Goal: Task Accomplishment & Management: Complete application form

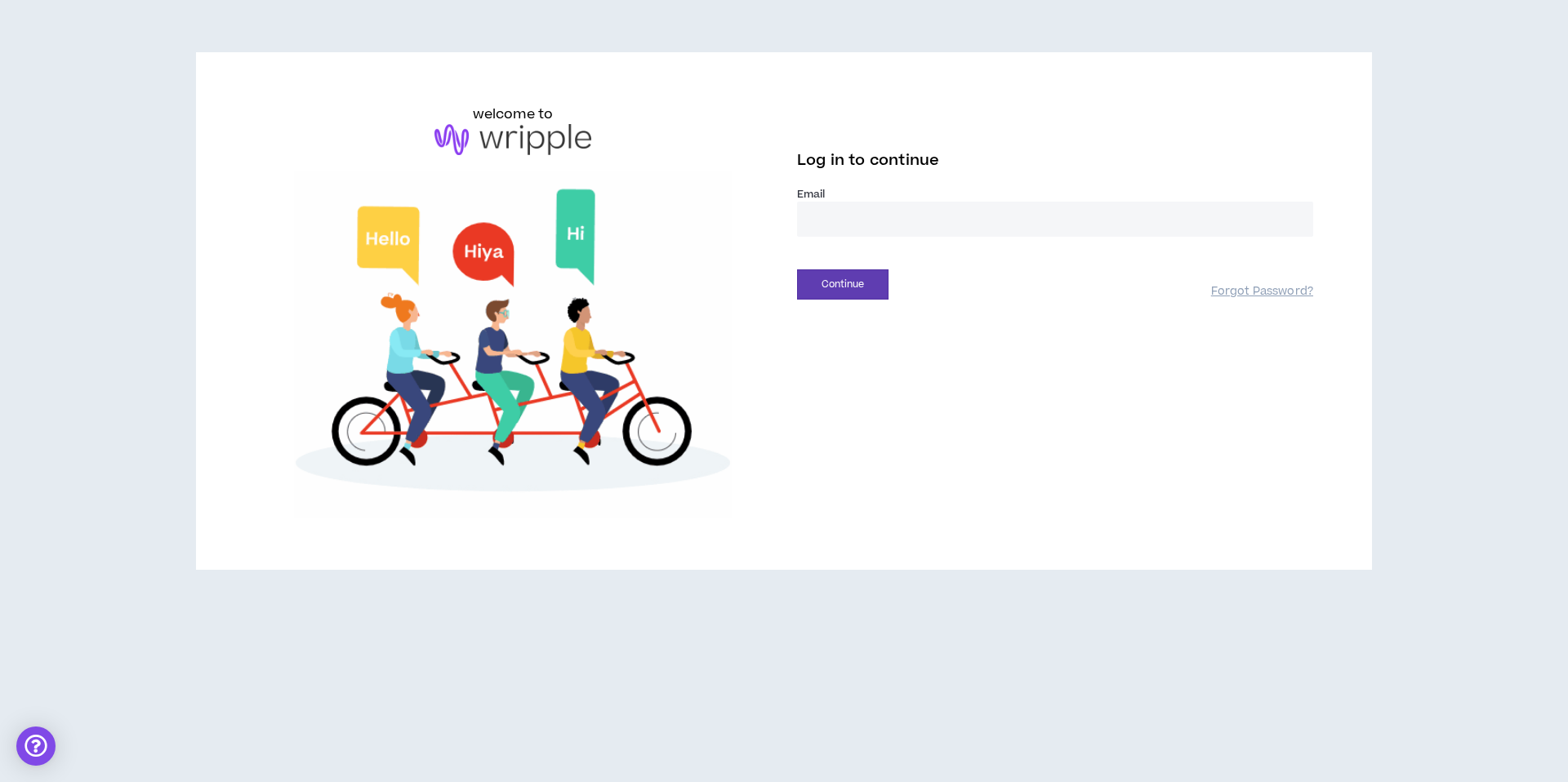
click at [825, 221] on input "email" at bounding box center [1055, 219] width 516 height 35
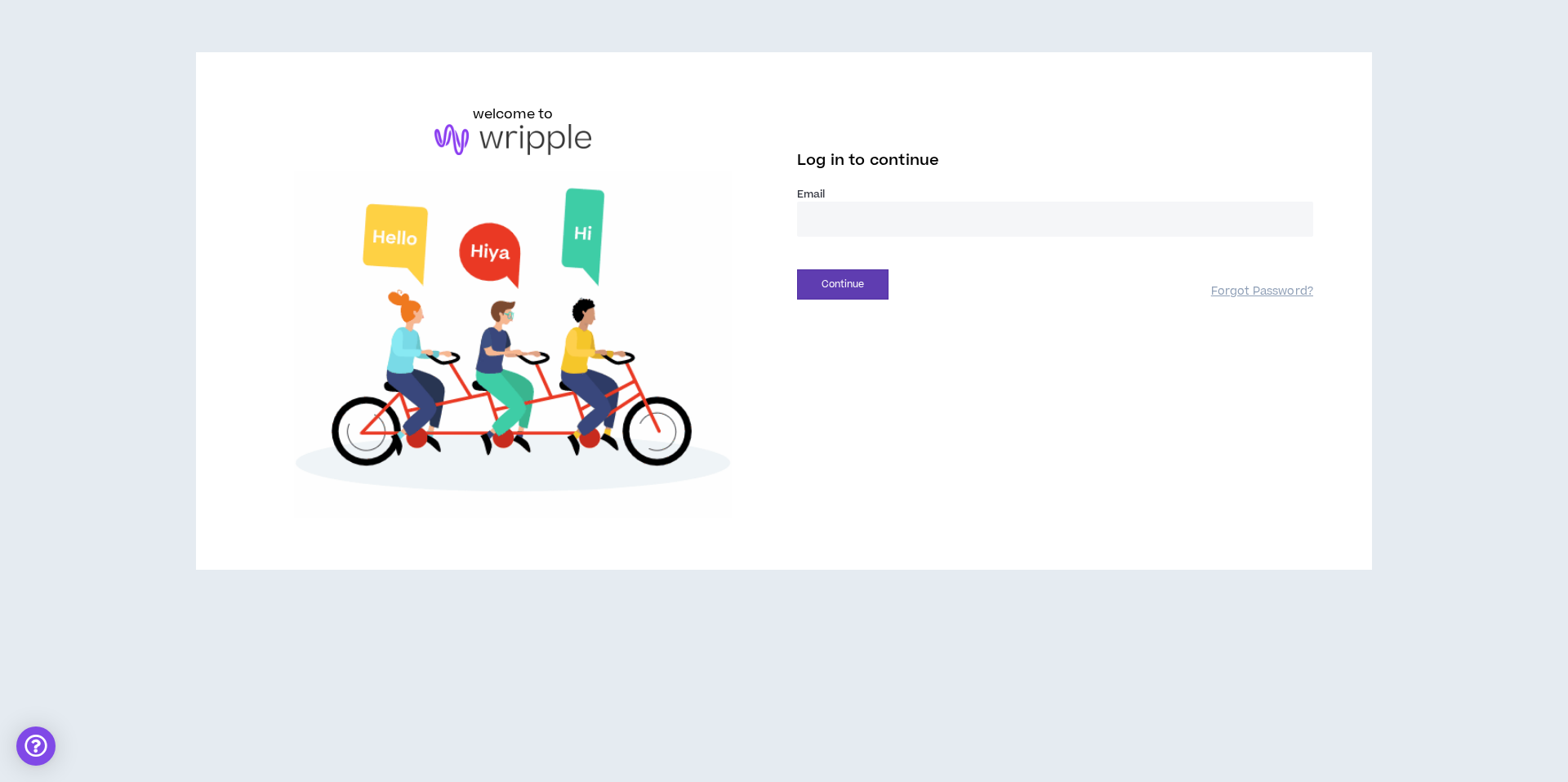
type input "**********"
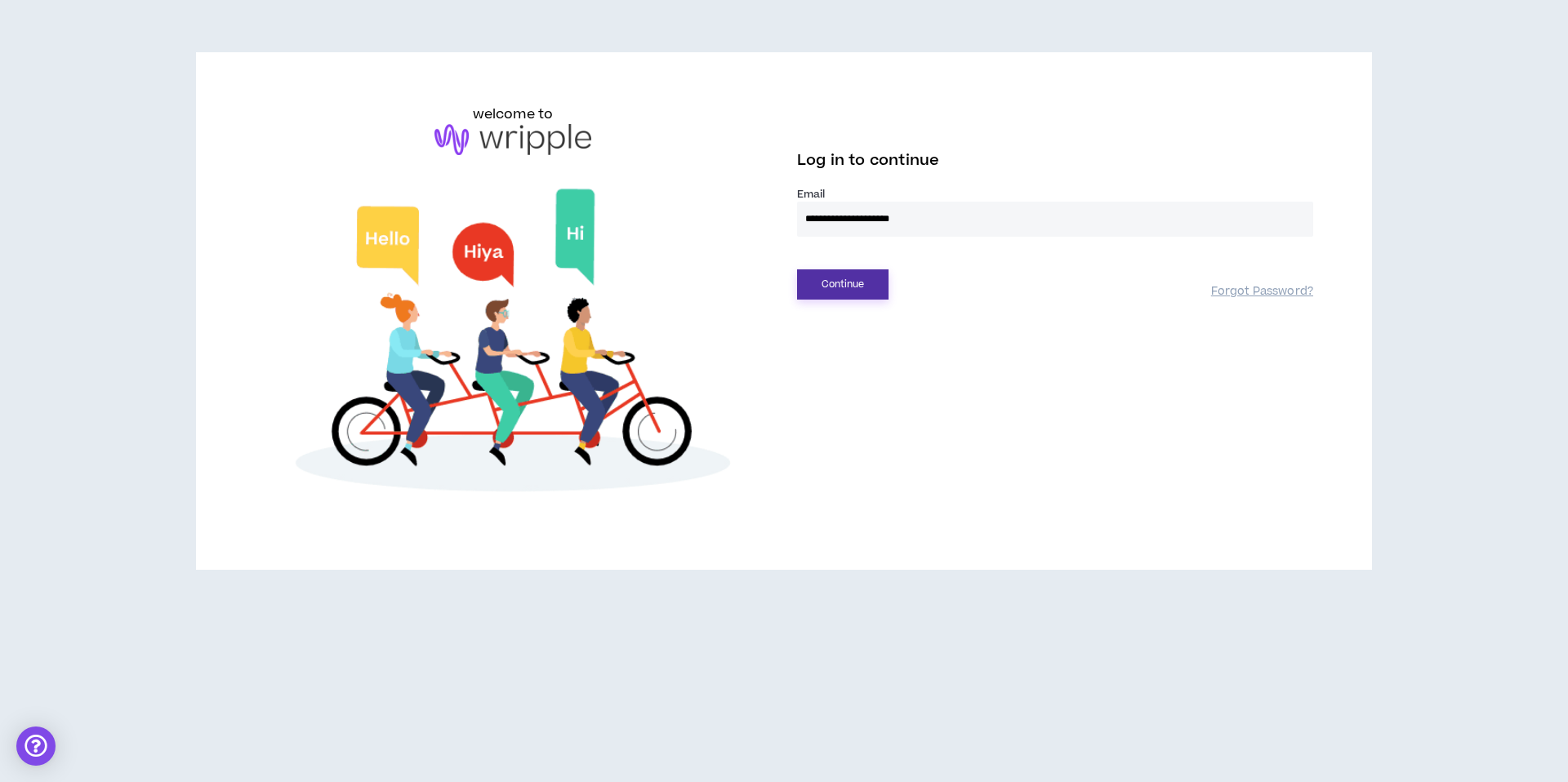
click at [855, 297] on button "Continue" at bounding box center [842, 284] width 91 height 30
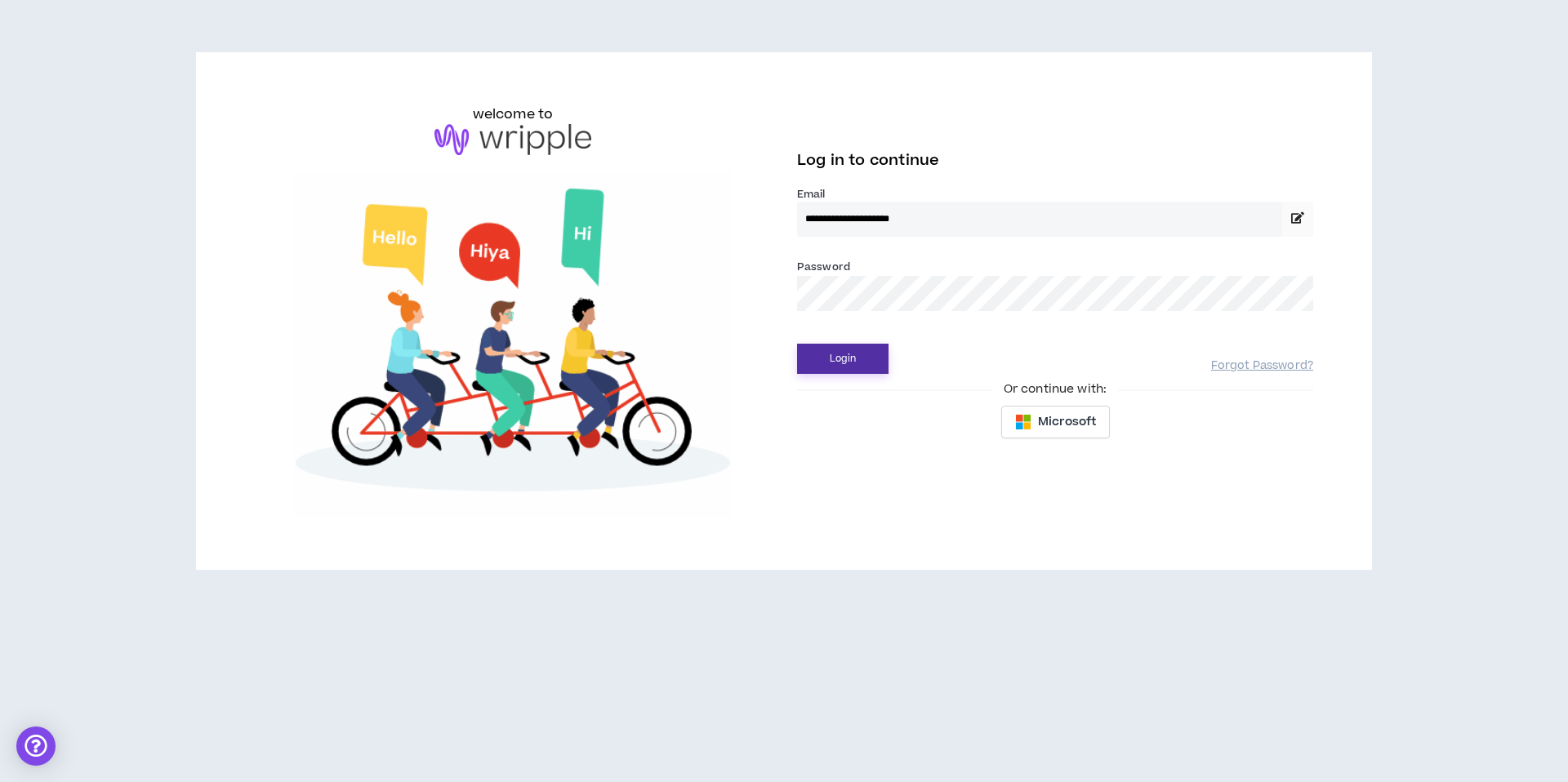
click at [863, 348] on button "Login" at bounding box center [842, 358] width 91 height 30
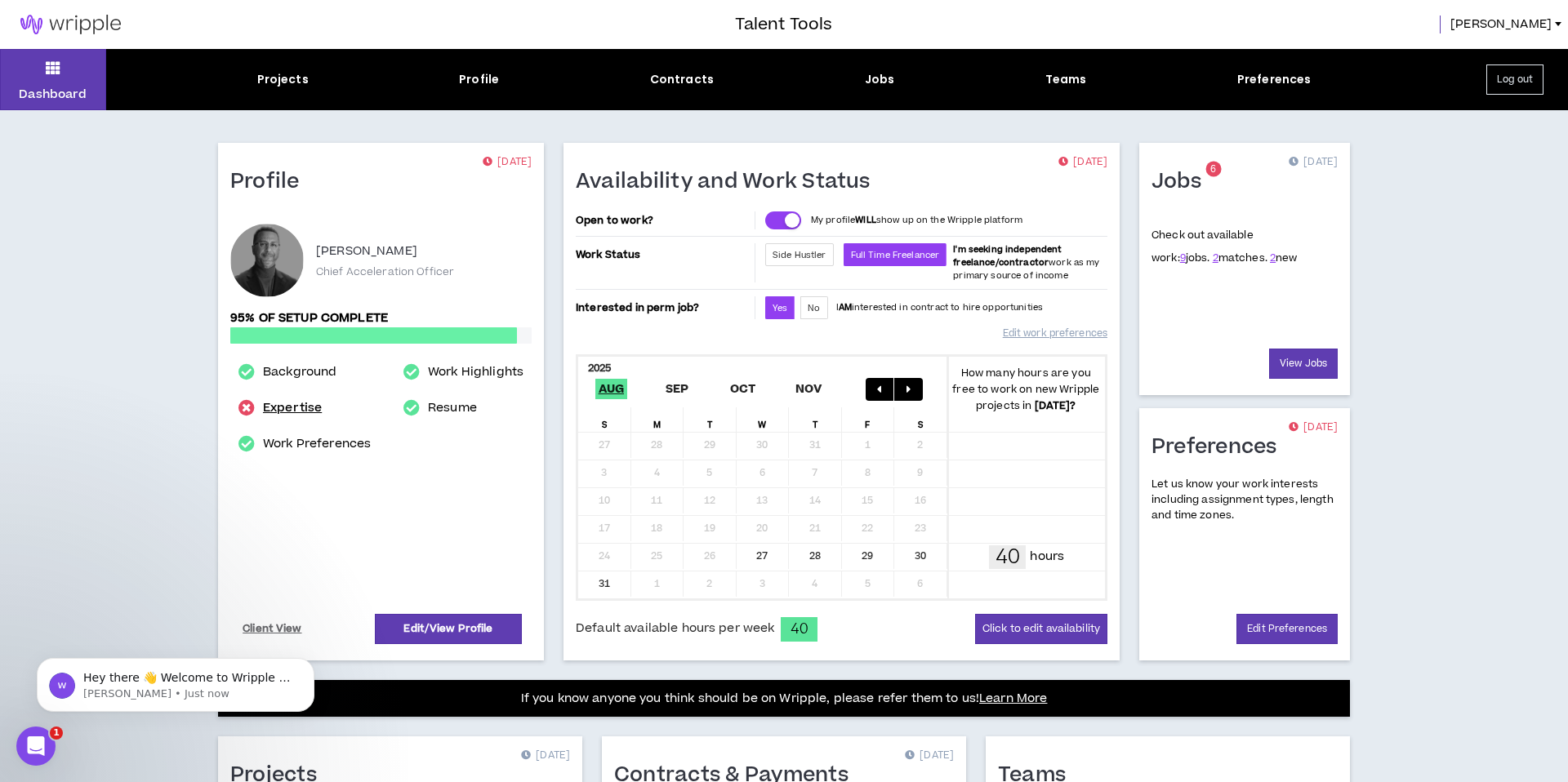
click at [278, 411] on link "Expertise" at bounding box center [292, 408] width 59 height 20
select select "***"
select select "**"
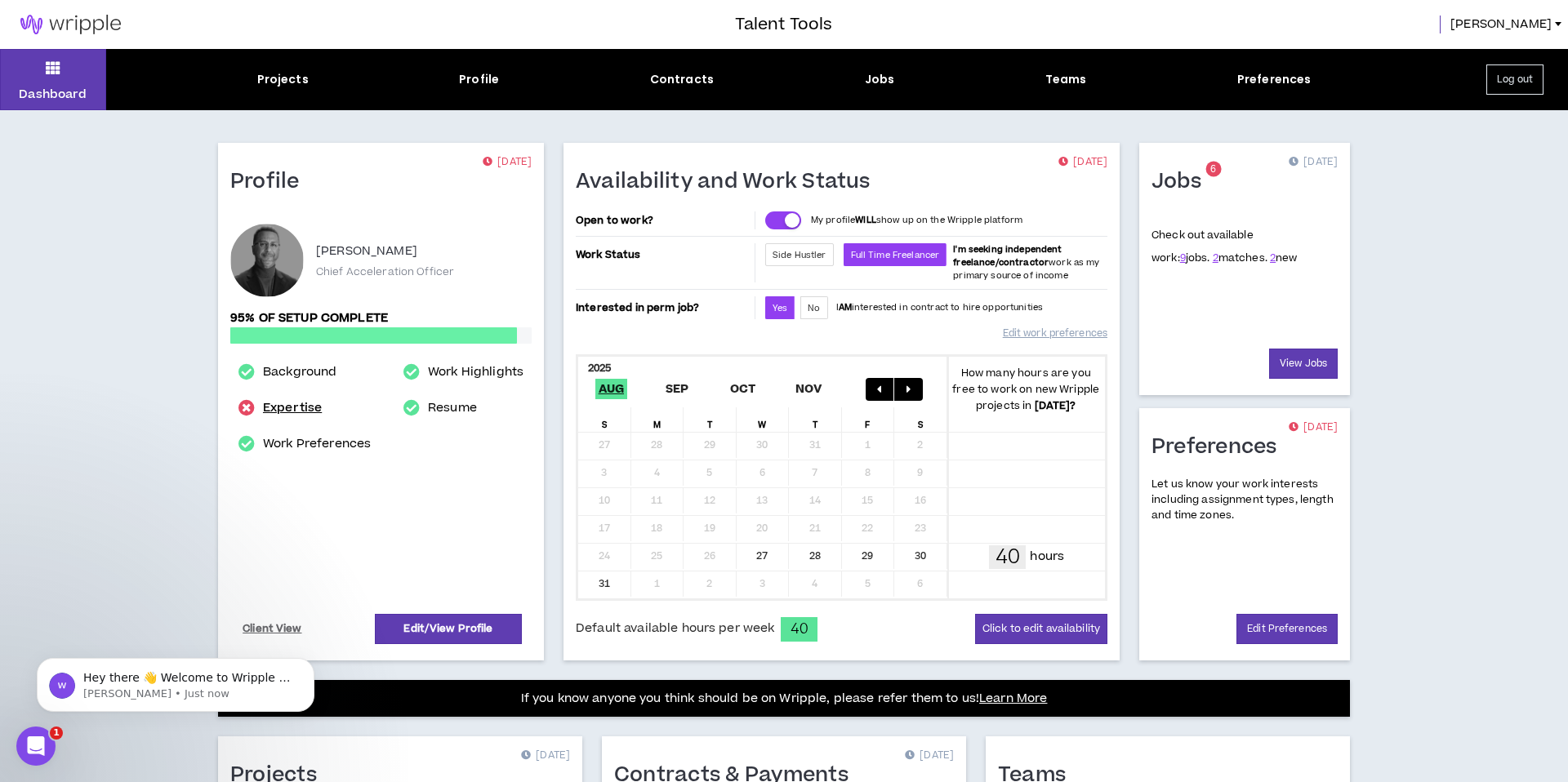
select select "***"
select select "**"
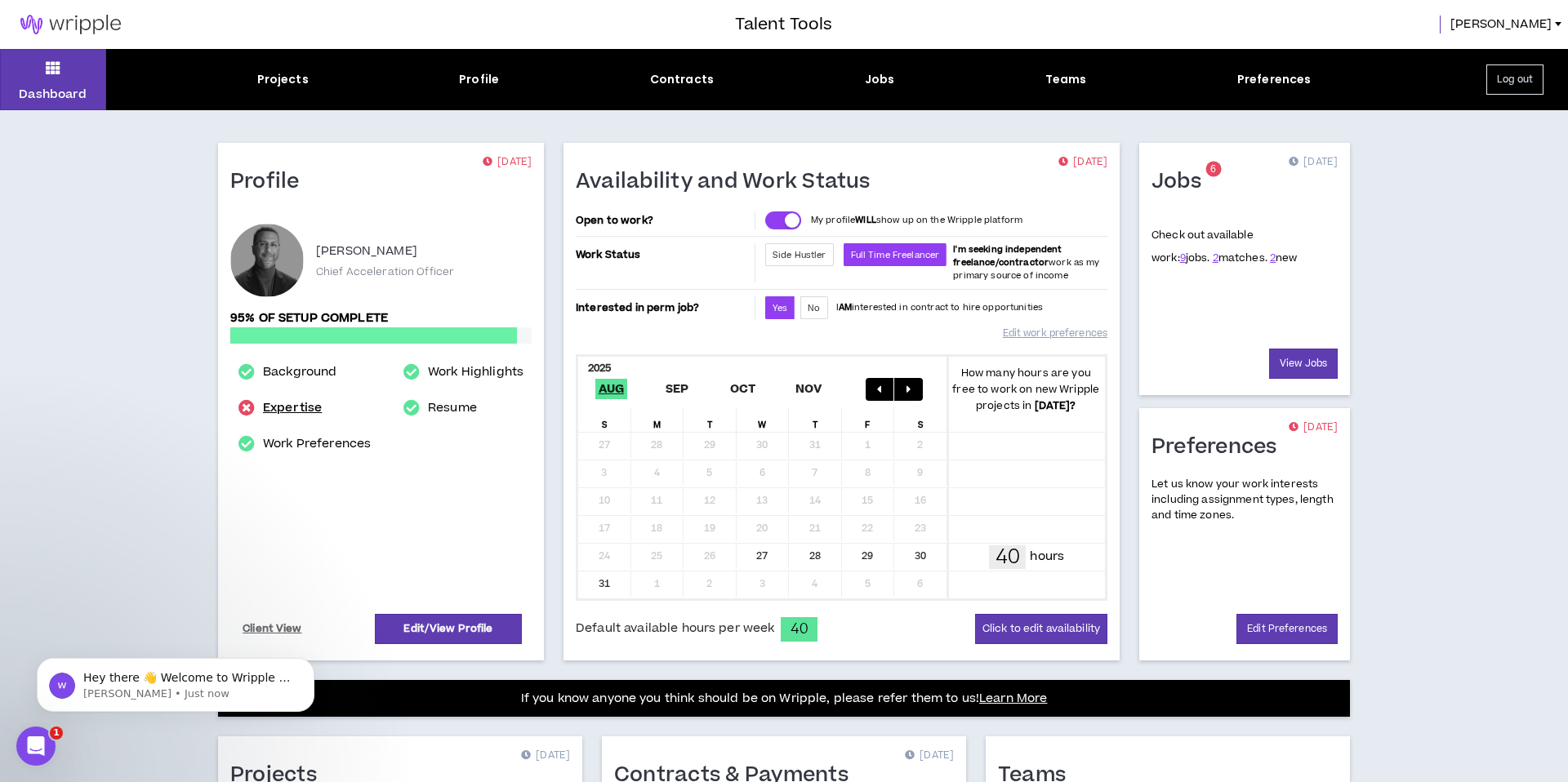
select select "**"
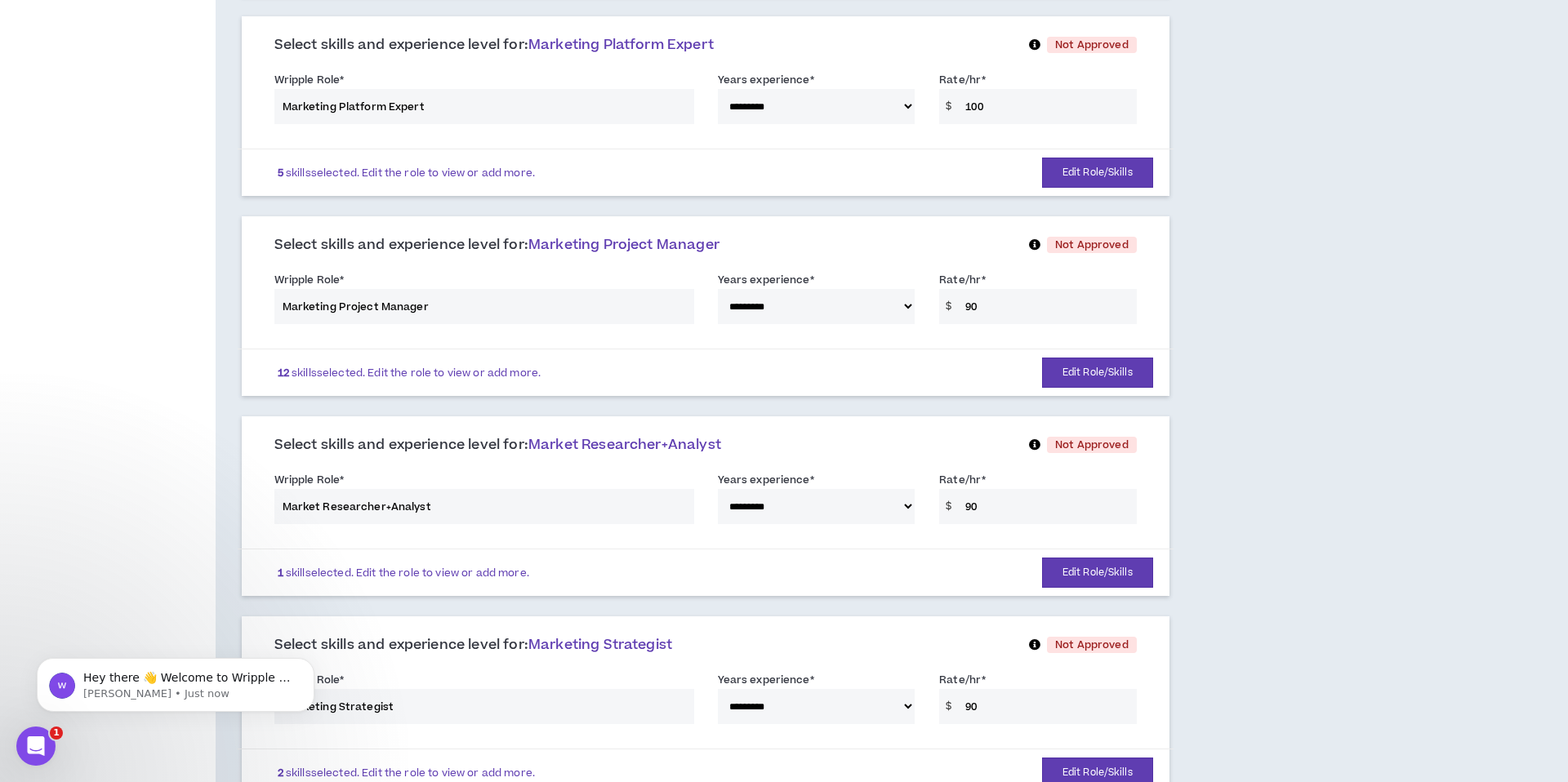
scroll to position [1313, 0]
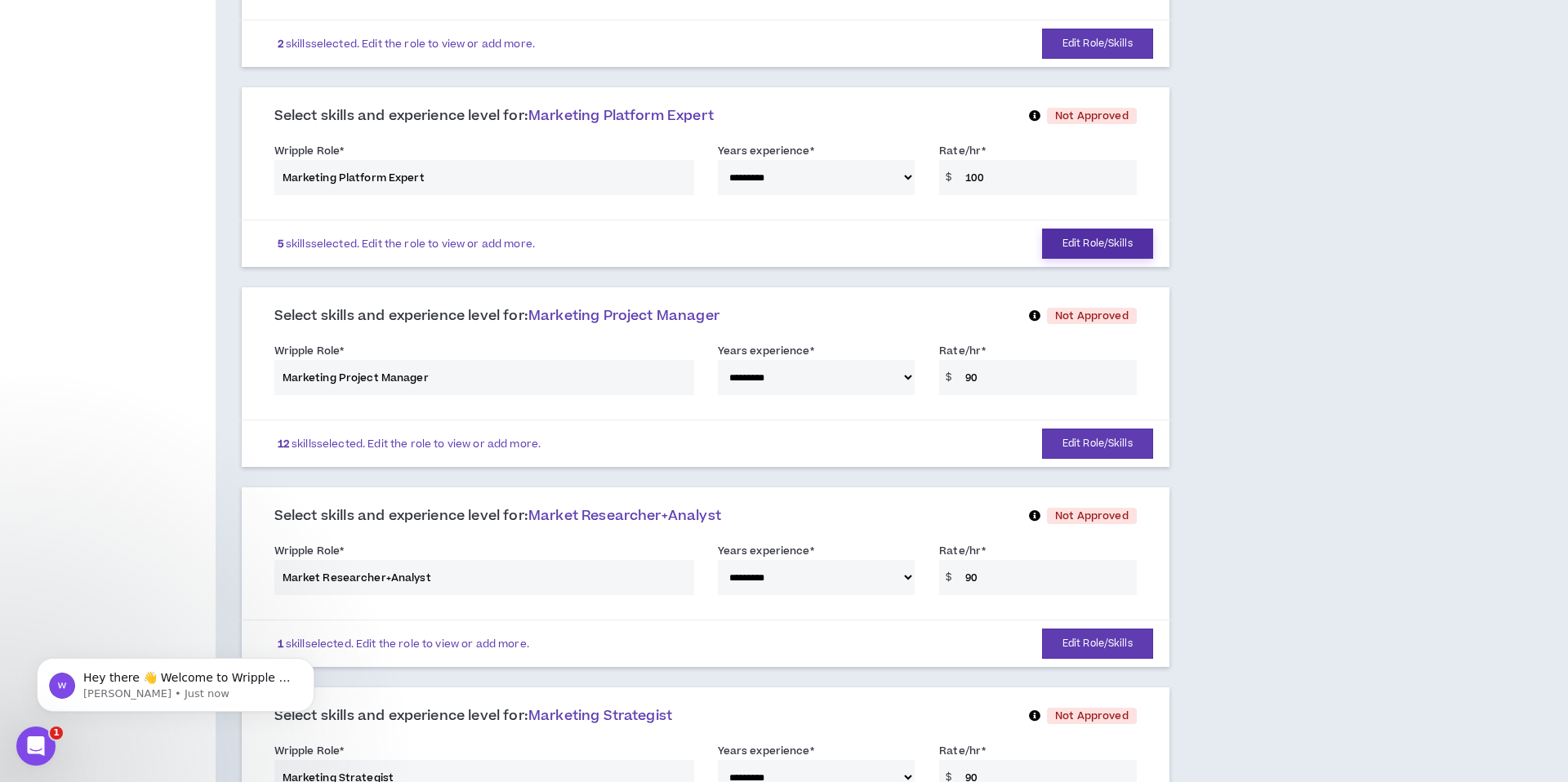
click at [1079, 244] on button "Edit Role/Skills" at bounding box center [1097, 243] width 111 height 30
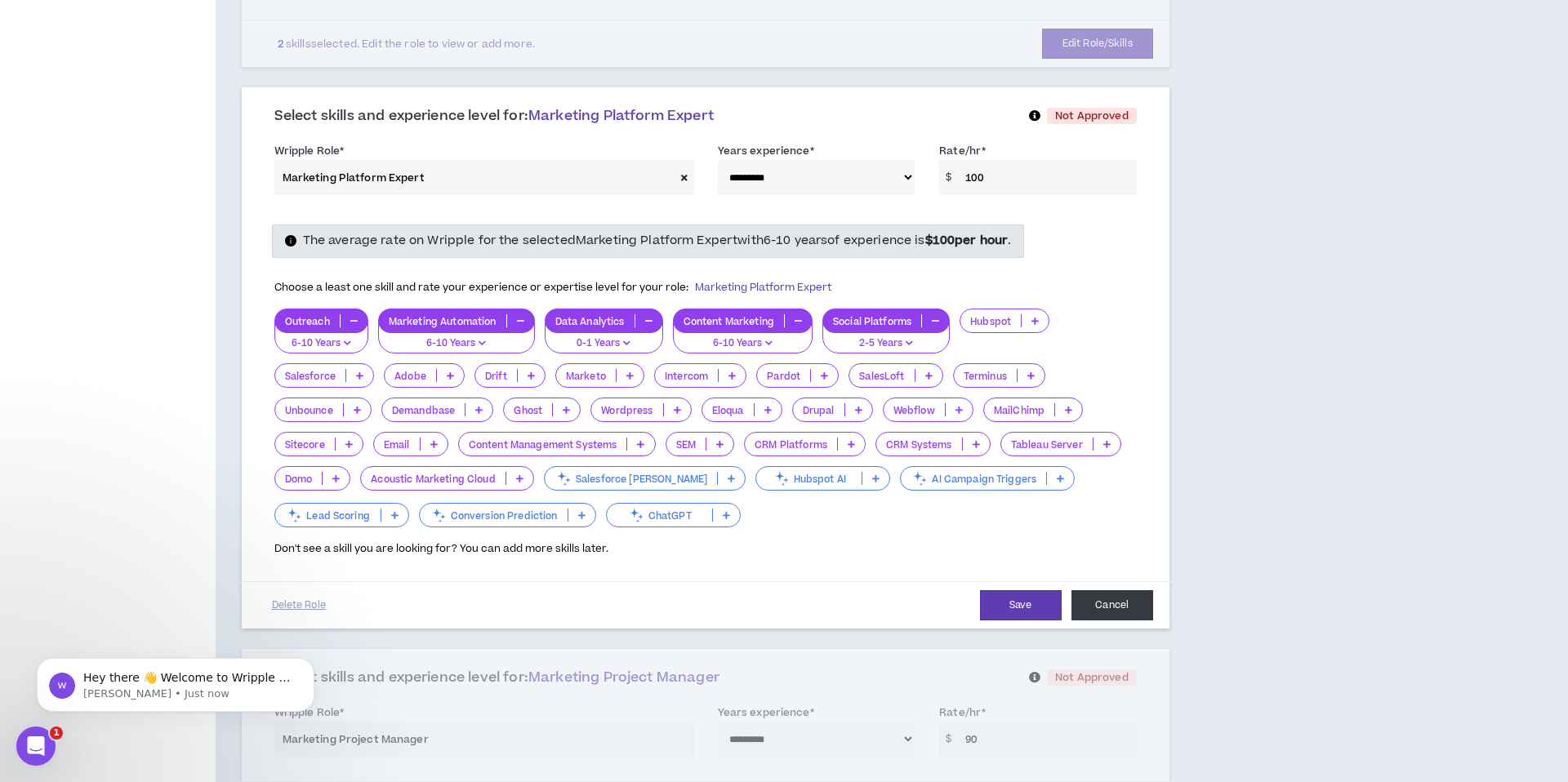
click at [1103, 608] on button "Cancel" at bounding box center [1113, 605] width 81 height 30
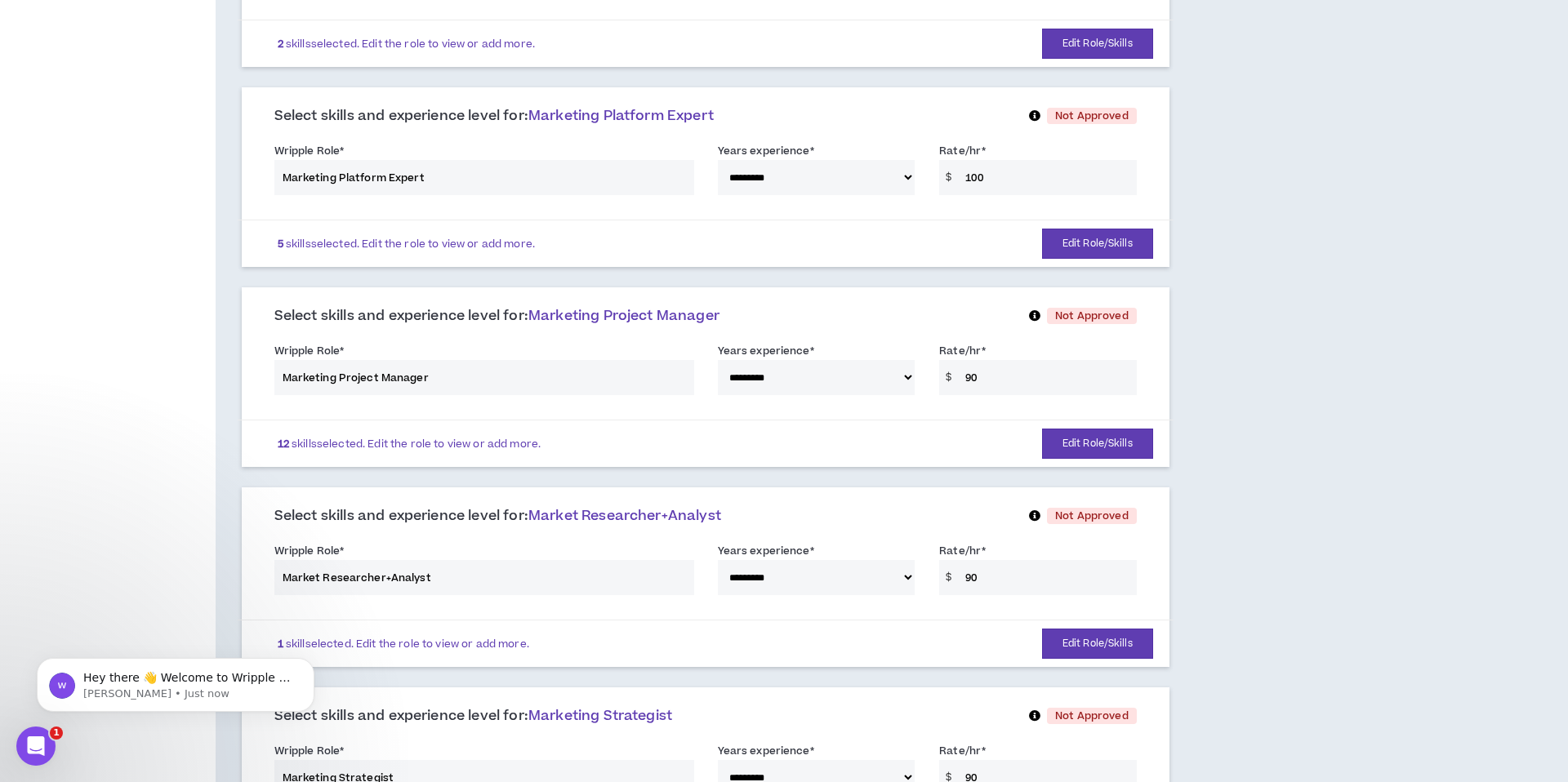
click at [1036, 114] on icon "button" at bounding box center [1035, 116] width 12 height 16
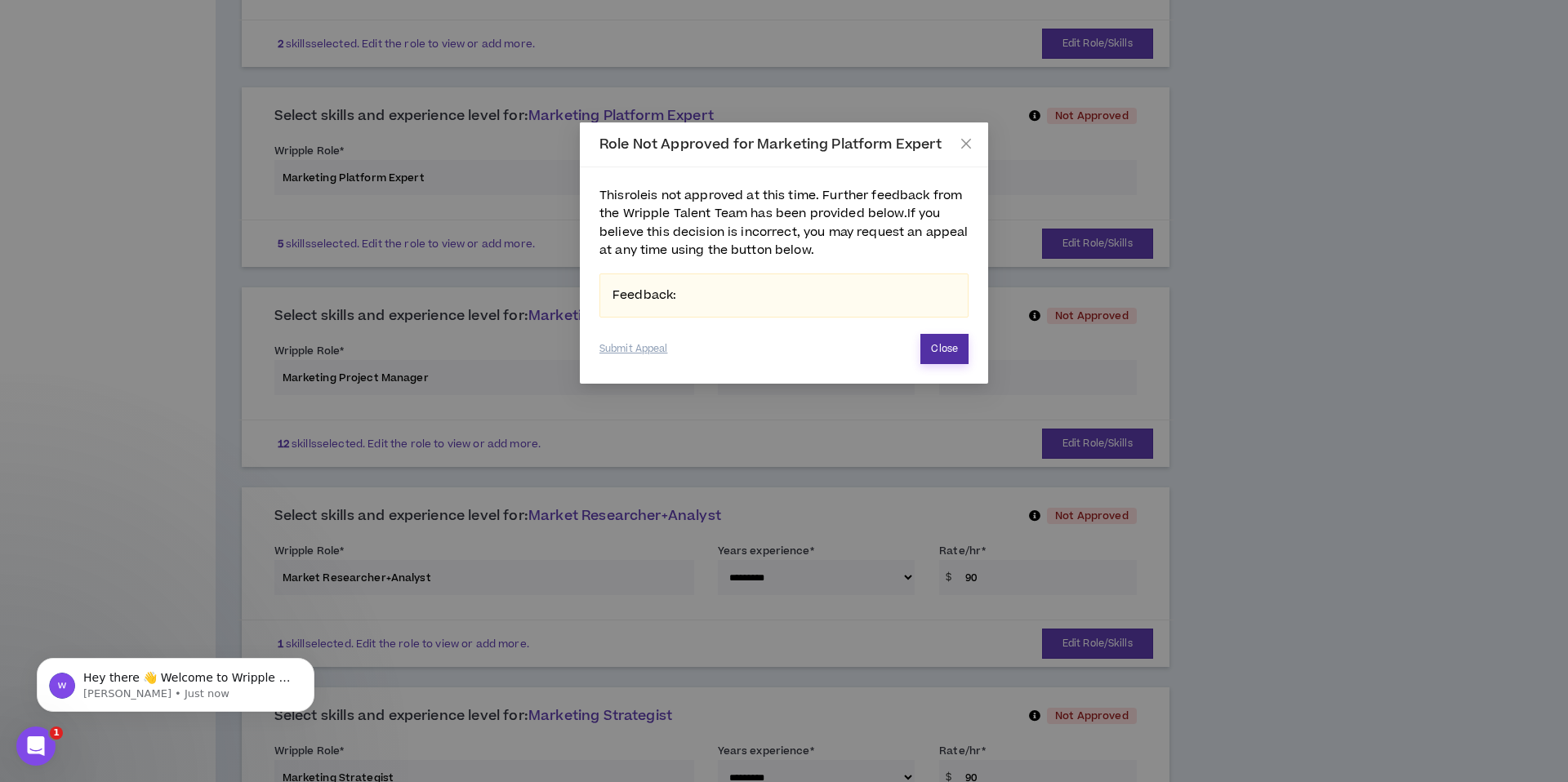
click at [943, 351] on button "Close" at bounding box center [944, 348] width 48 height 30
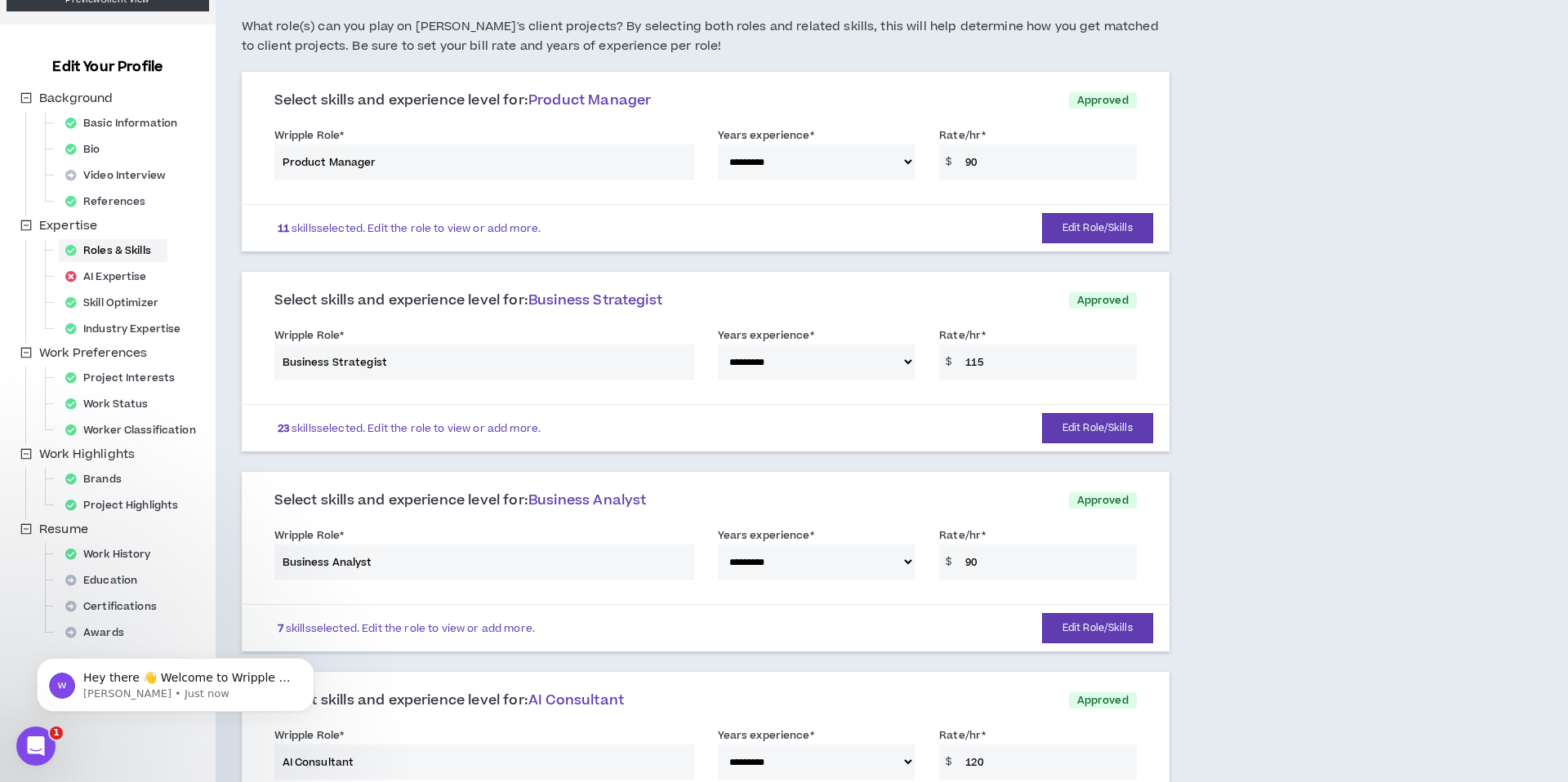
scroll to position [0, 0]
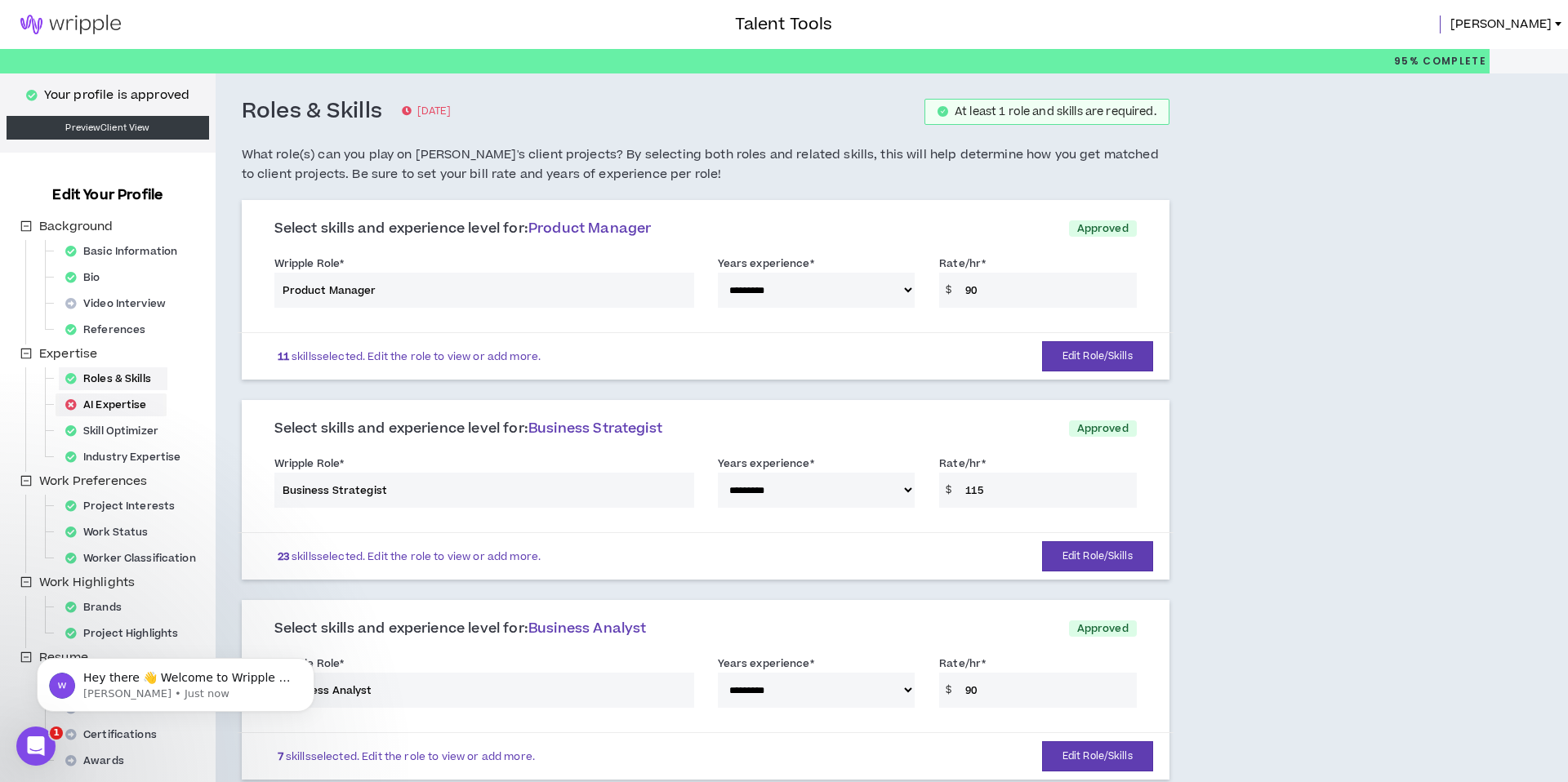
click at [124, 405] on div "AI Expertise" at bounding box center [110, 405] width 104 height 23
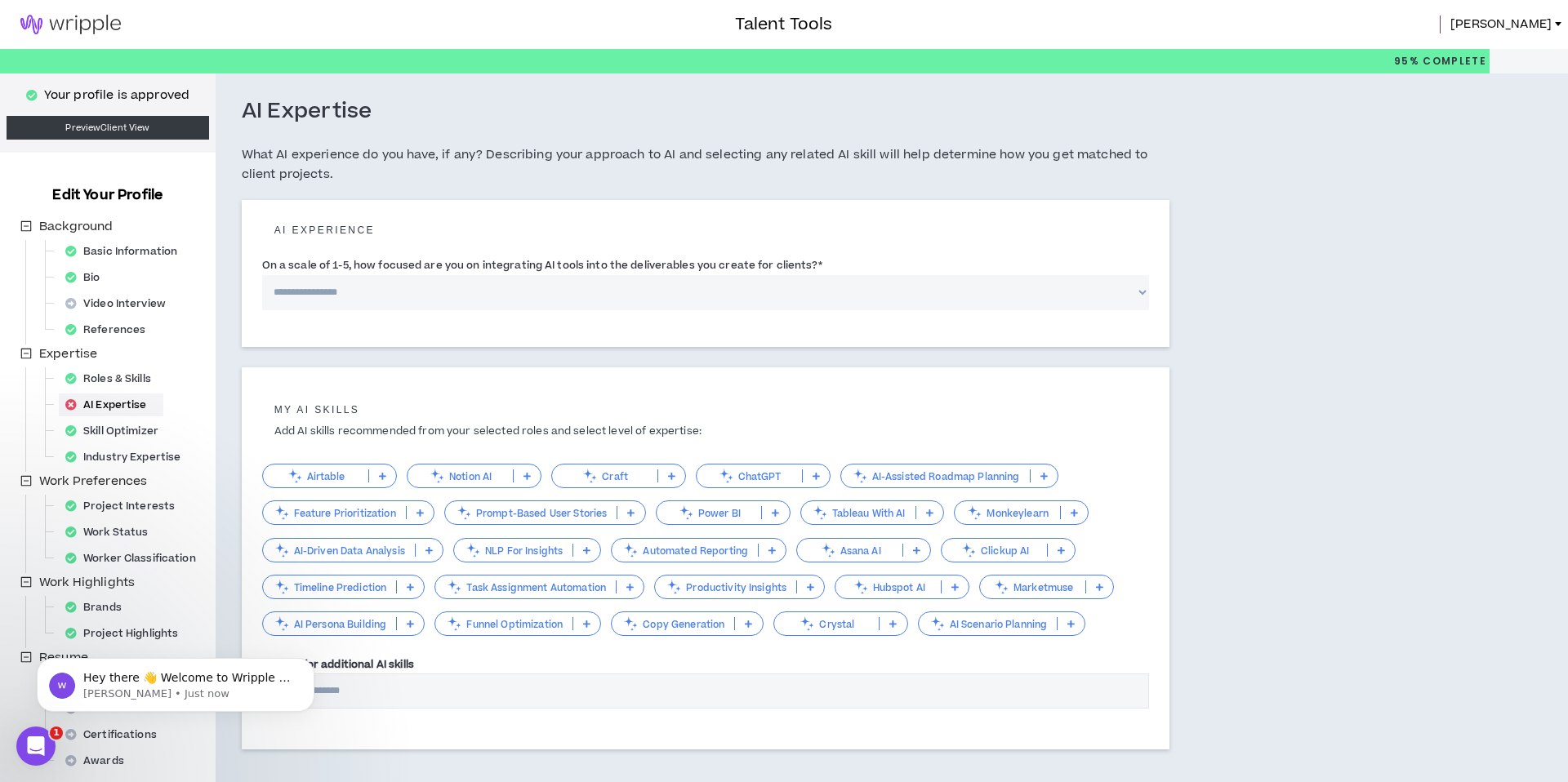
click at [1143, 288] on select "**********" at bounding box center [706, 292] width 887 height 35
select select "*"
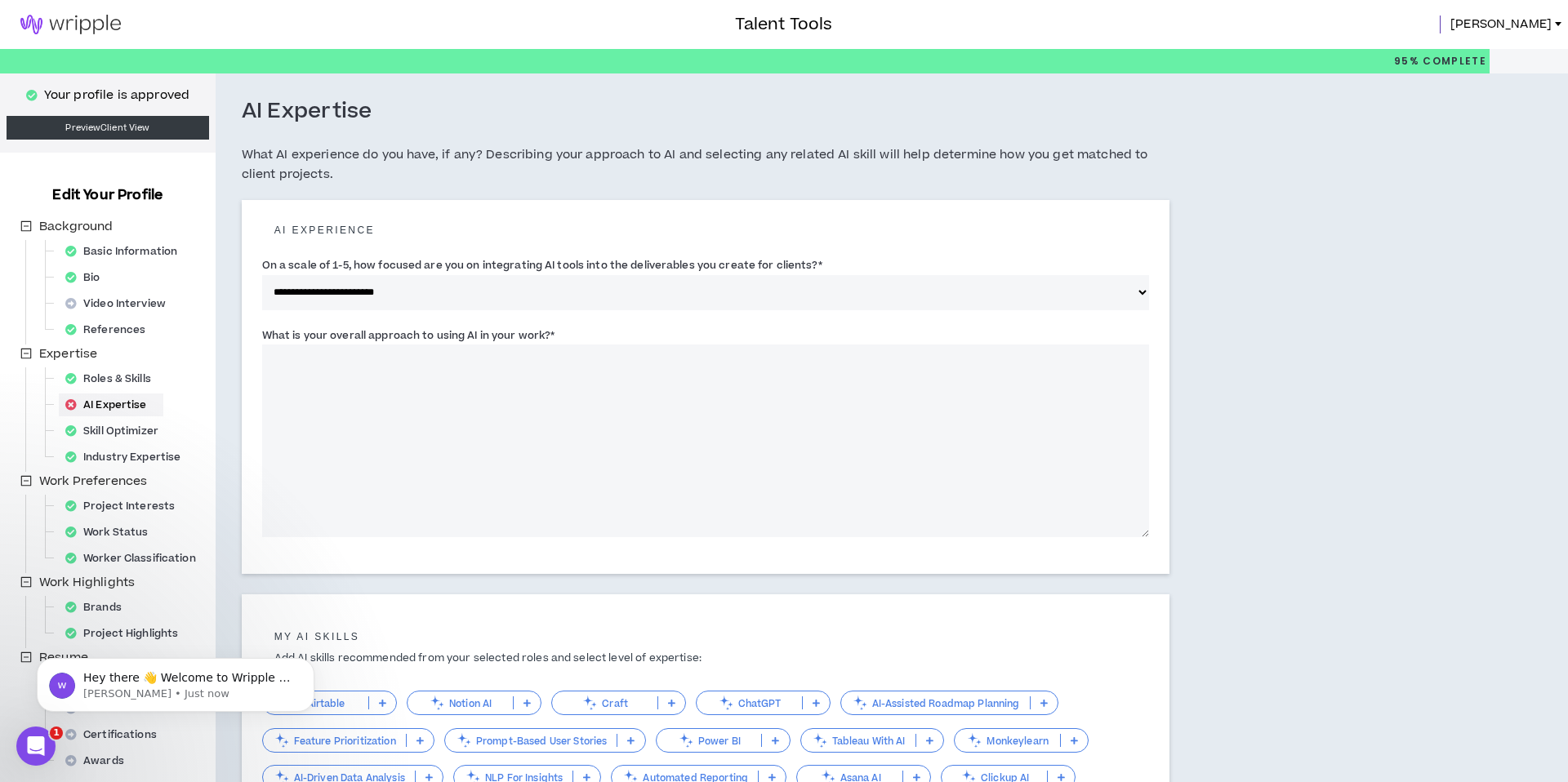
click at [630, 359] on textarea "What is your overall approach to using AI in your work? *" at bounding box center [706, 441] width 887 height 193
click at [414, 357] on textarea "**********" at bounding box center [706, 441] width 887 height 193
click at [676, 355] on textarea "**********" at bounding box center [706, 441] width 887 height 193
click at [748, 363] on textarea "**********" at bounding box center [706, 441] width 887 height 193
click at [804, 359] on textarea "**********" at bounding box center [706, 441] width 887 height 193
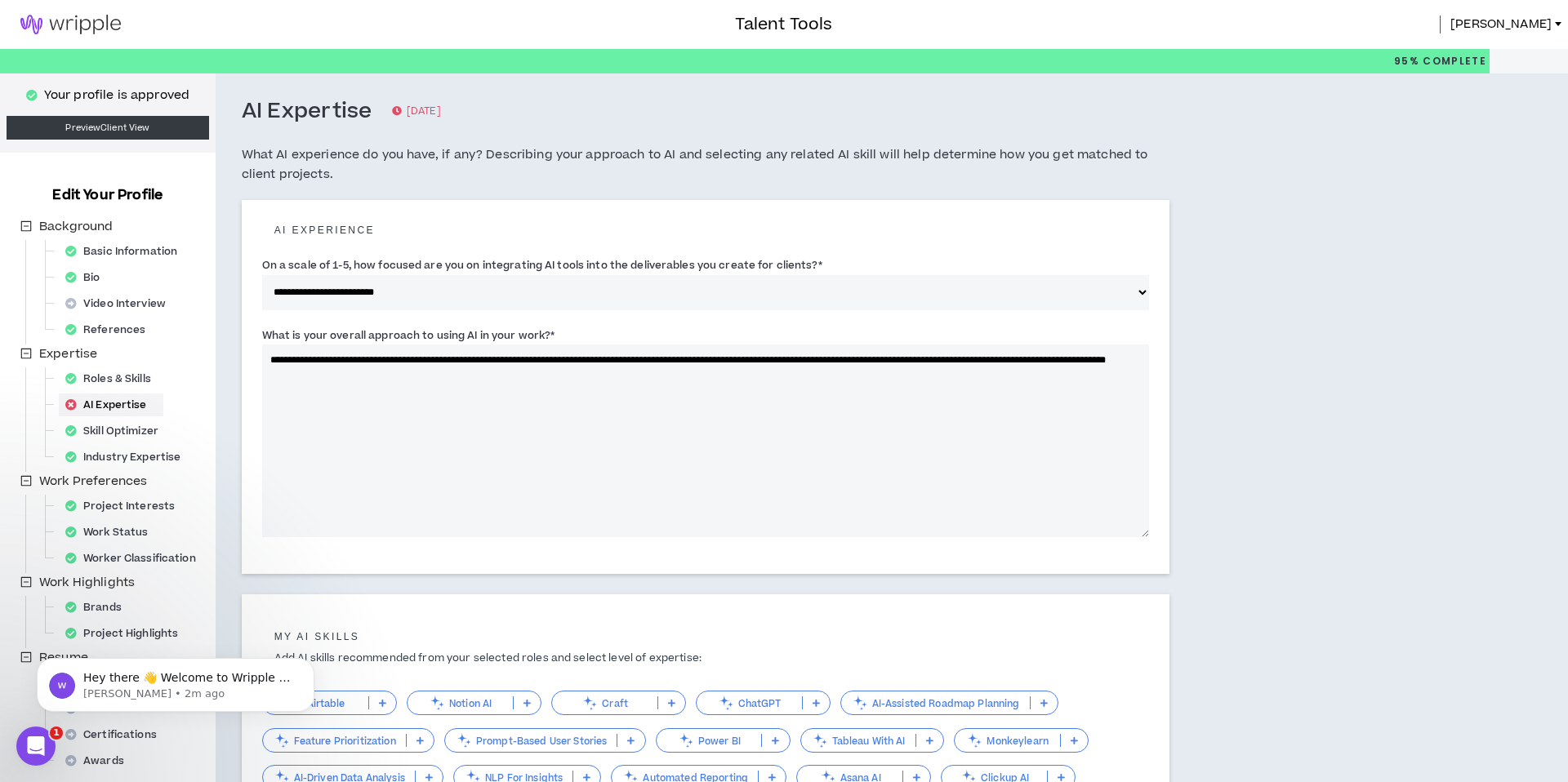
click at [433, 371] on textarea "**********" at bounding box center [706, 441] width 887 height 193
click at [535, 376] on textarea "**********" at bounding box center [706, 441] width 887 height 193
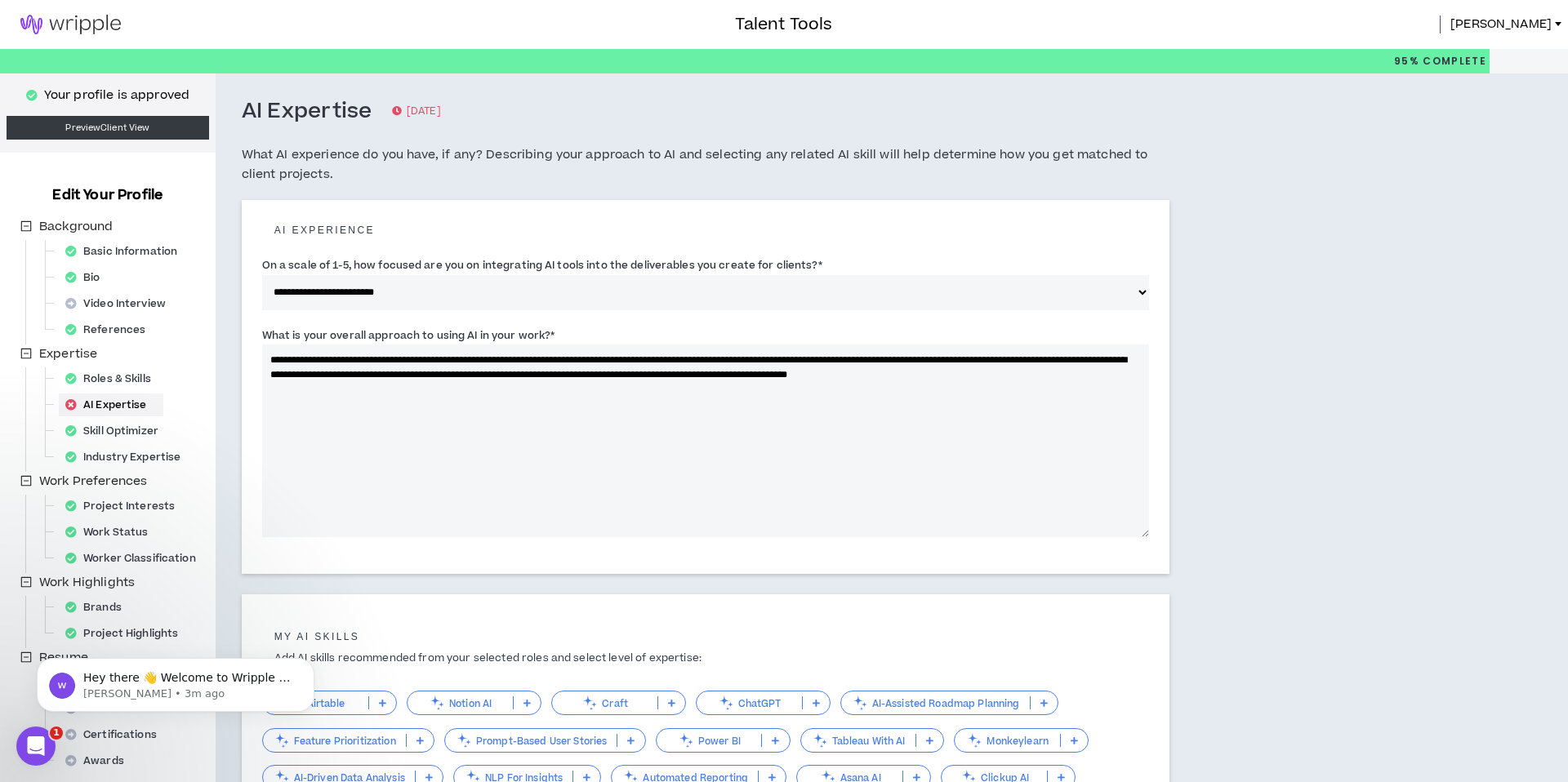
click at [536, 356] on textarea "**********" at bounding box center [706, 441] width 887 height 193
click at [409, 387] on textarea "**********" at bounding box center [706, 441] width 887 height 193
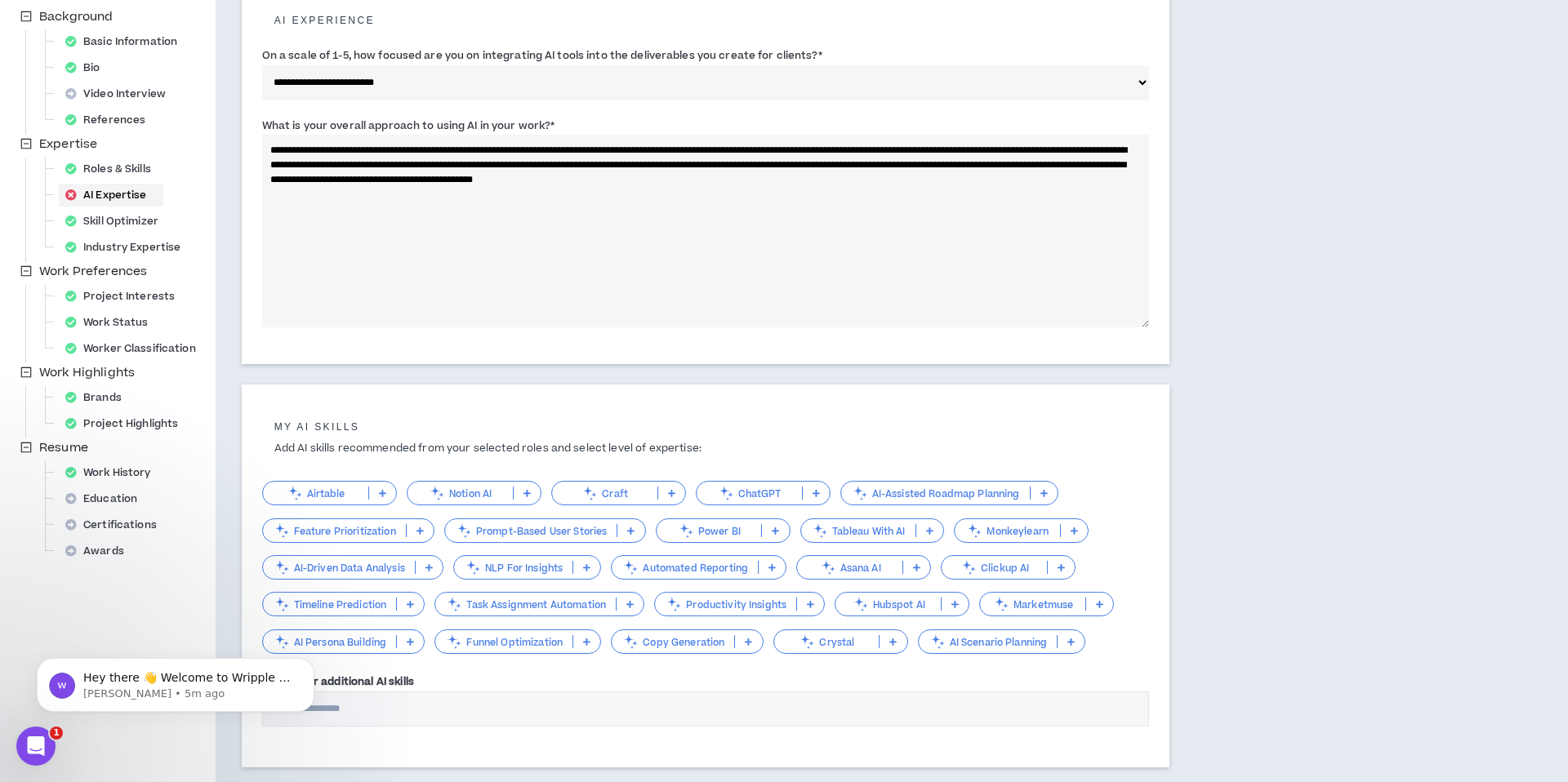
scroll to position [253, 0]
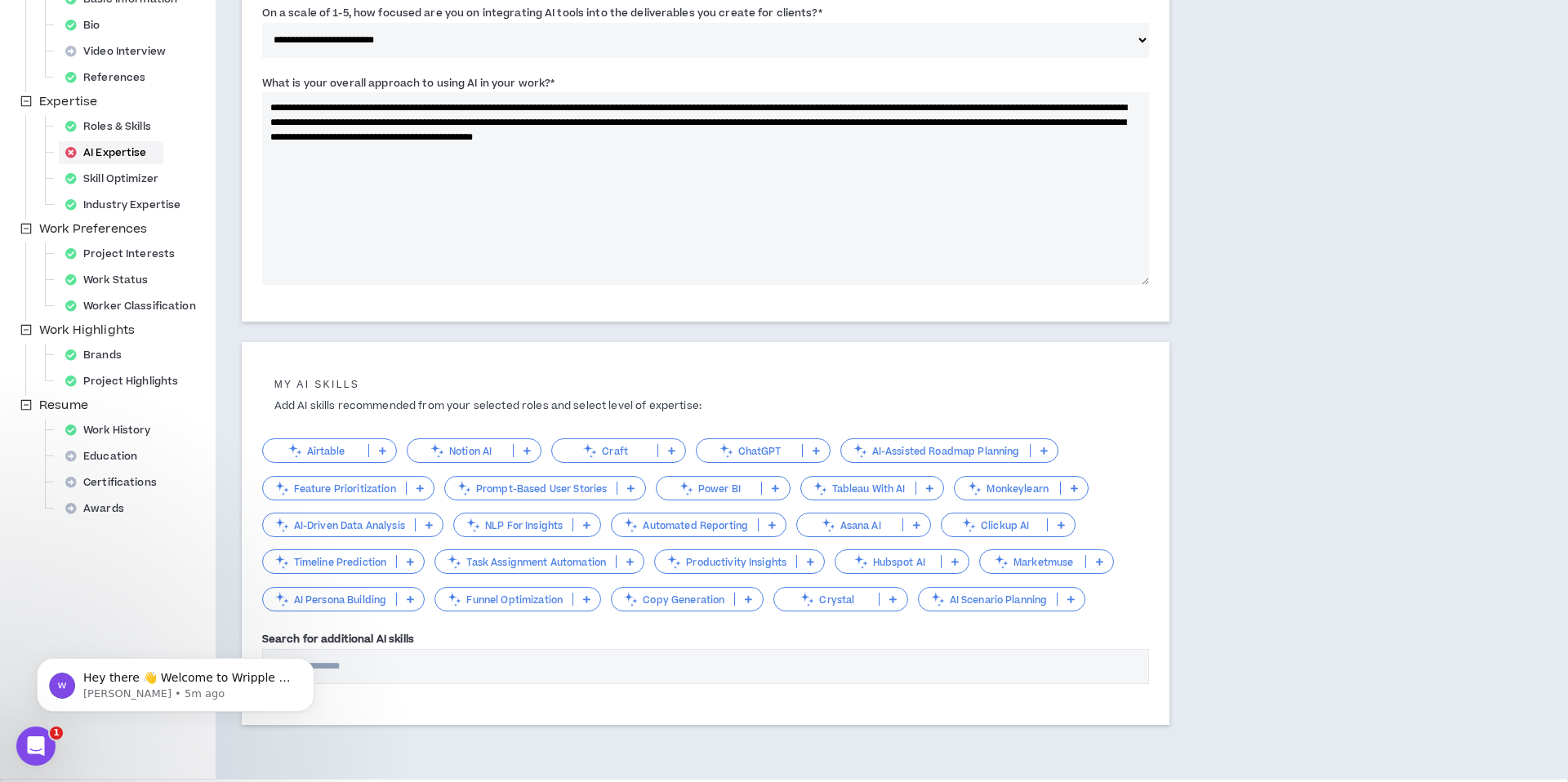
type textarea "**********"
click at [813, 453] on icon at bounding box center [817, 450] width 7 height 8
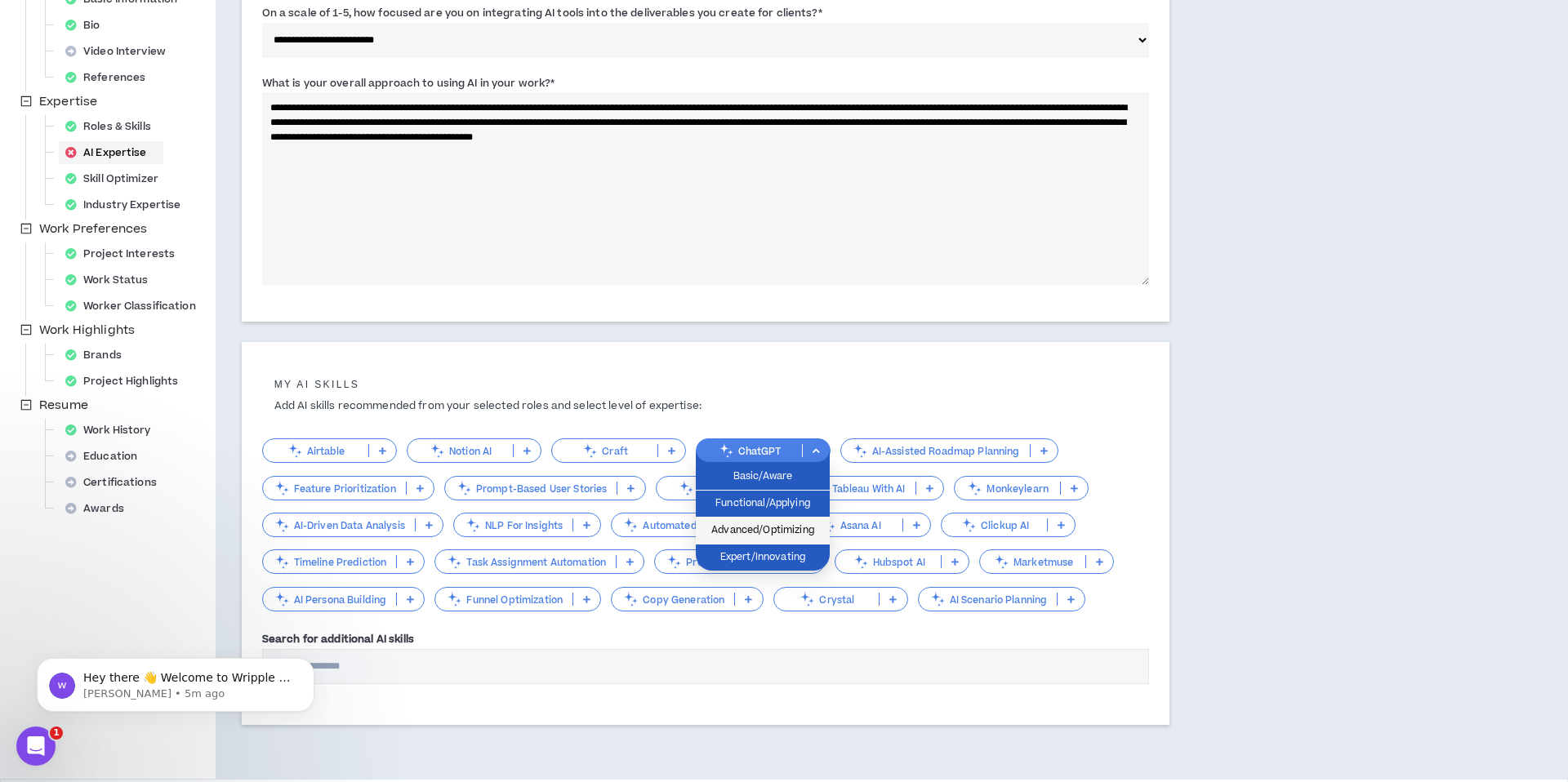
click at [803, 523] on span "Advanced/Optimizing" at bounding box center [762, 530] width 114 height 18
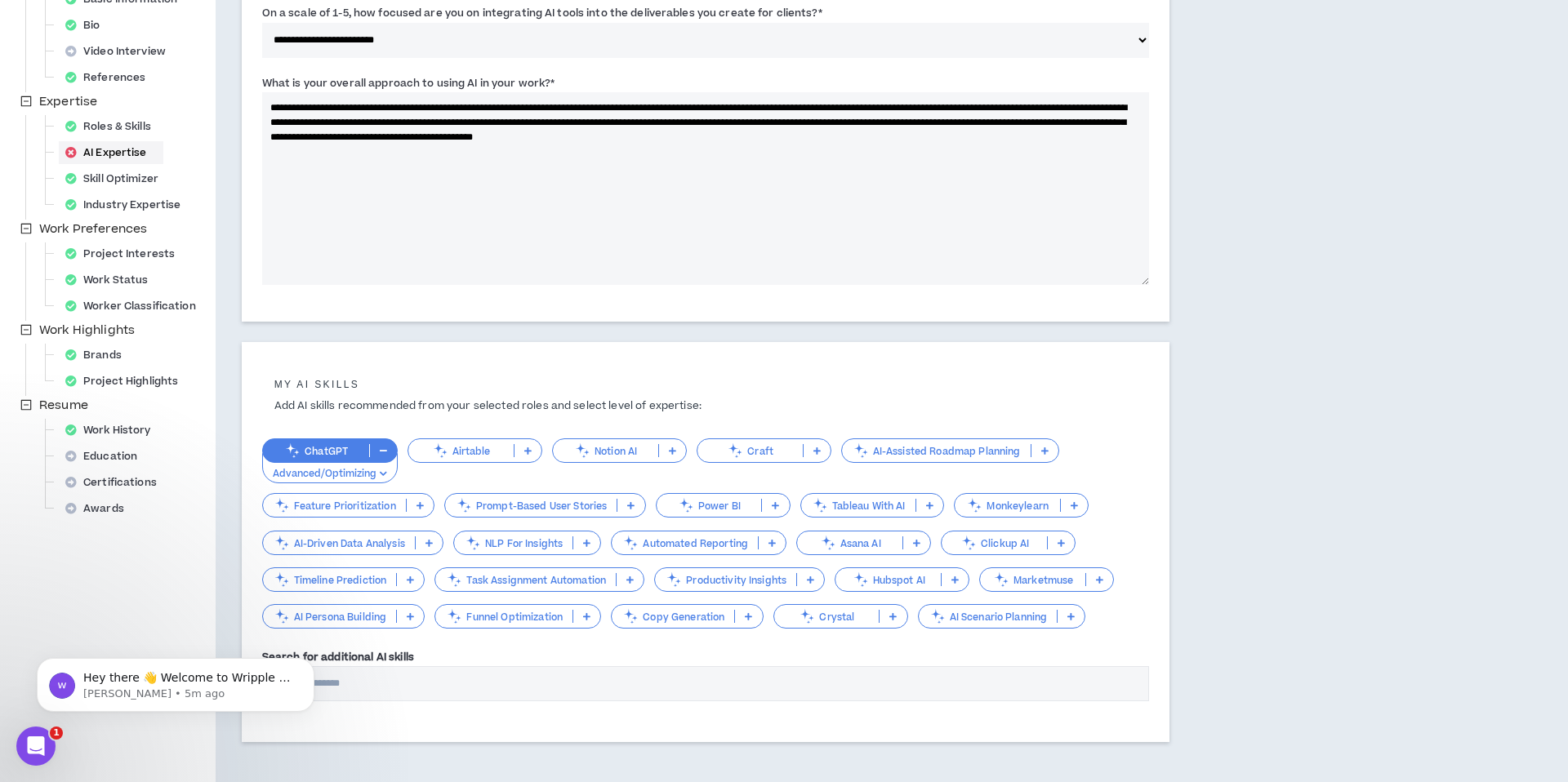
click at [779, 506] on icon at bounding box center [775, 505] width 7 height 8
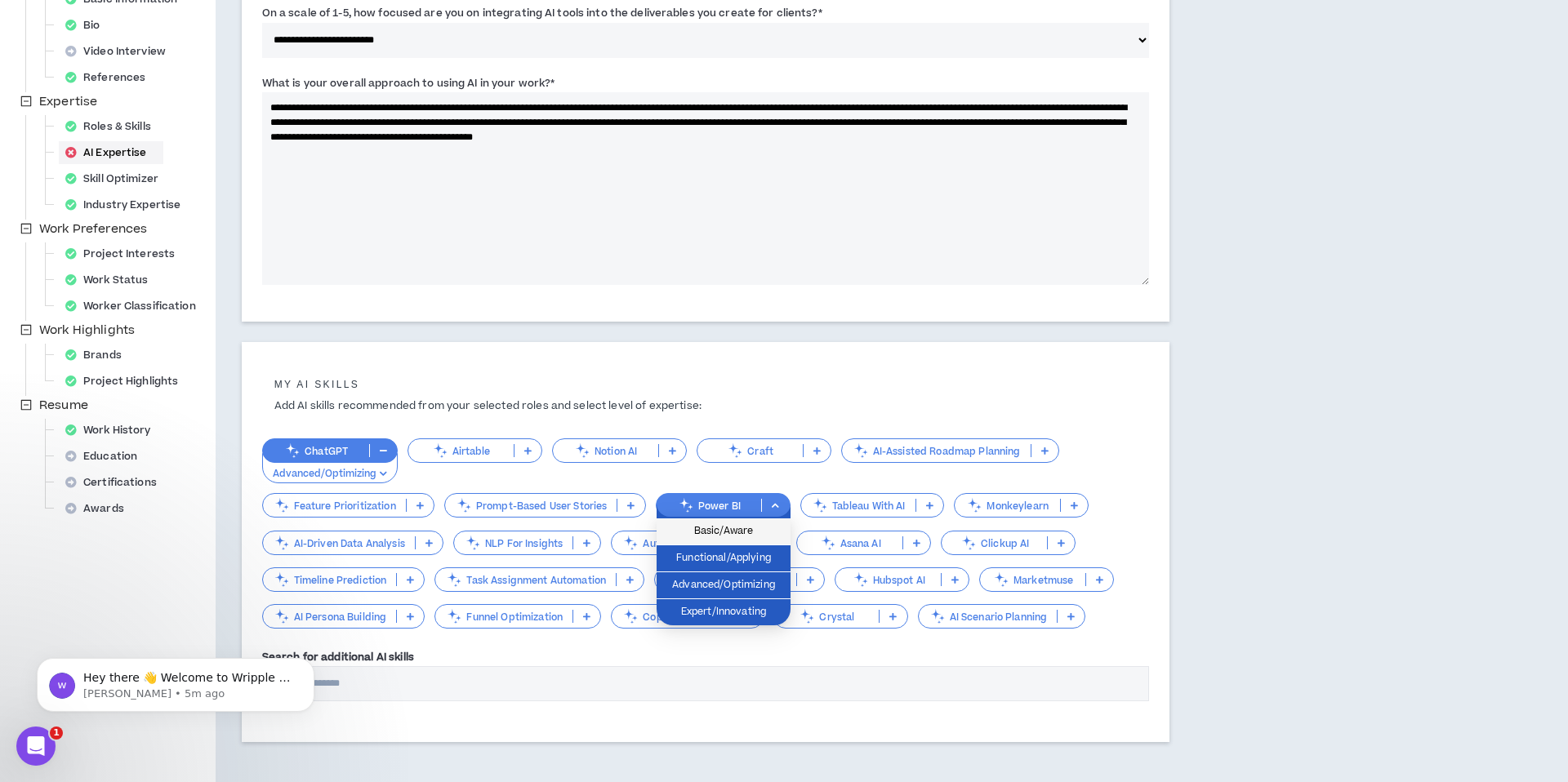
click at [770, 521] on li "Basic/Aware" at bounding box center [723, 532] width 134 height 27
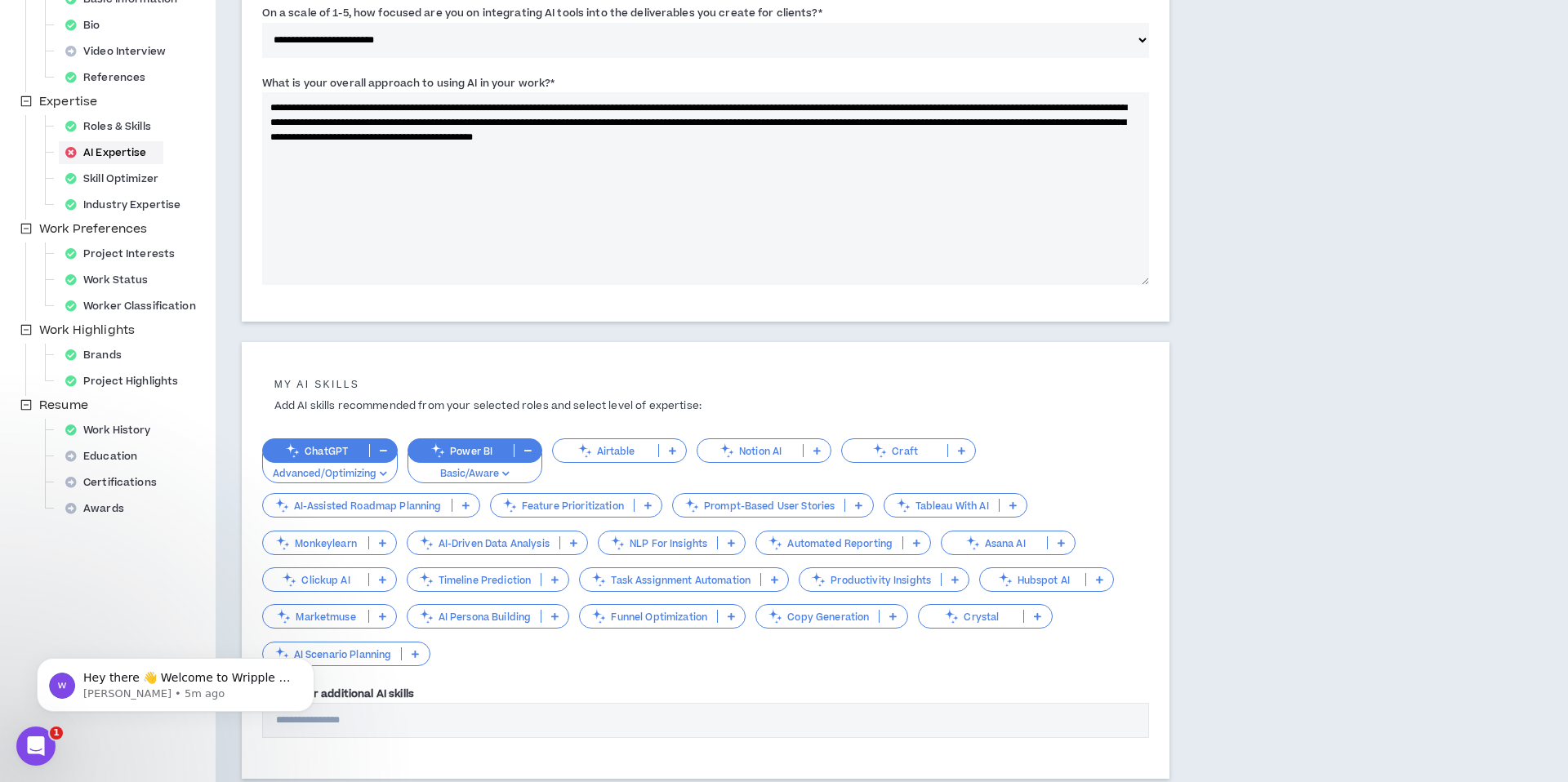
click at [570, 545] on icon at bounding box center [574, 542] width 7 height 8
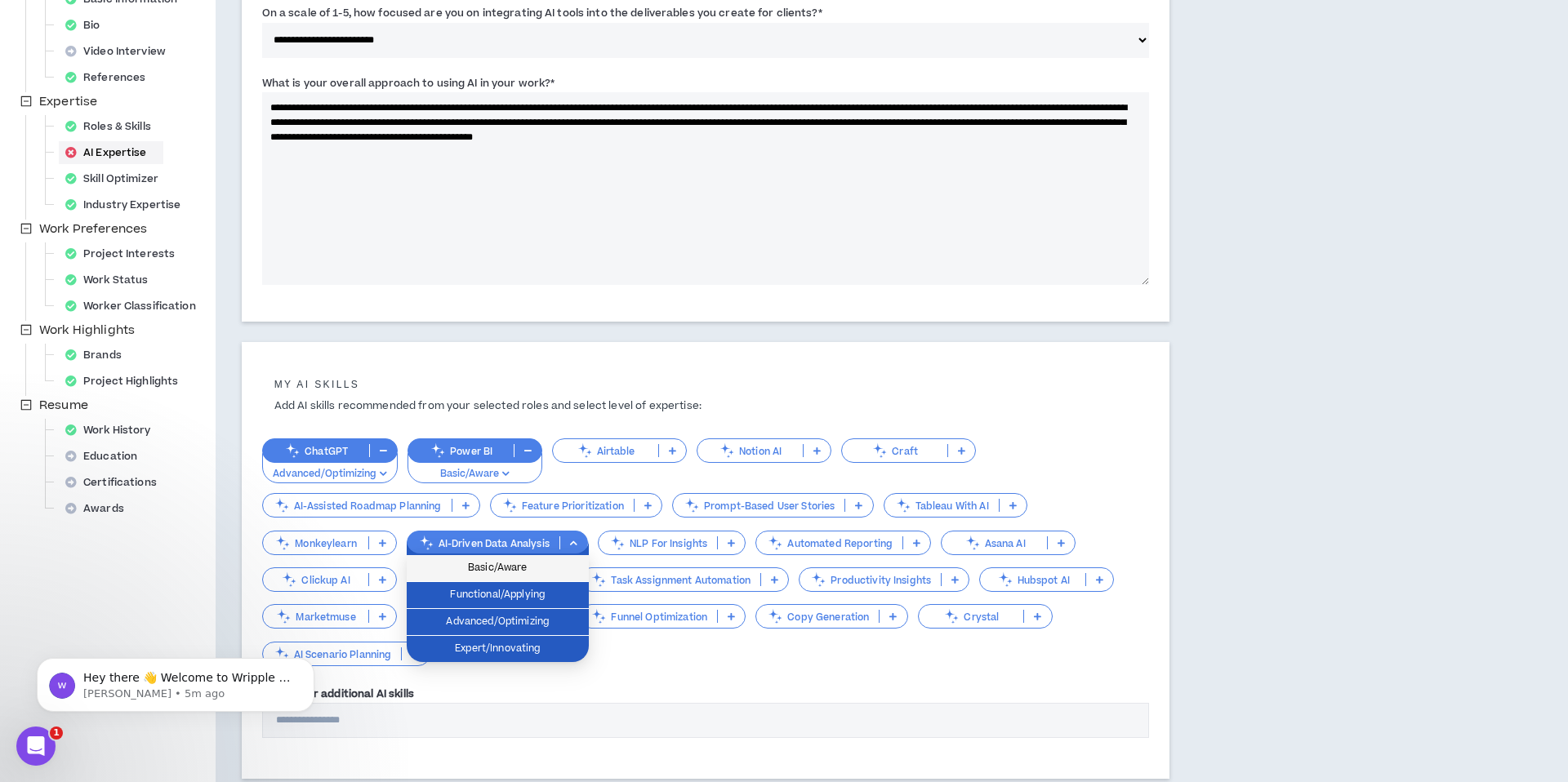
click at [564, 569] on span "Basic/Aware" at bounding box center [498, 568] width 163 height 18
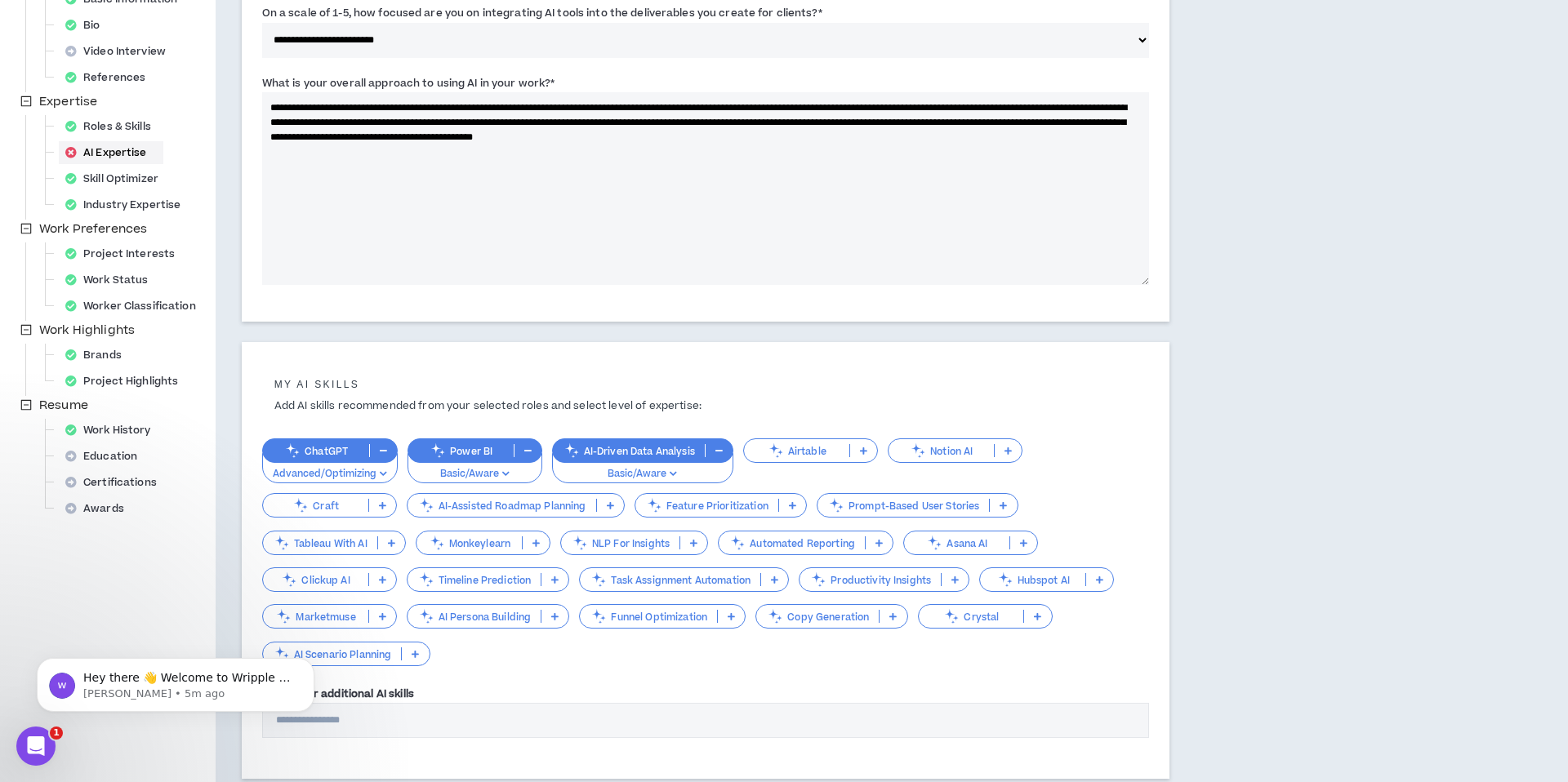
click at [892, 617] on icon at bounding box center [893, 616] width 7 height 8
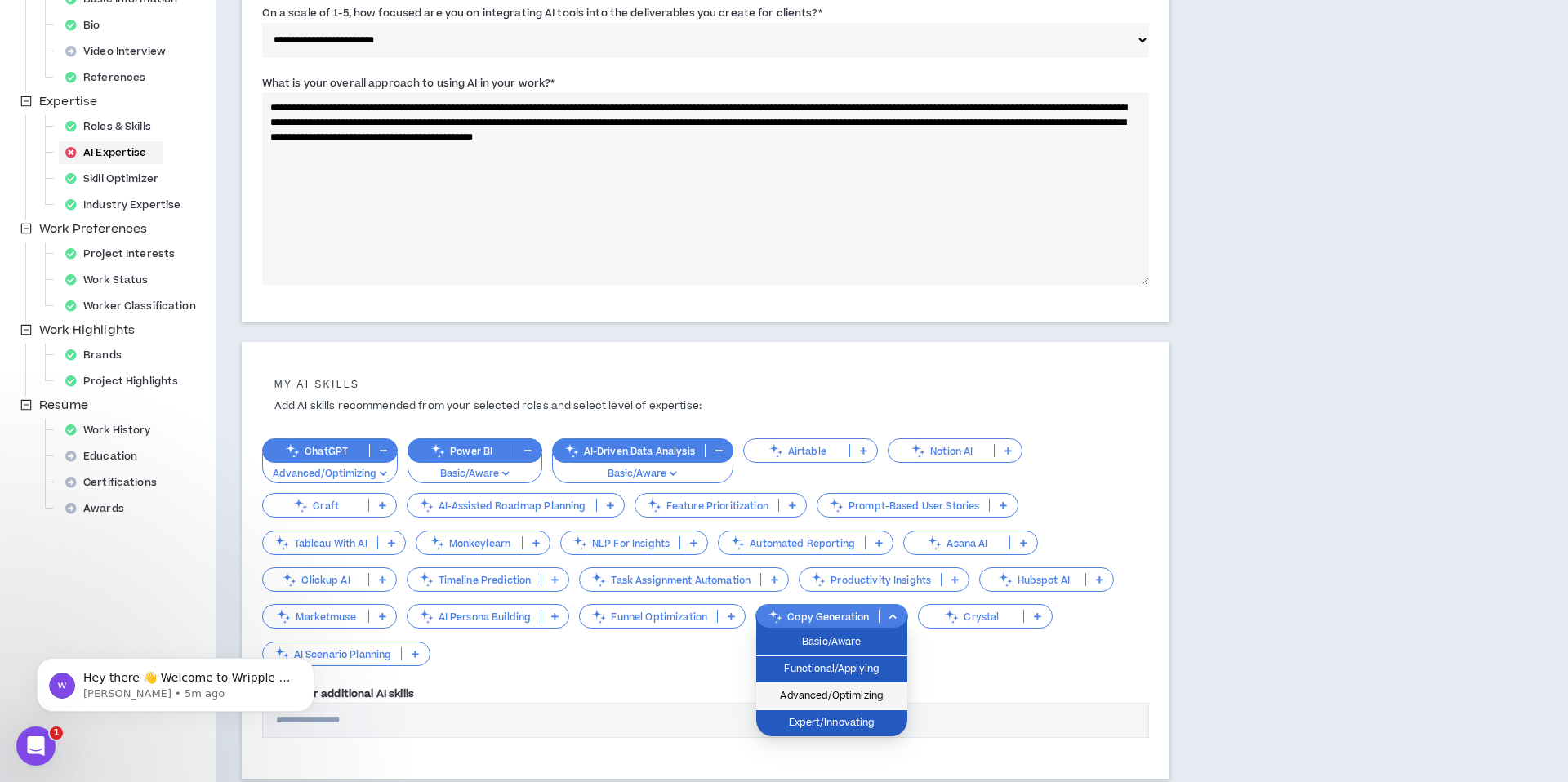
click at [880, 688] on span "Advanced/Optimizing" at bounding box center [831, 697] width 131 height 18
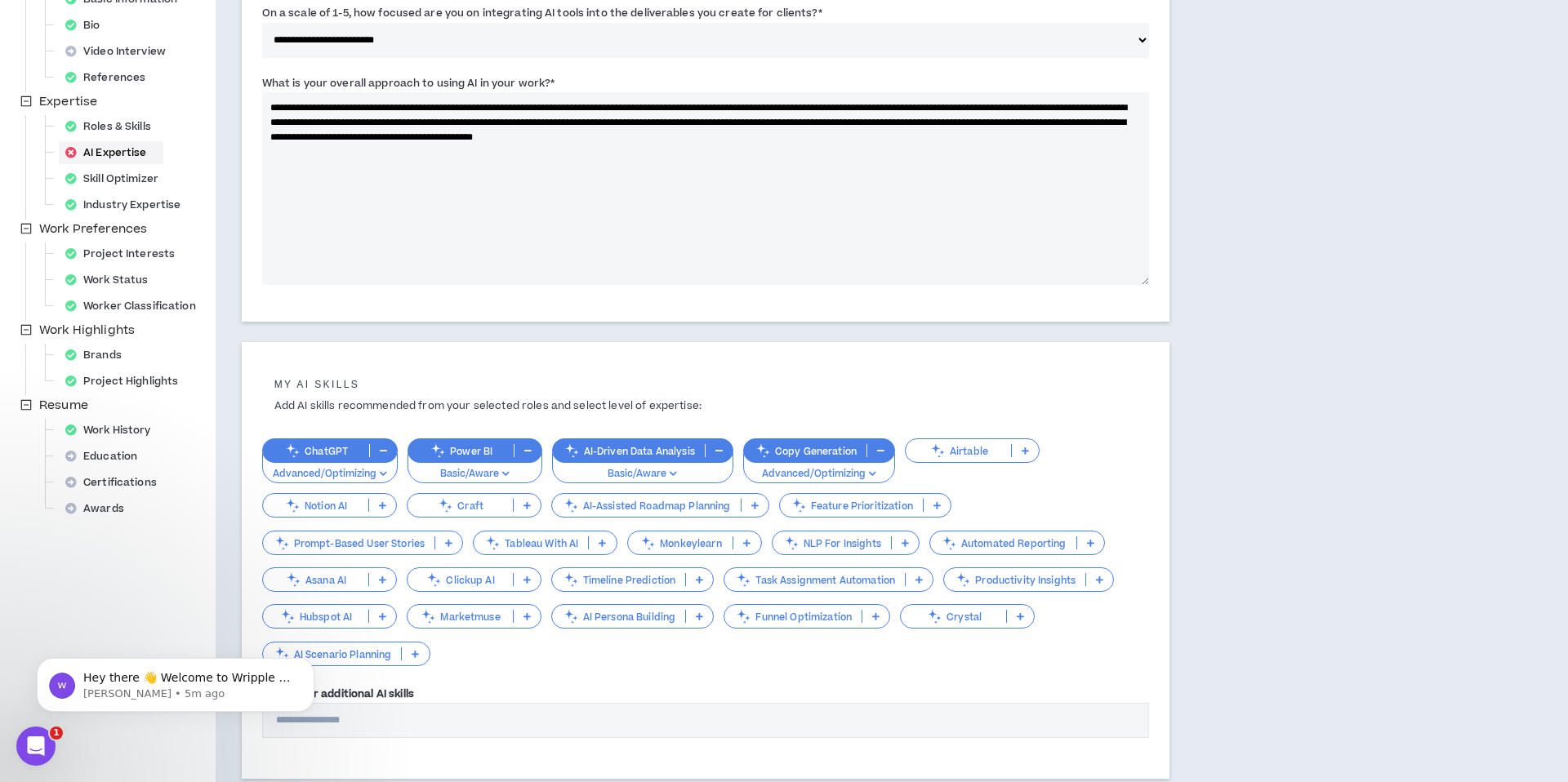
click at [878, 616] on icon at bounding box center [875, 616] width 7 height 8
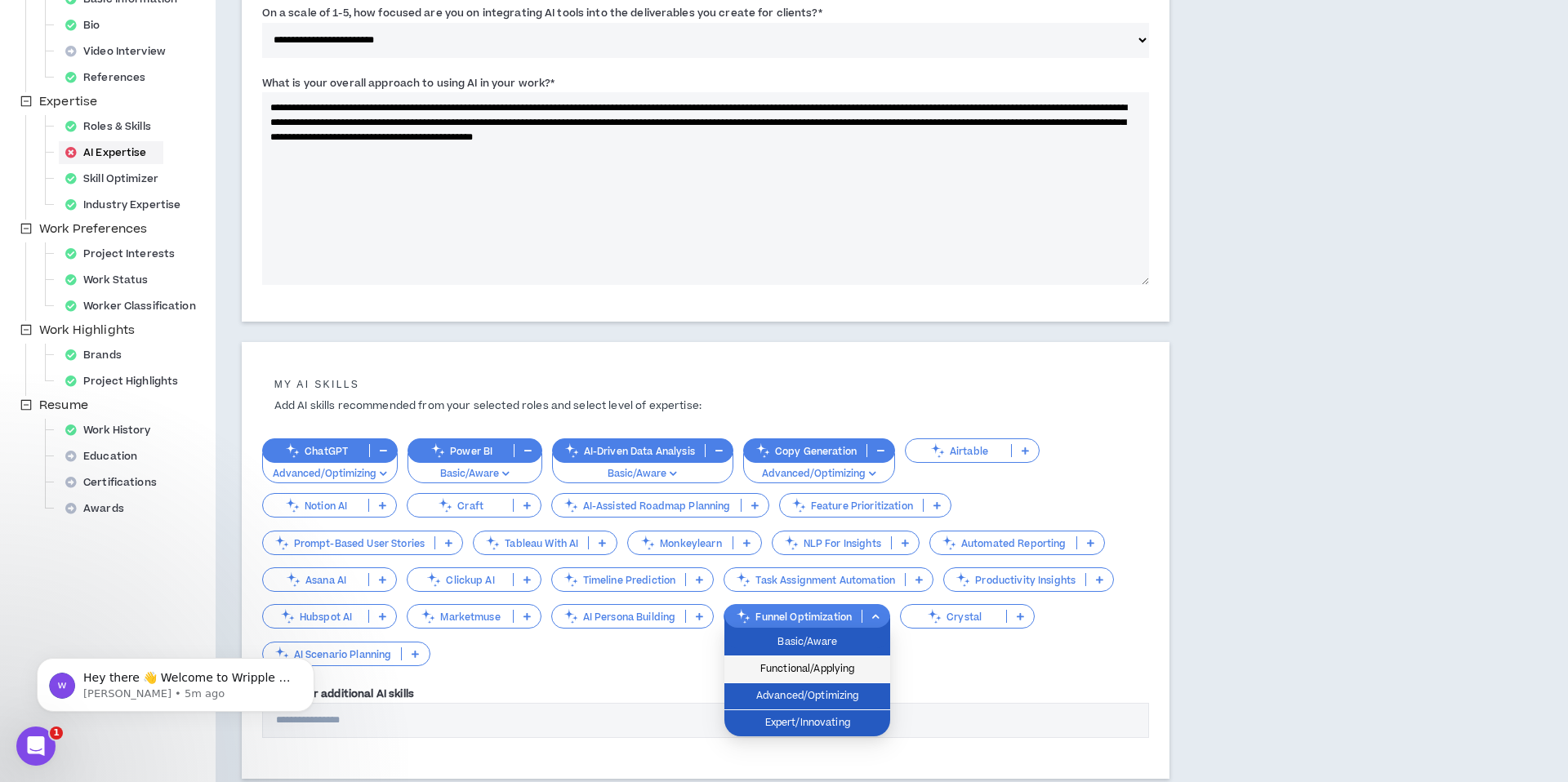
click at [864, 659] on li "Functional/Applying" at bounding box center [807, 670] width 166 height 27
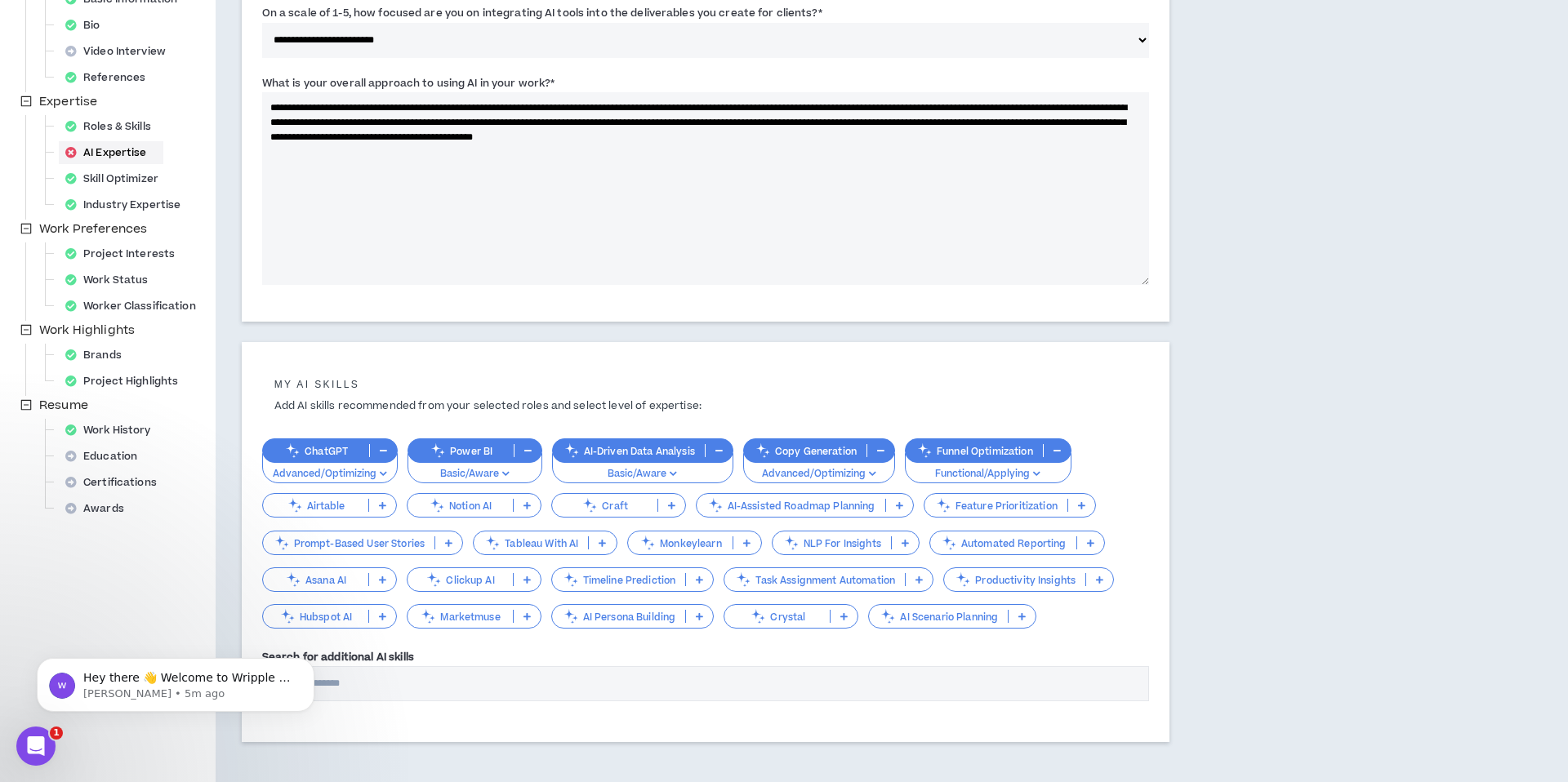
click at [698, 611] on p at bounding box center [700, 616] width 27 height 13
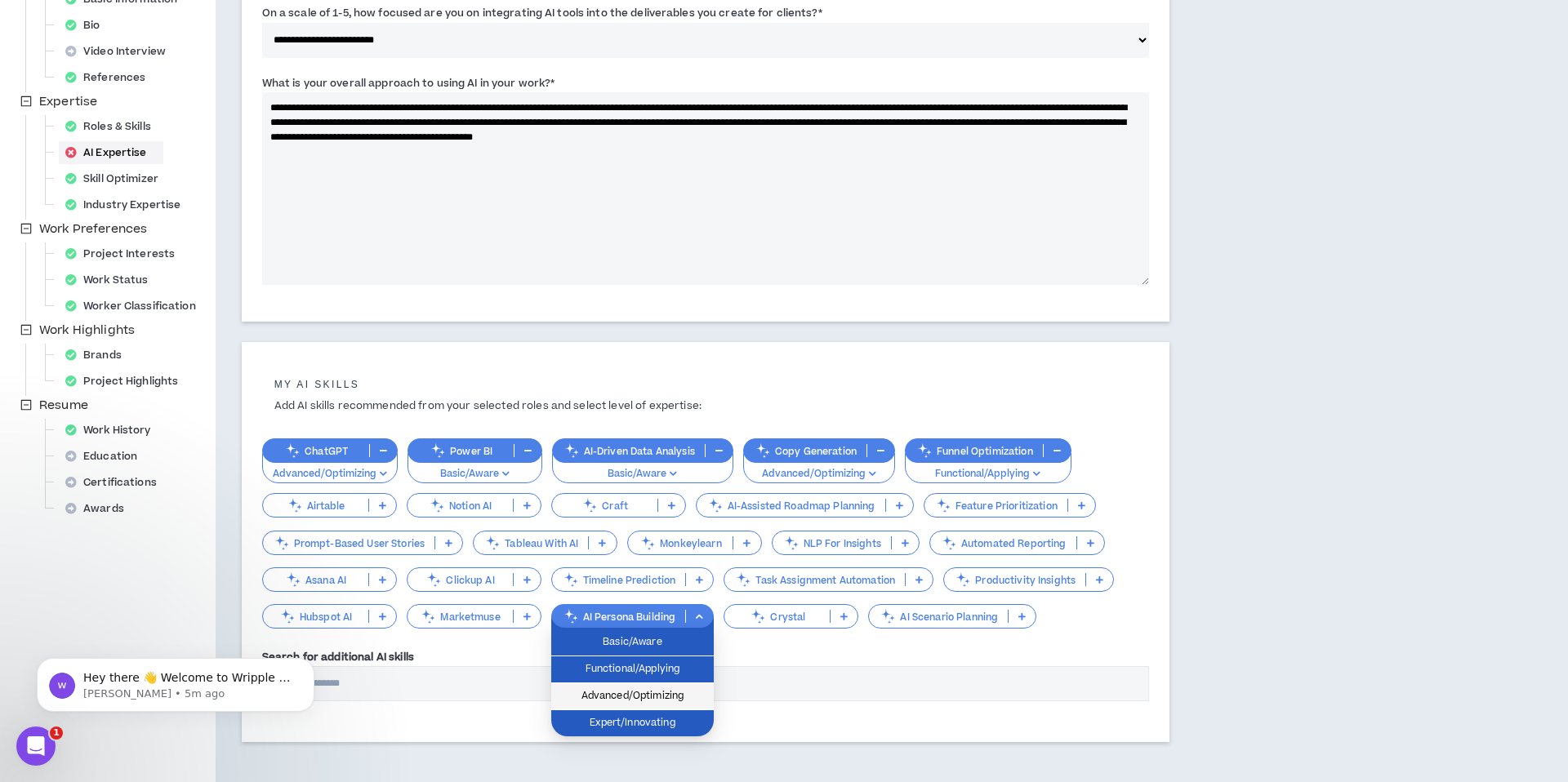
click at [693, 693] on span "Advanced/Optimizing" at bounding box center [633, 697] width 143 height 18
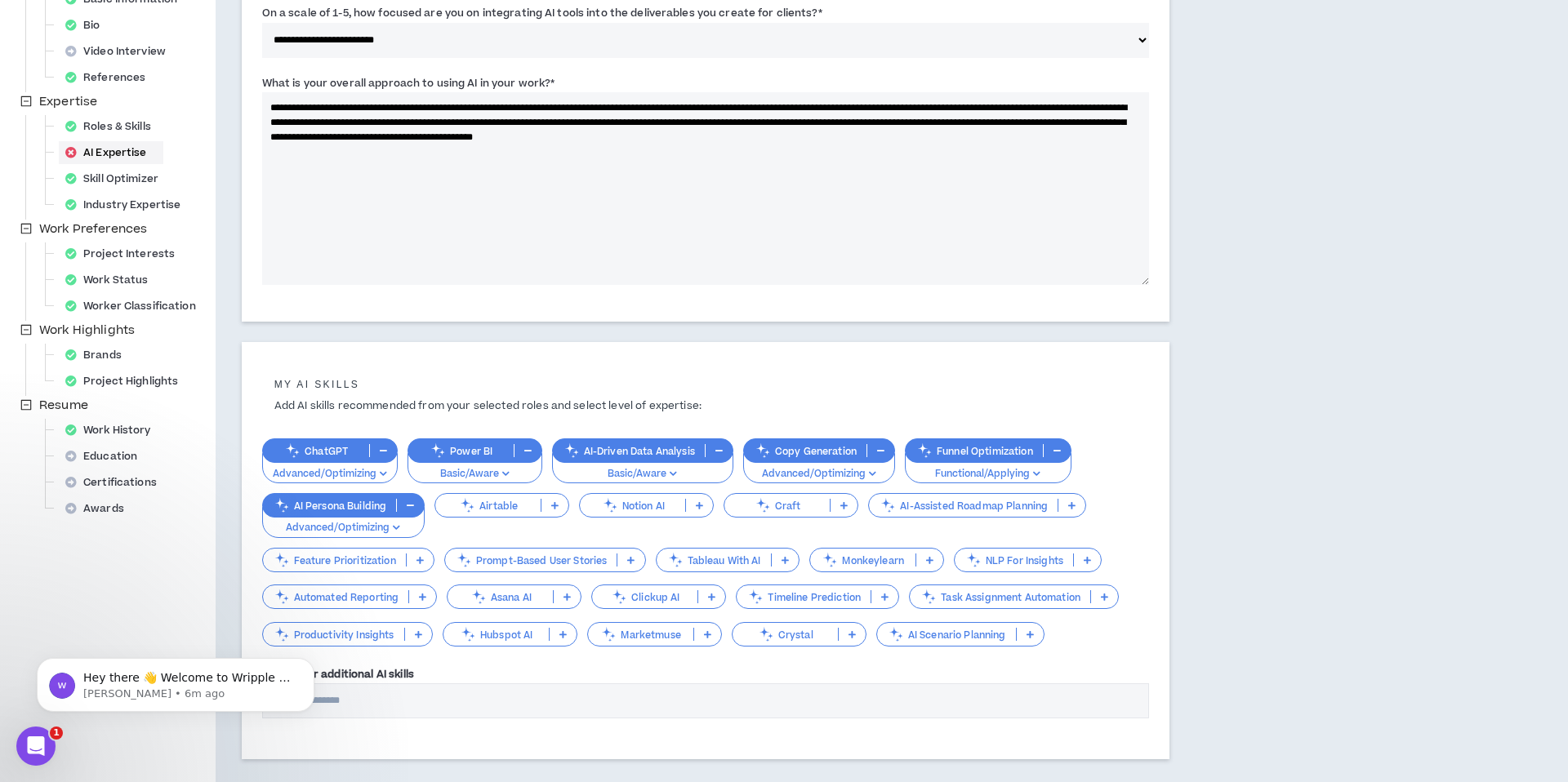
click at [418, 639] on p at bounding box center [418, 634] width 27 height 13
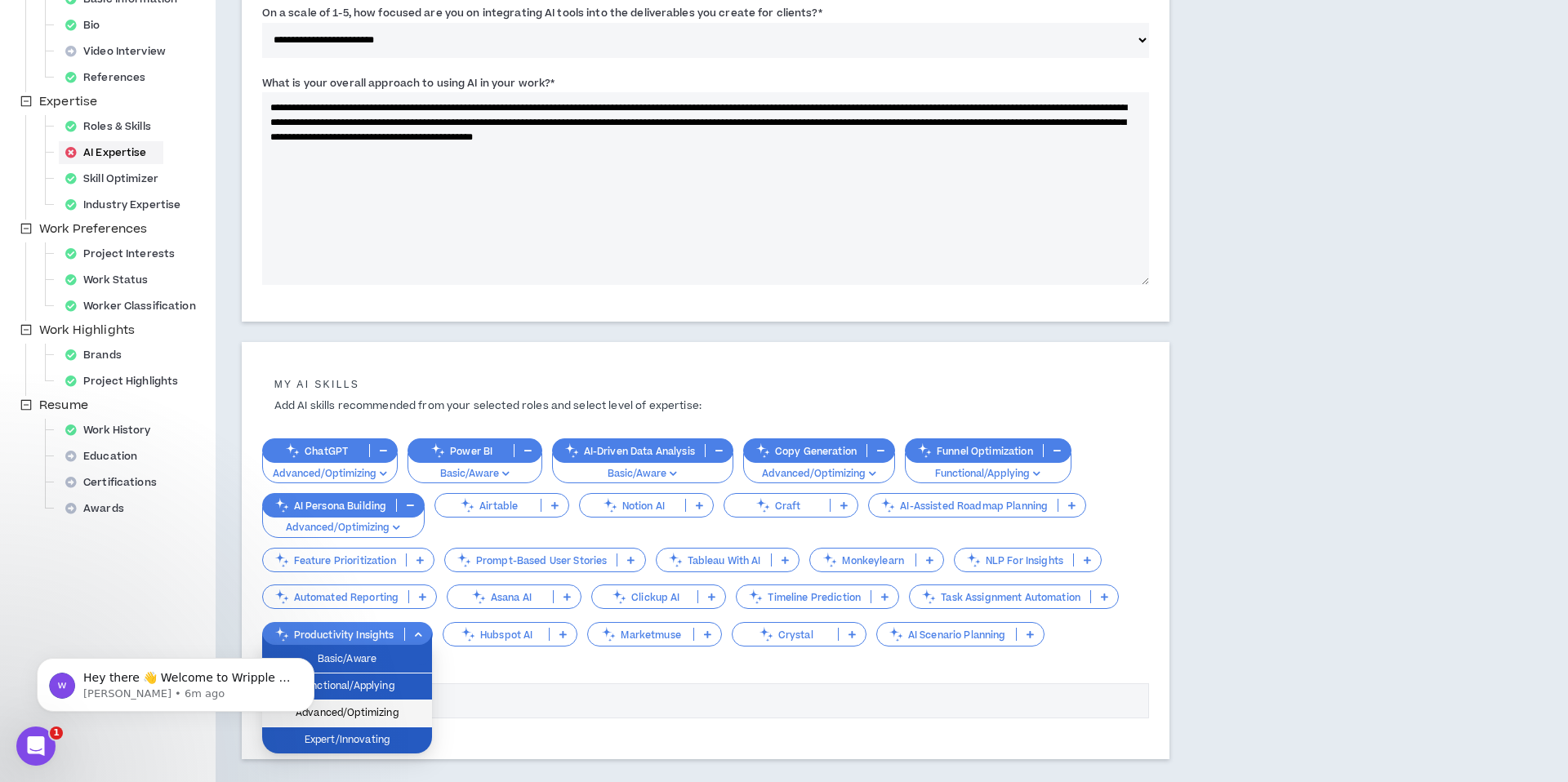
click at [416, 715] on span "Advanced/Optimizing" at bounding box center [347, 714] width 150 height 18
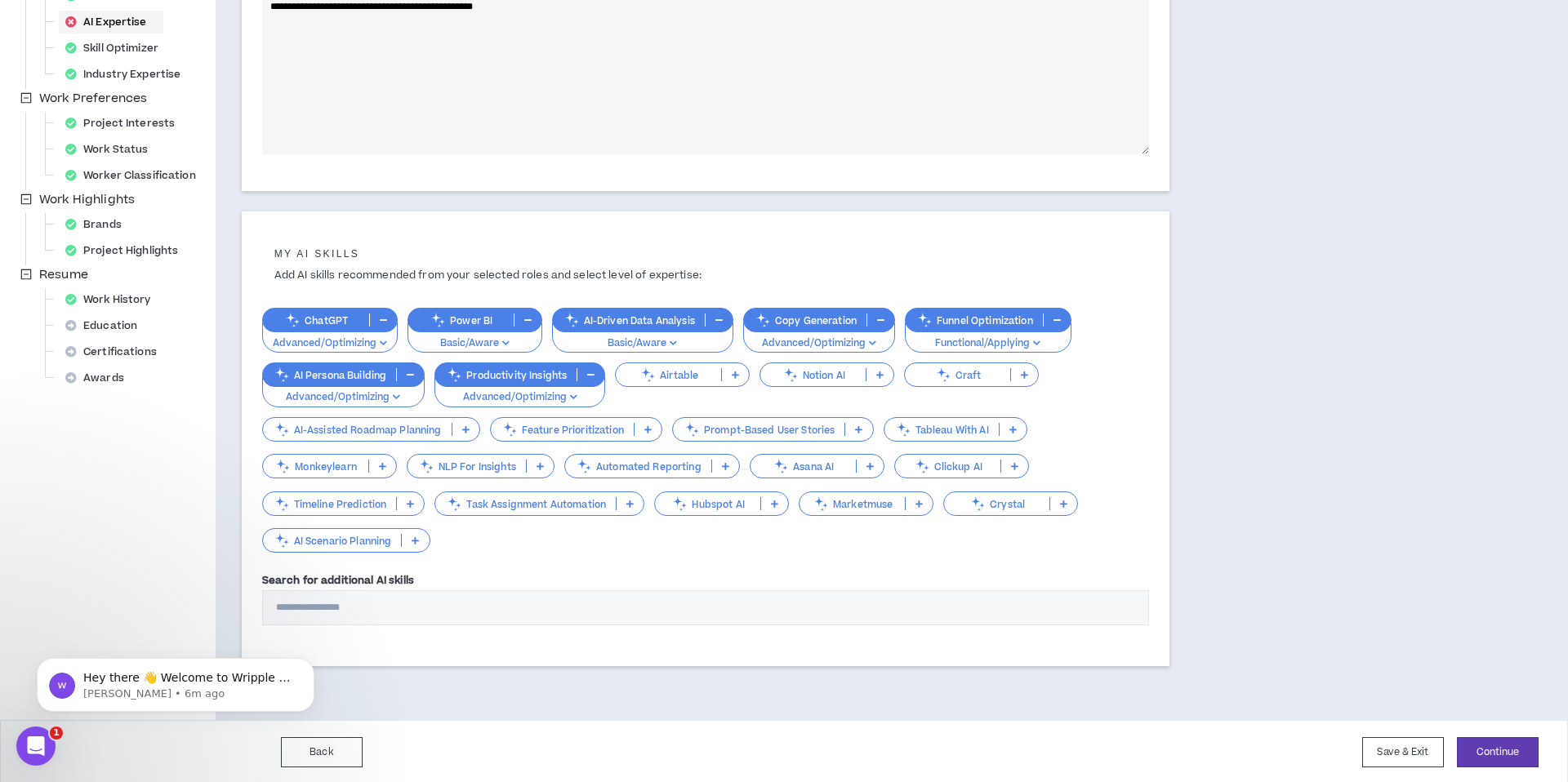
scroll to position [386, 0]
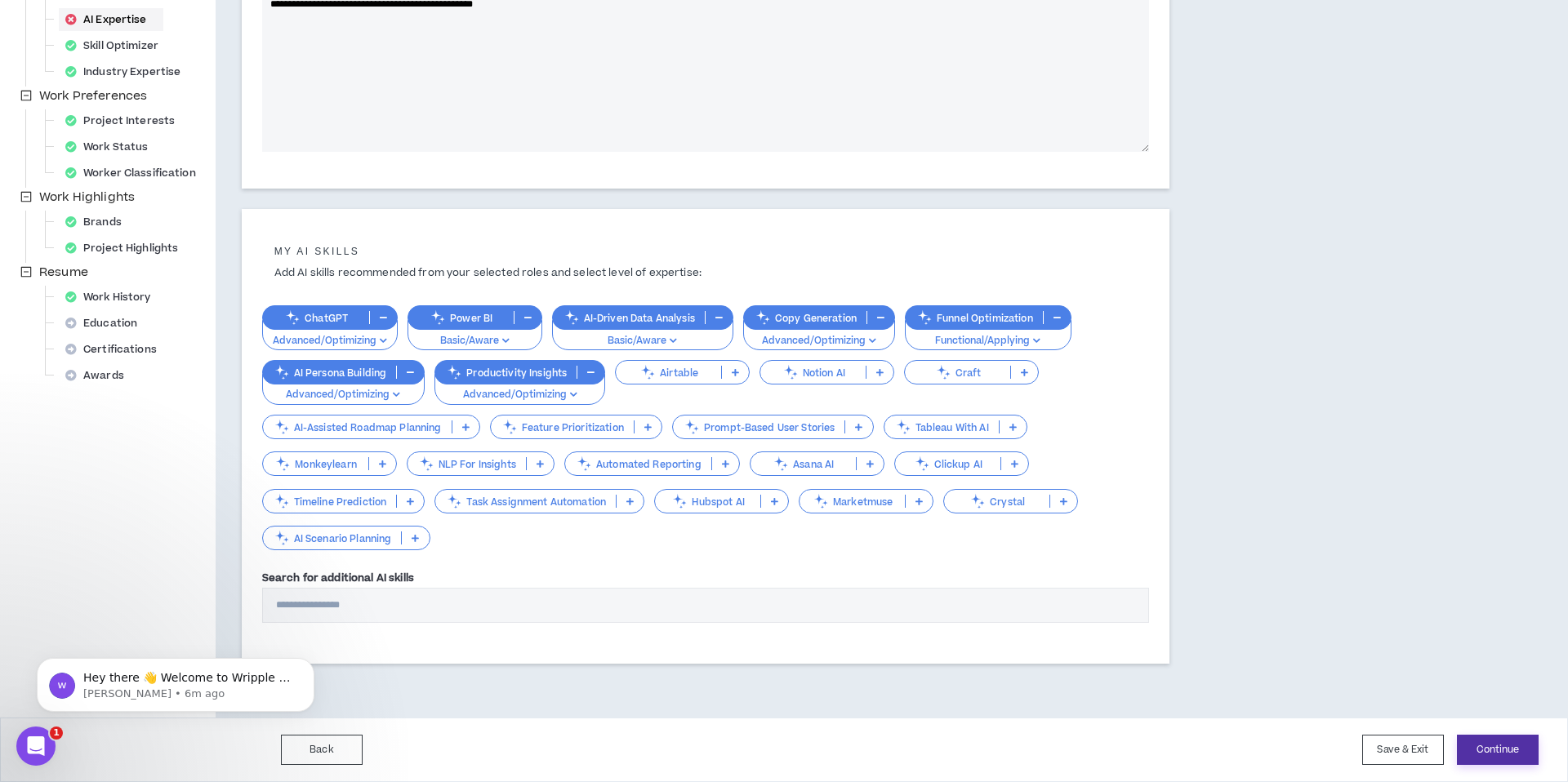
click at [1477, 748] on button "Continue" at bounding box center [1497, 749] width 81 height 30
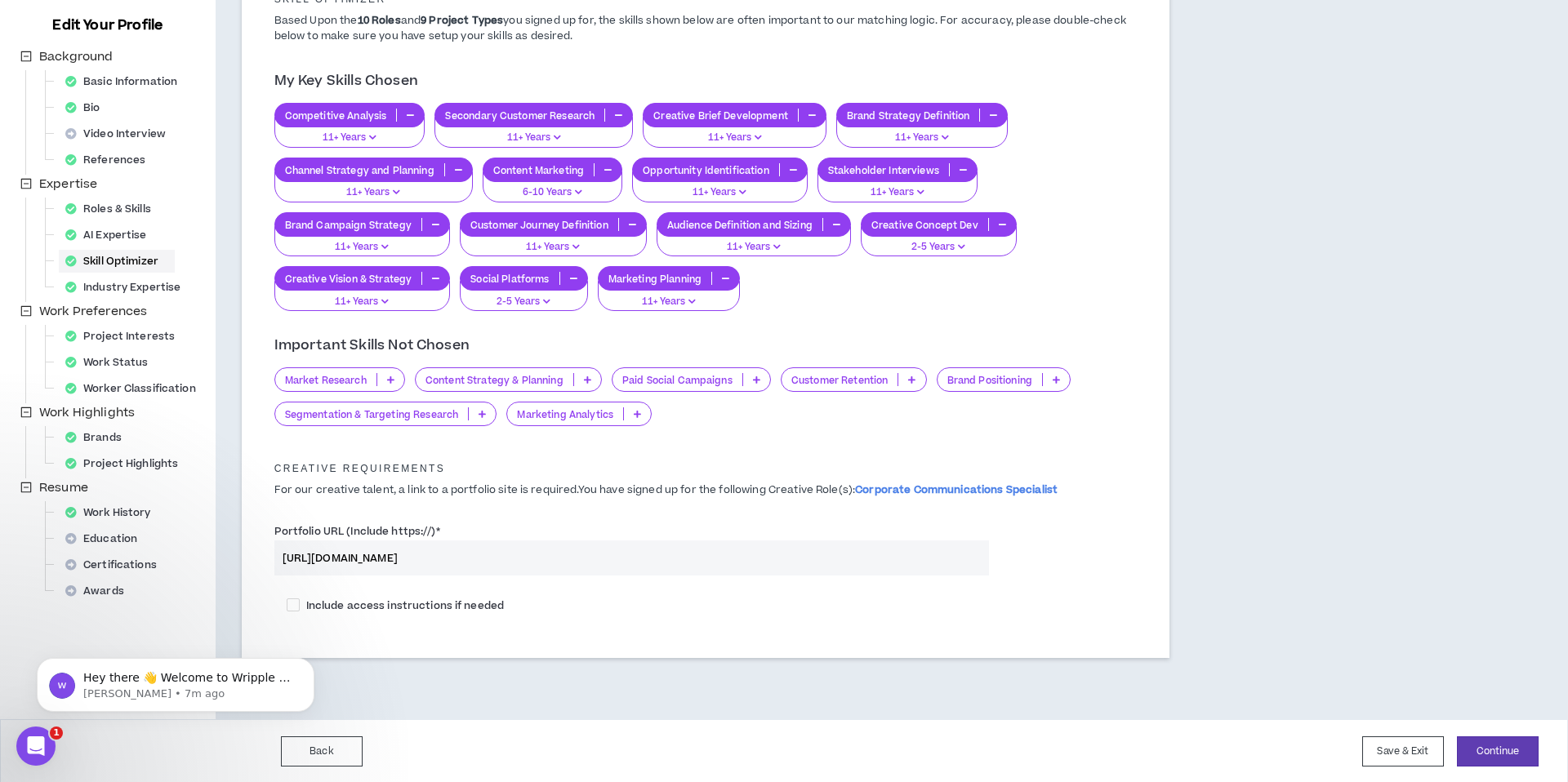
scroll to position [171, 0]
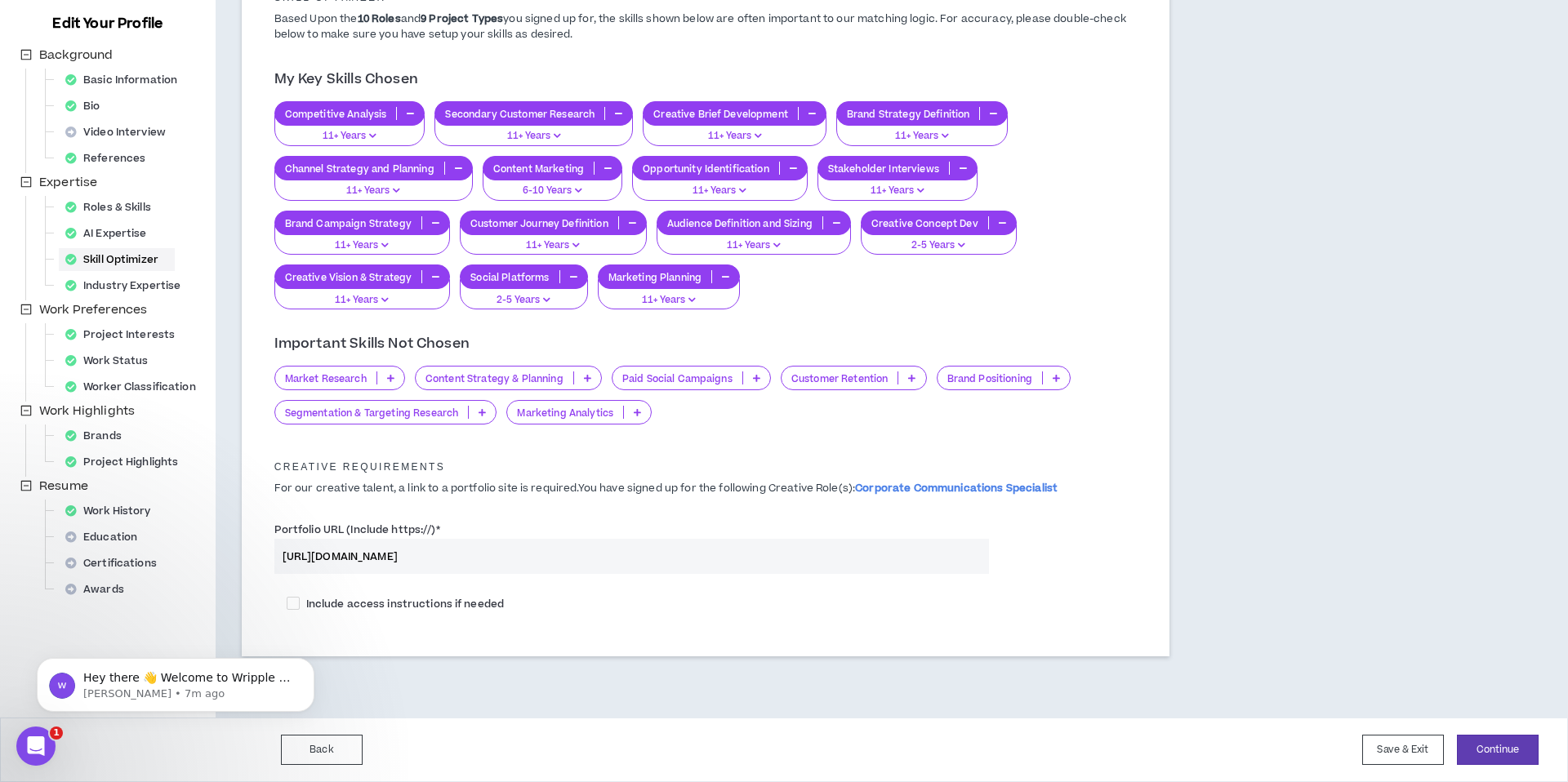
click at [387, 379] on icon at bounding box center [391, 377] width 7 height 8
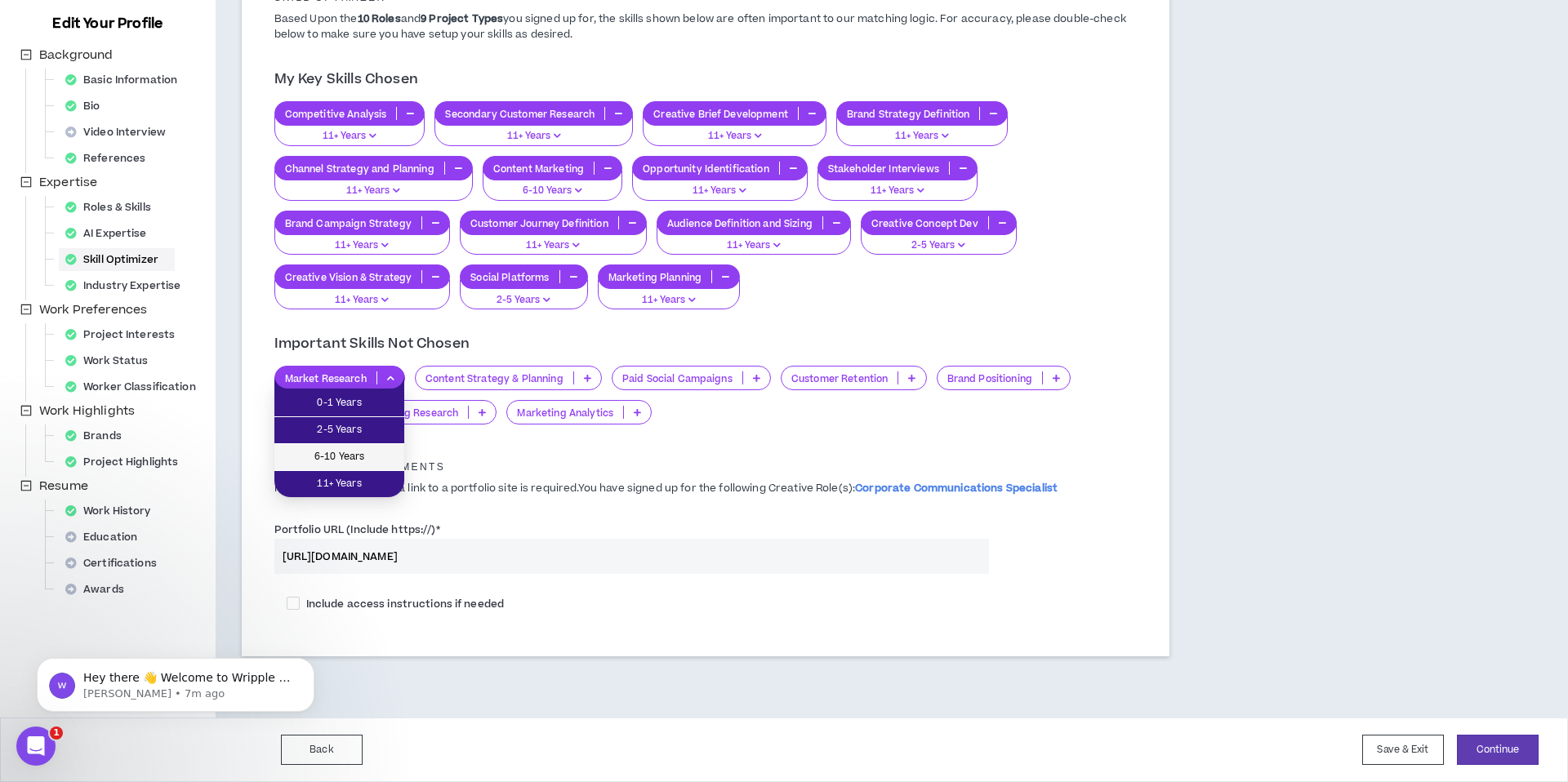
click at [382, 454] on span "6-10 Years" at bounding box center [339, 457] width 110 height 18
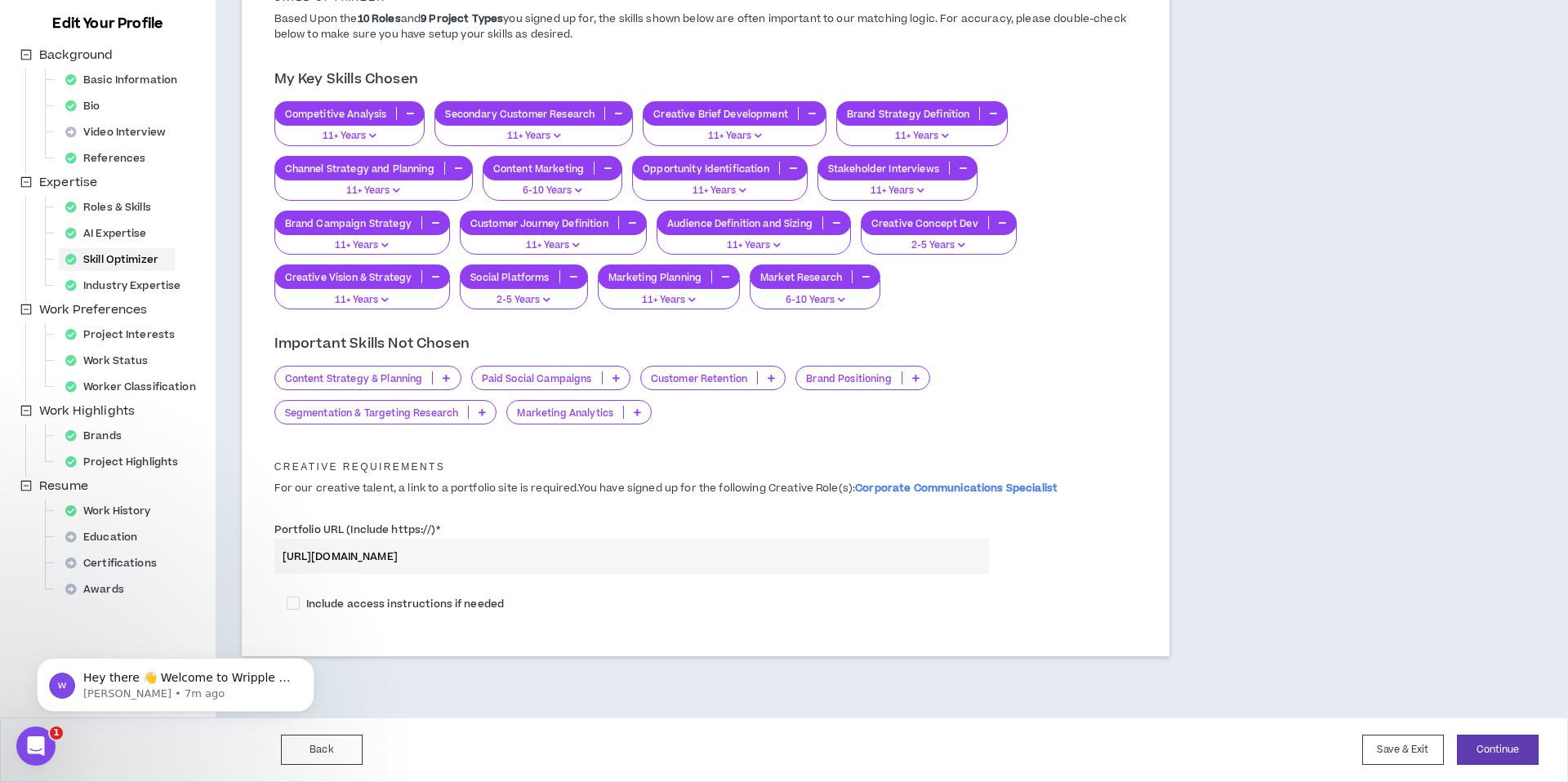
click at [923, 371] on p at bounding box center [916, 377] width 27 height 13
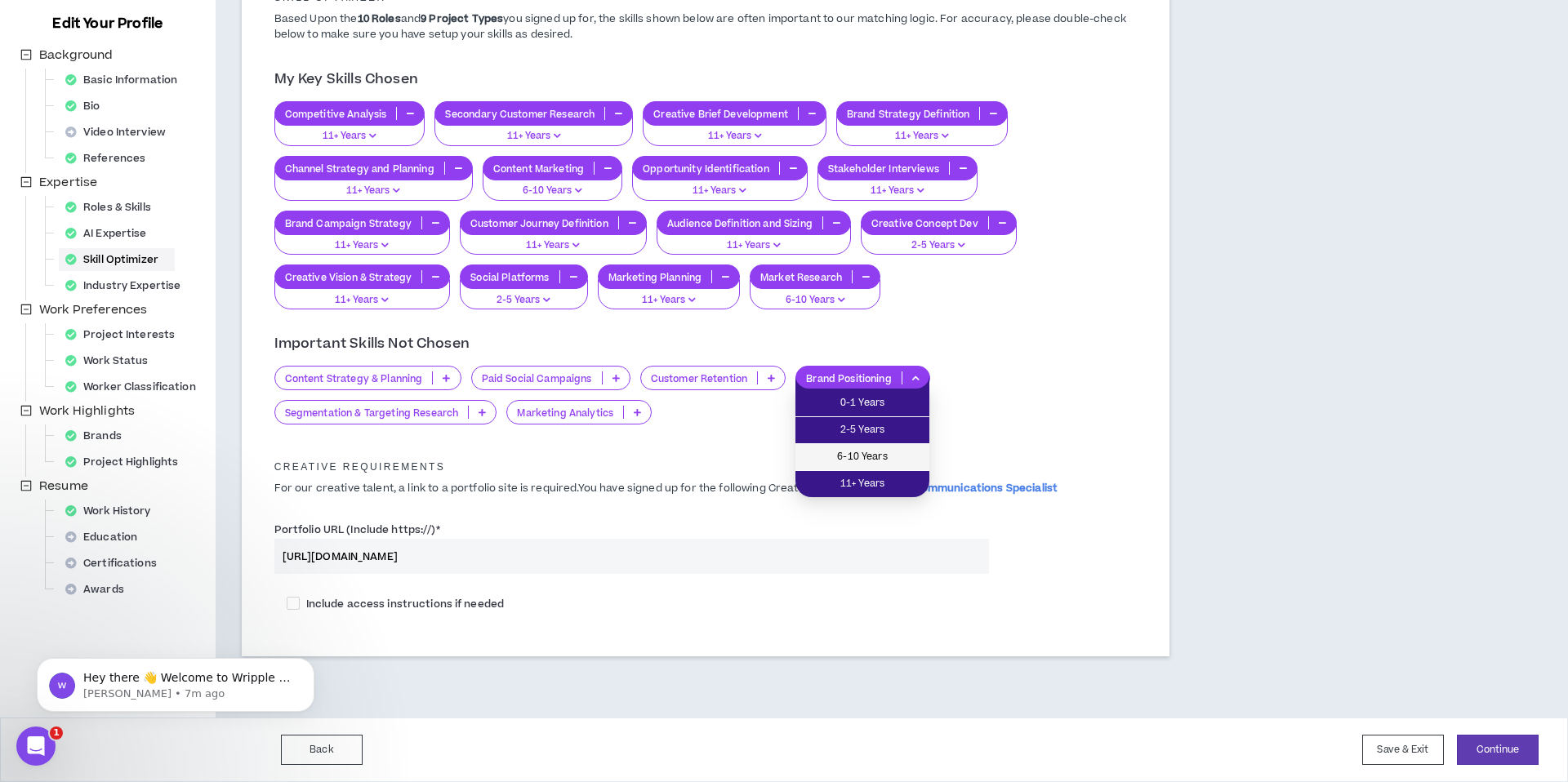
click at [892, 454] on span "6-10 Years" at bounding box center [862, 457] width 114 height 18
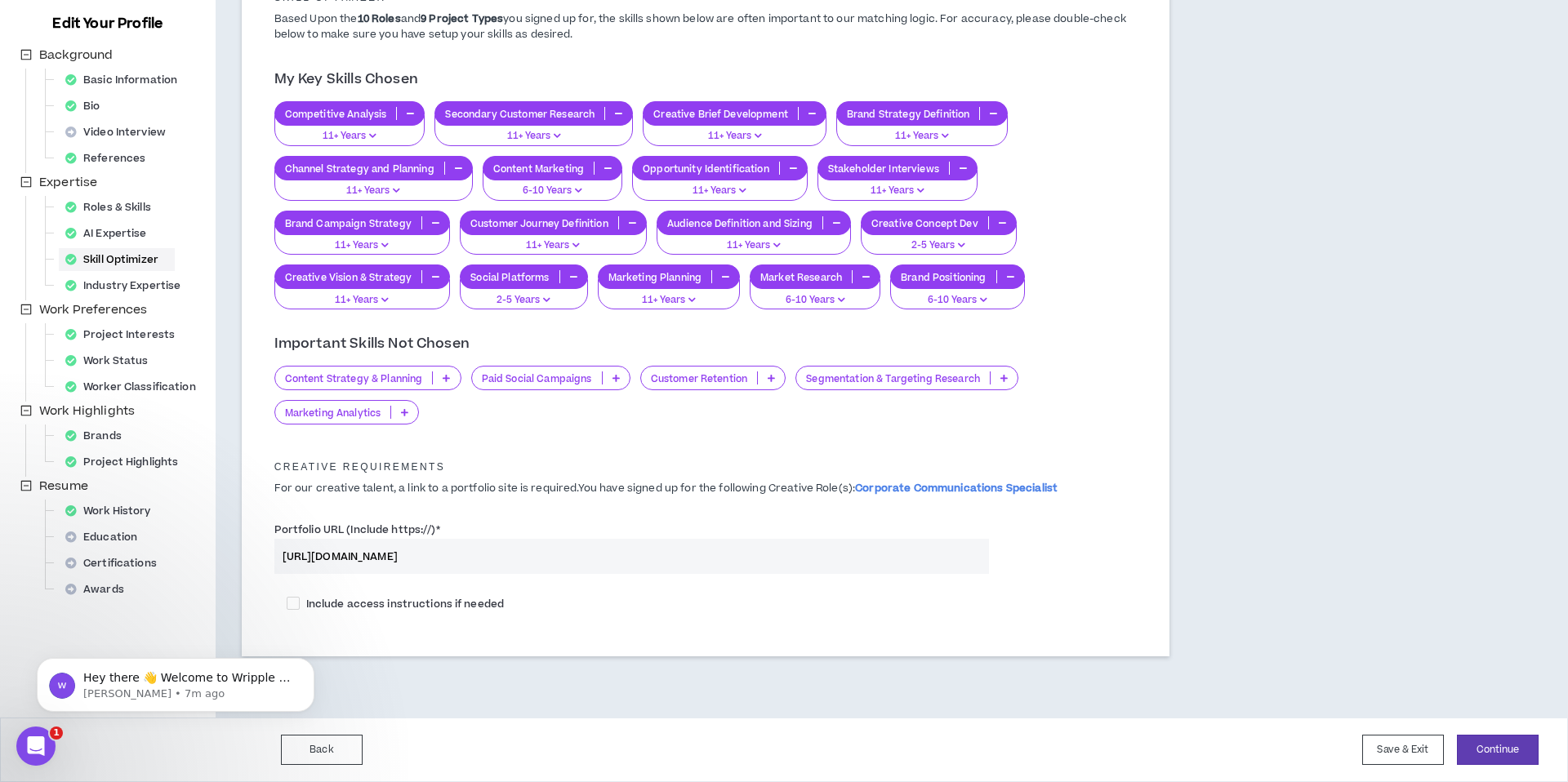
click at [776, 379] on p at bounding box center [771, 377] width 27 height 13
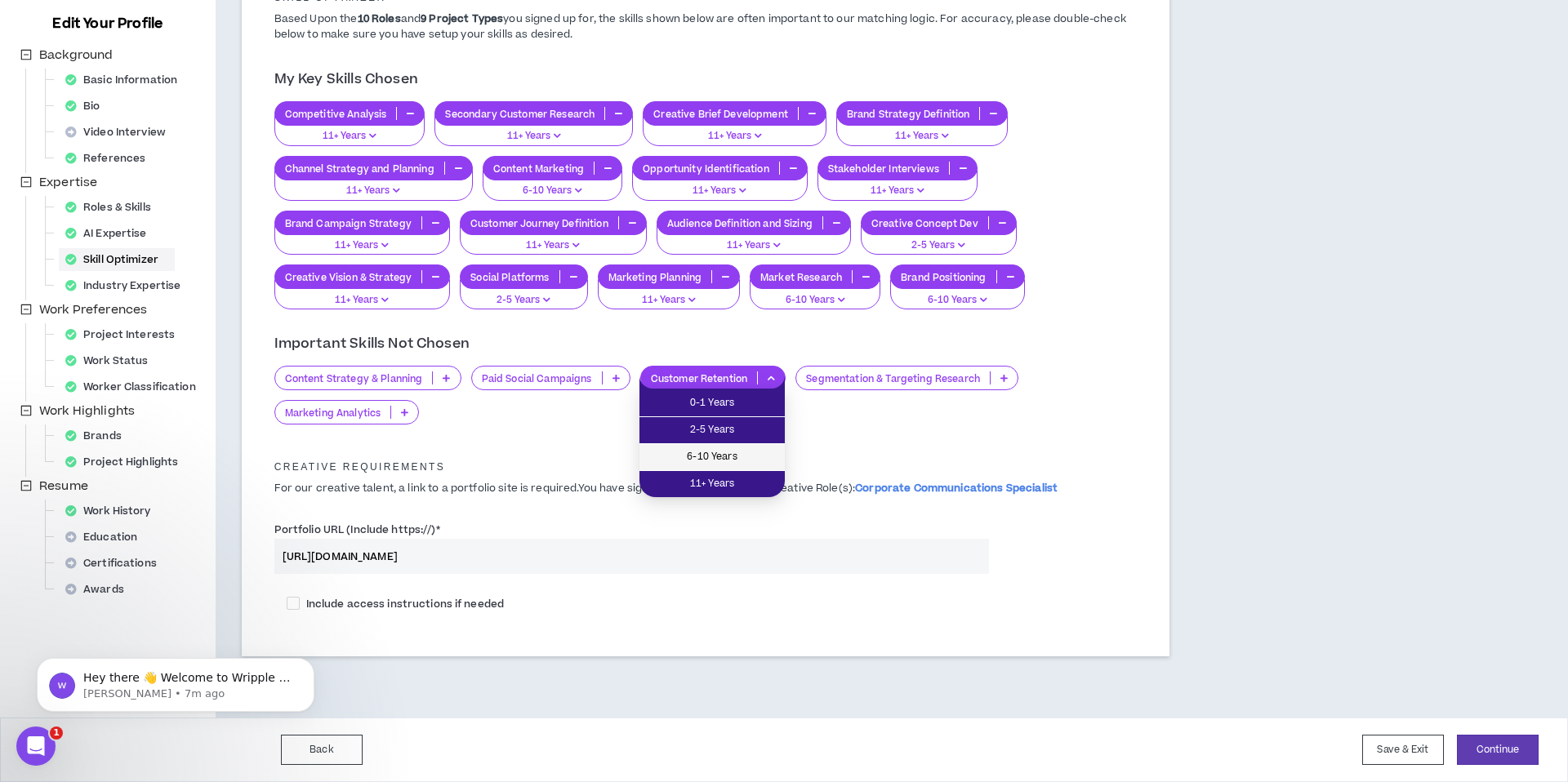
click at [765, 444] on li "6-10 Years" at bounding box center [712, 458] width 146 height 27
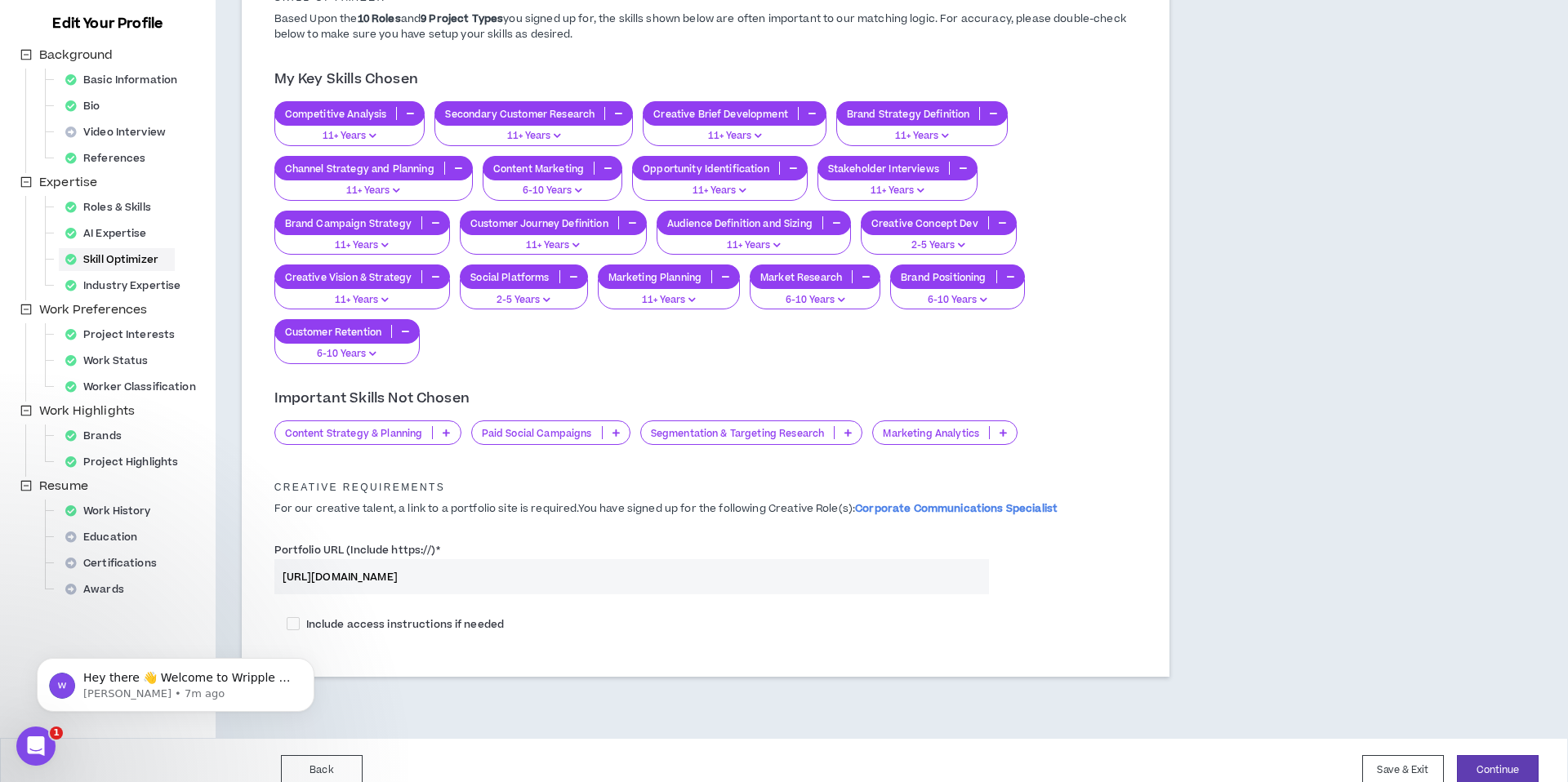
click at [1000, 436] on p at bounding box center [1003, 433] width 27 height 13
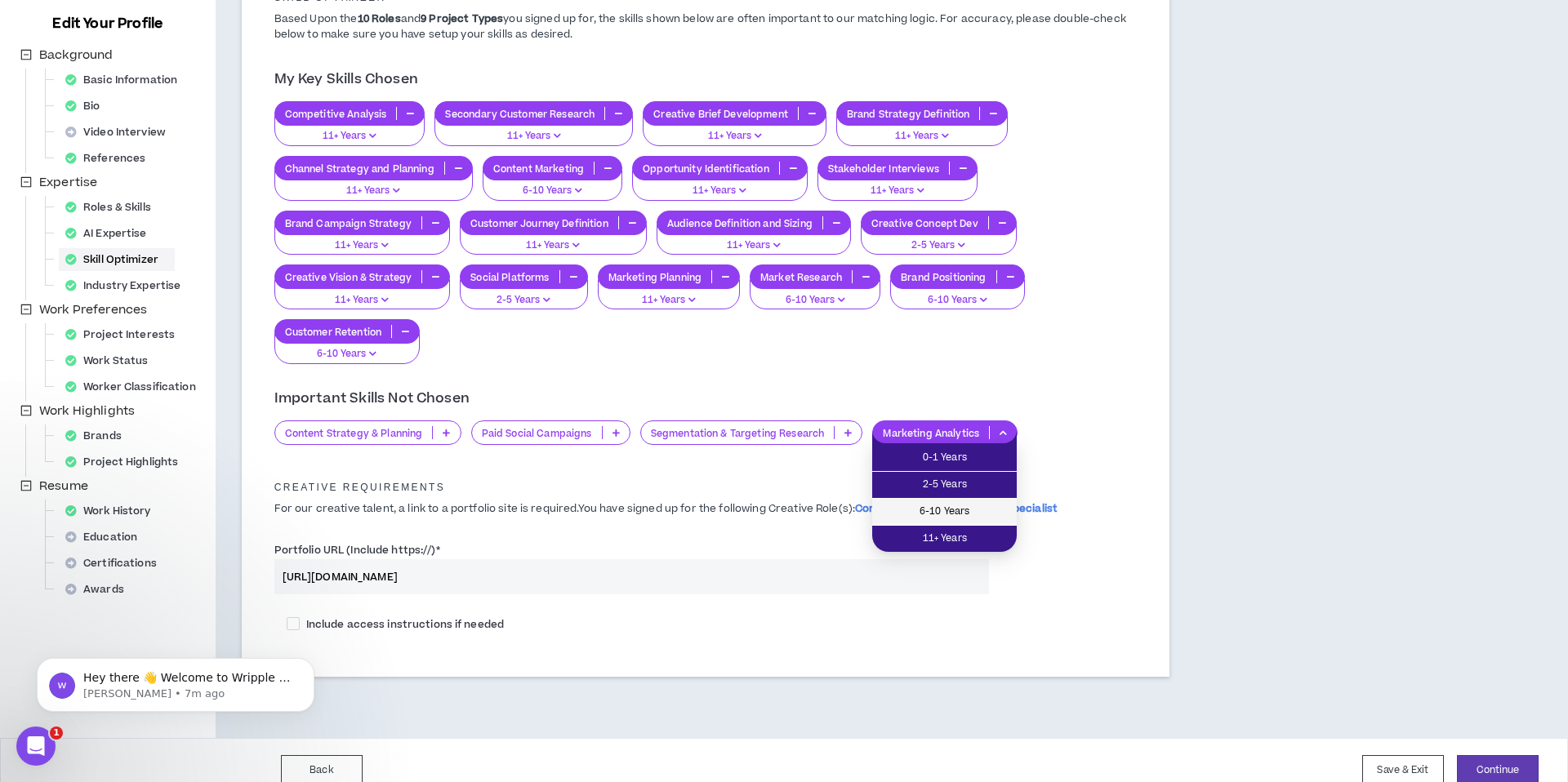
click at [961, 511] on span "6-10 Years" at bounding box center [944, 512] width 125 height 18
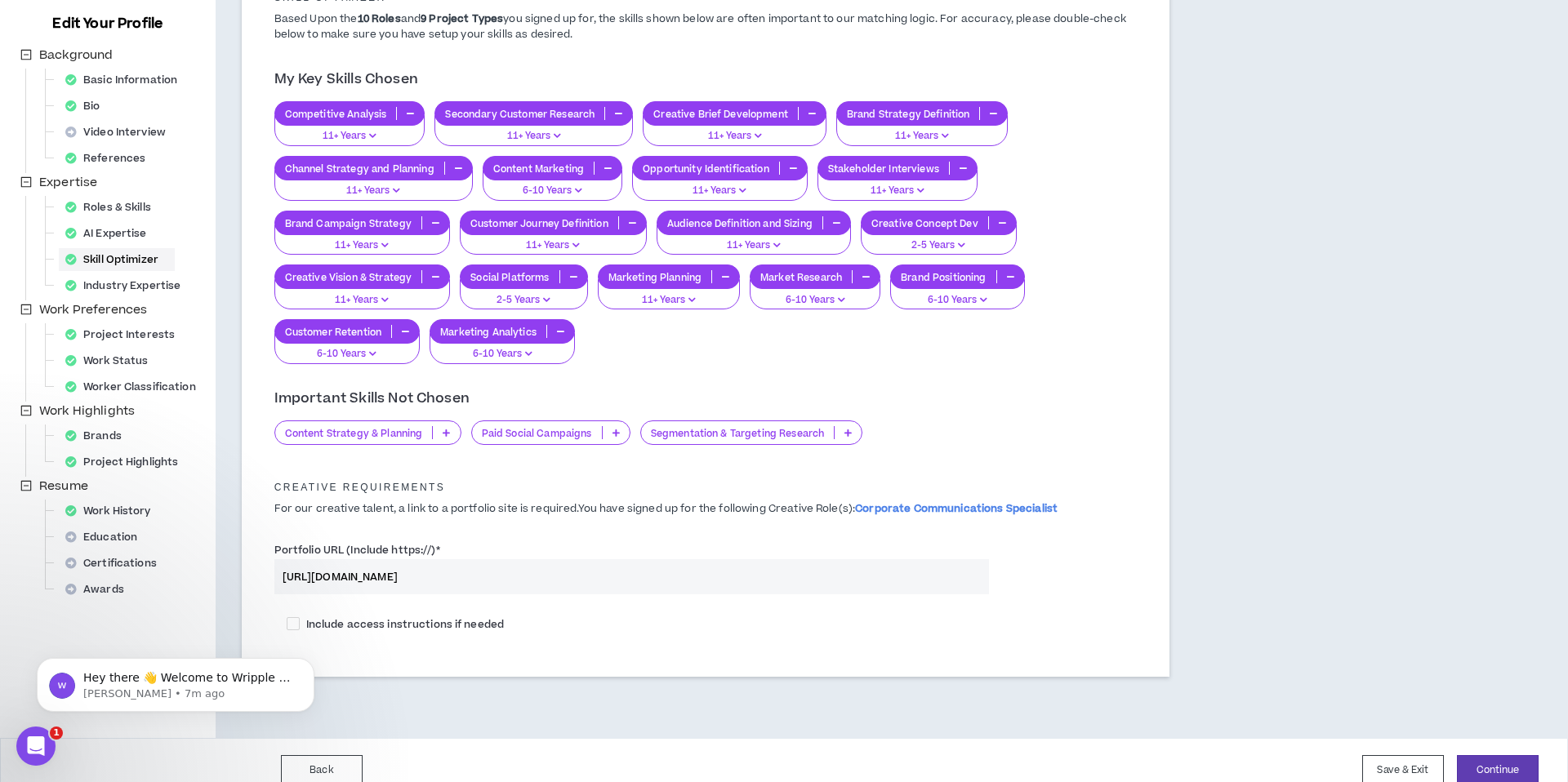
click at [619, 433] on p at bounding box center [617, 433] width 27 height 13
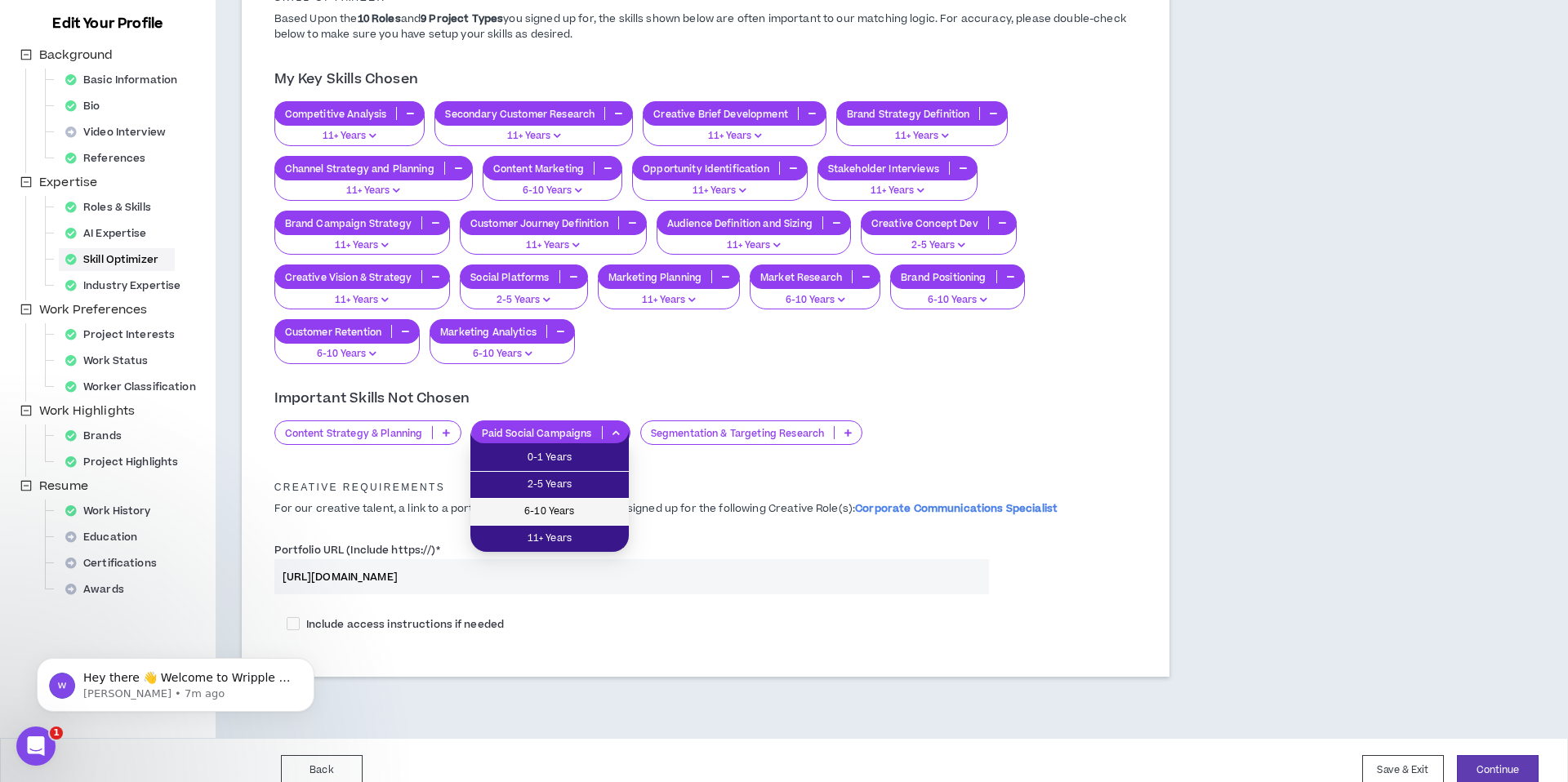
click at [604, 505] on span "6-10 Years" at bounding box center [549, 512] width 139 height 18
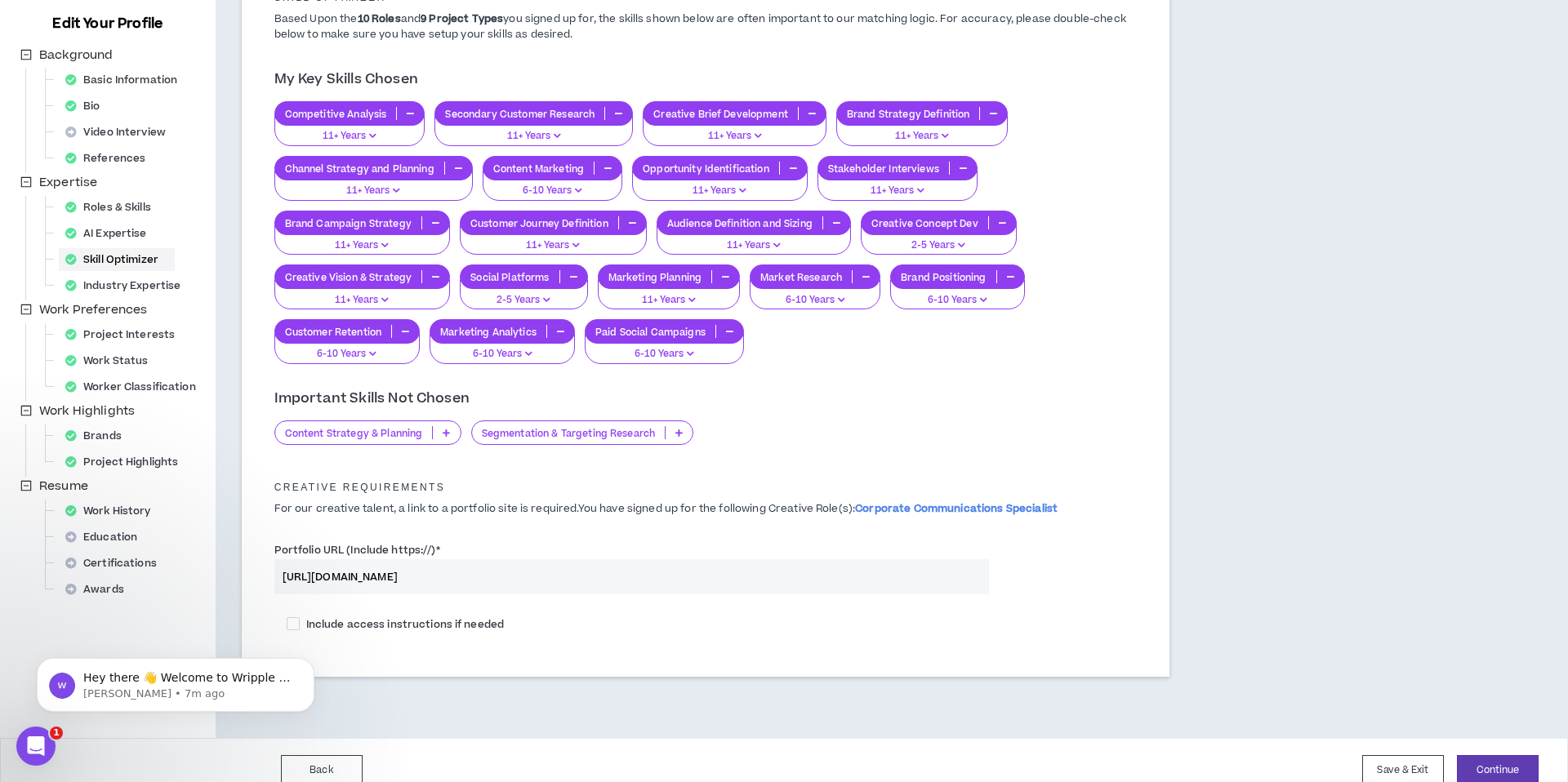
click at [680, 429] on icon at bounding box center [679, 433] width 7 height 8
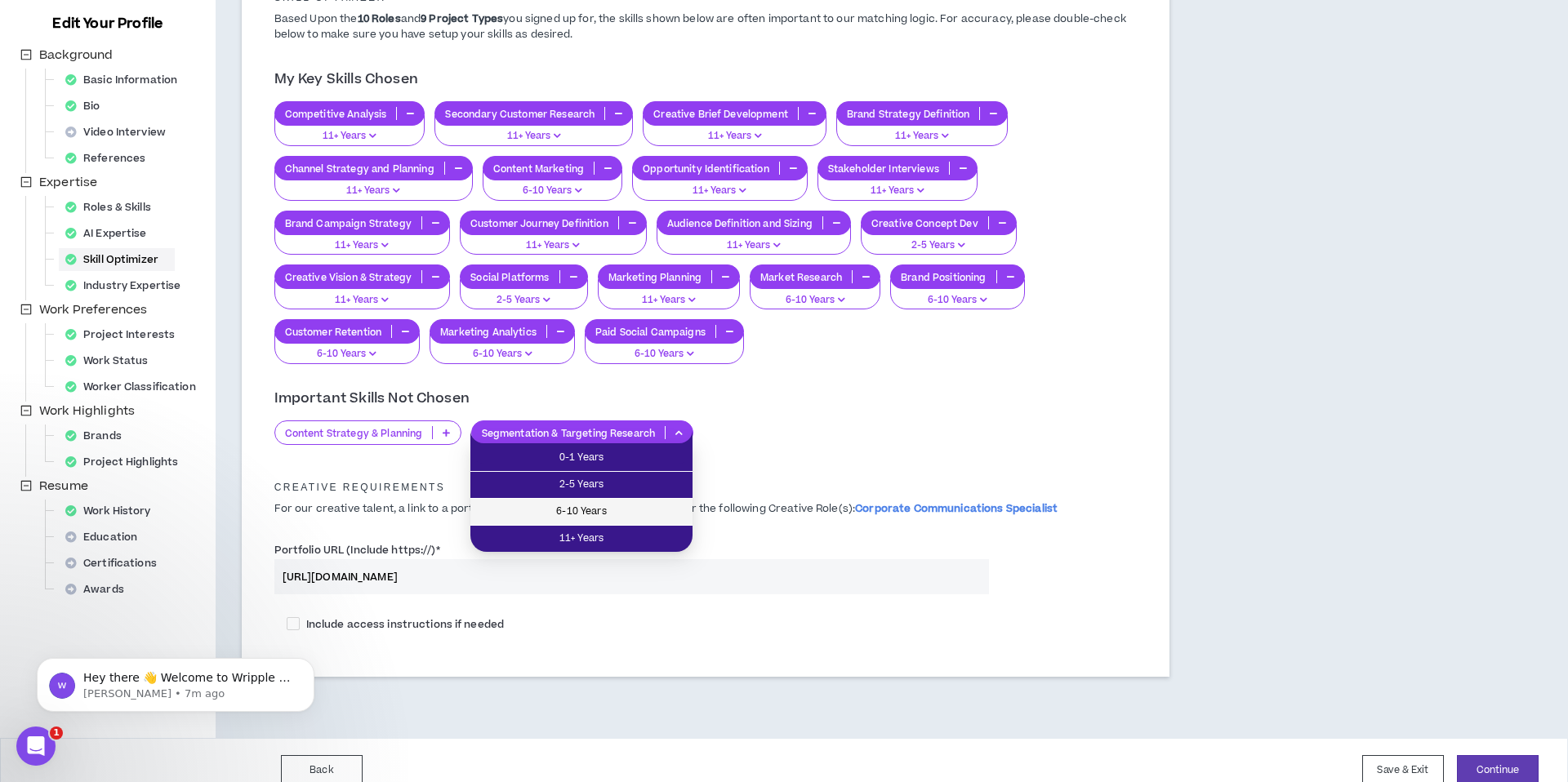
click at [650, 507] on span "6-10 Years" at bounding box center [581, 512] width 203 height 18
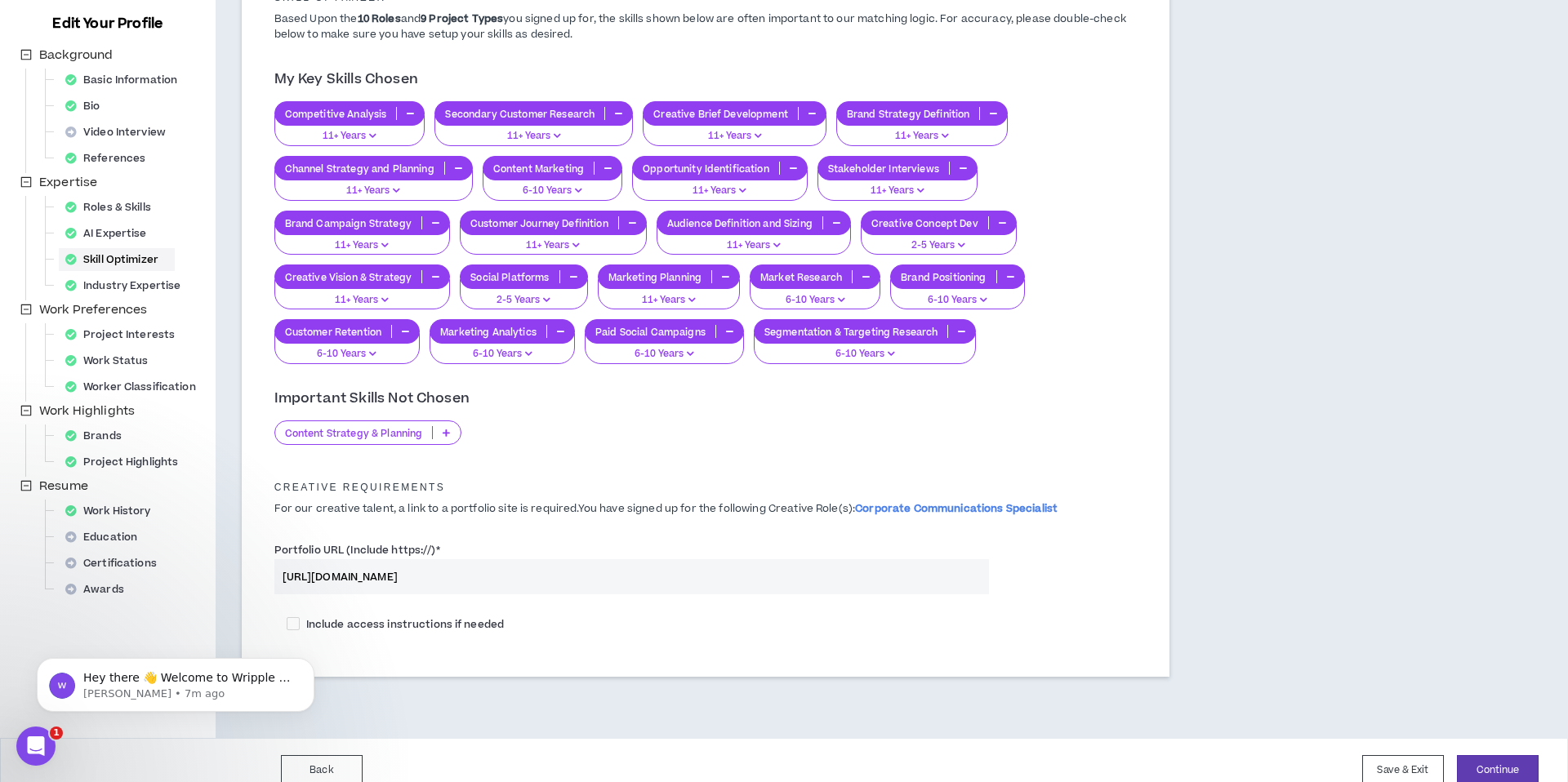
click at [444, 430] on icon at bounding box center [446, 433] width 7 height 8
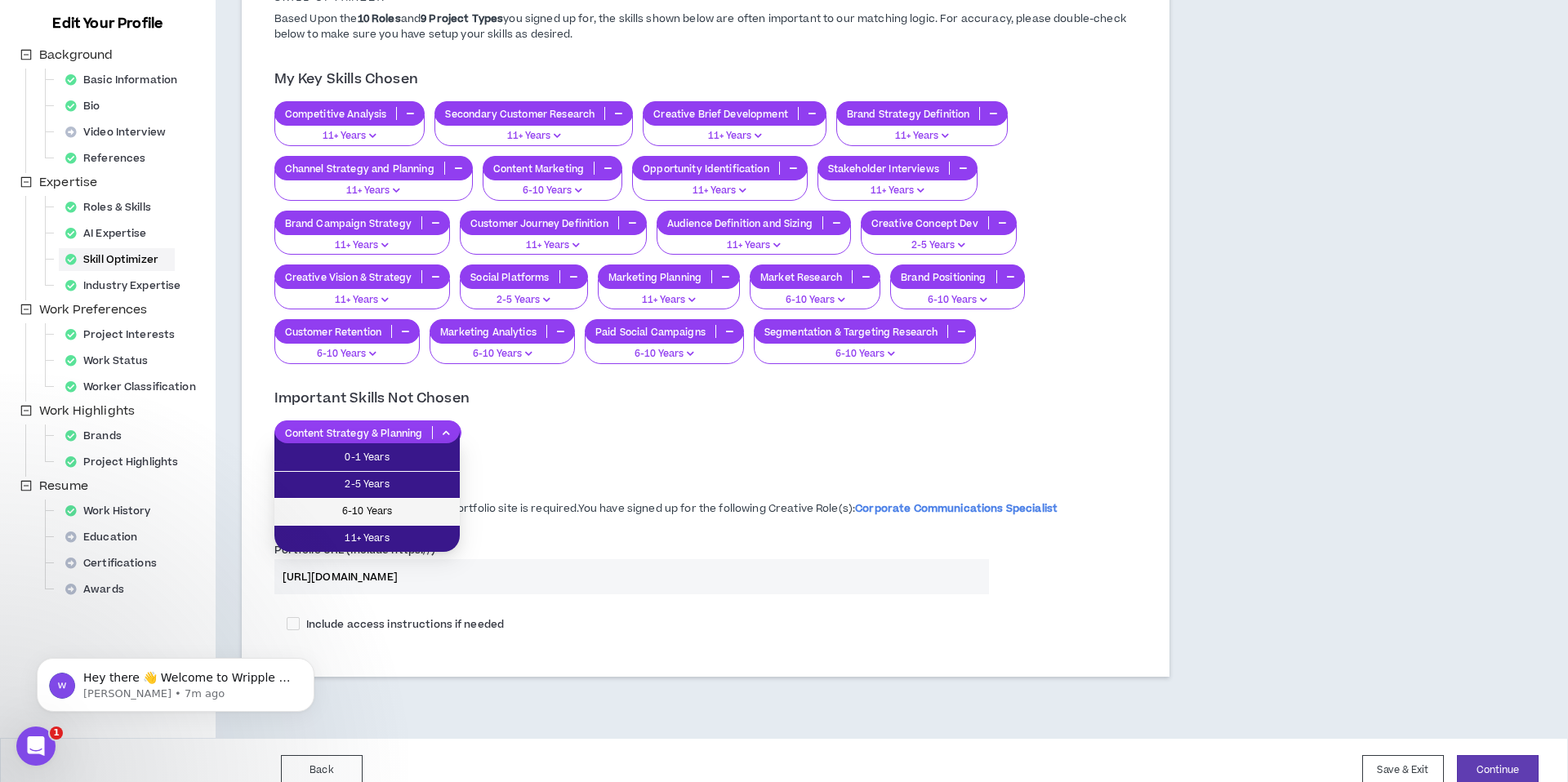
click at [430, 506] on span "6-10 Years" at bounding box center [367, 512] width 166 height 18
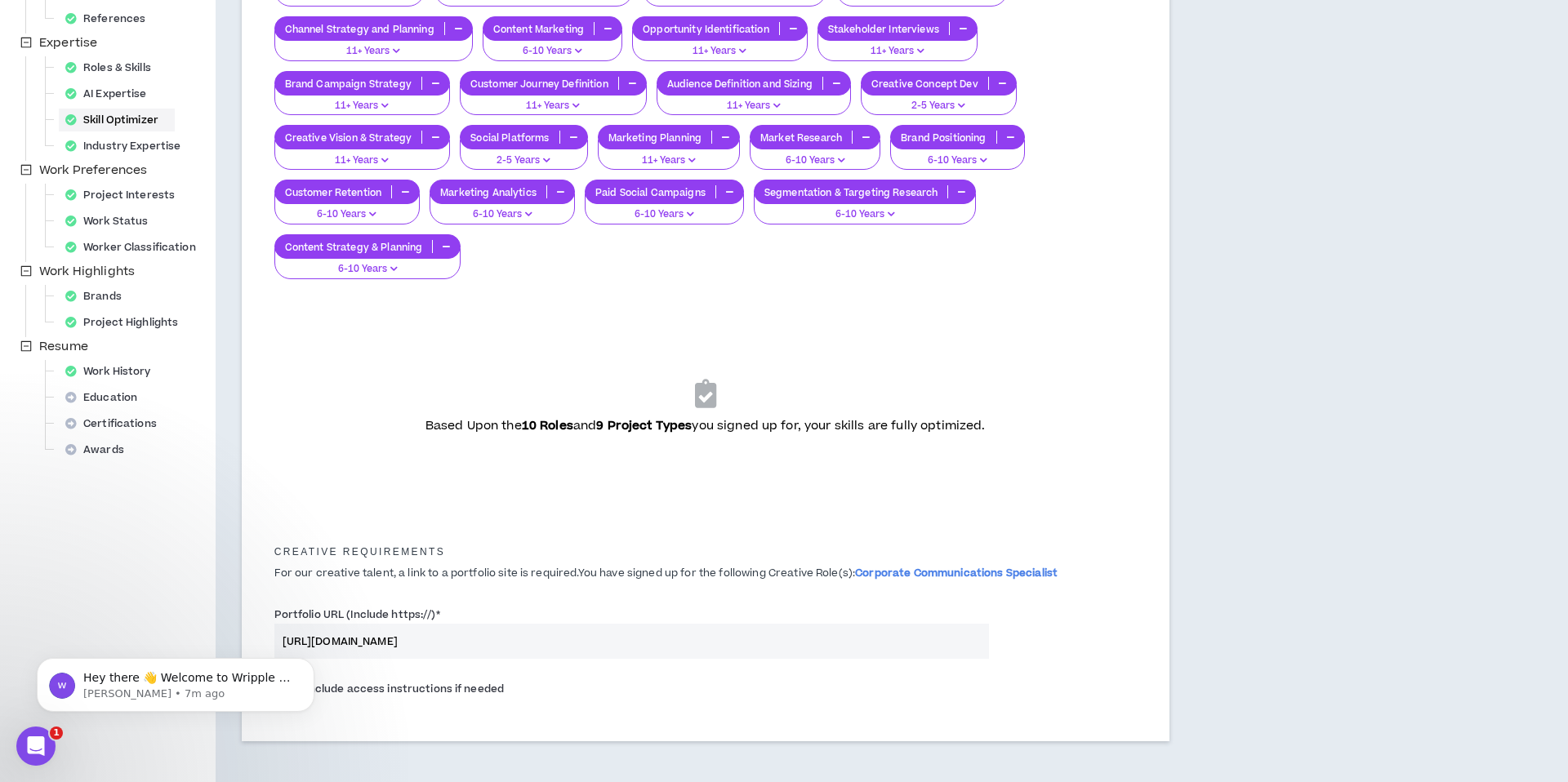
scroll to position [396, 0]
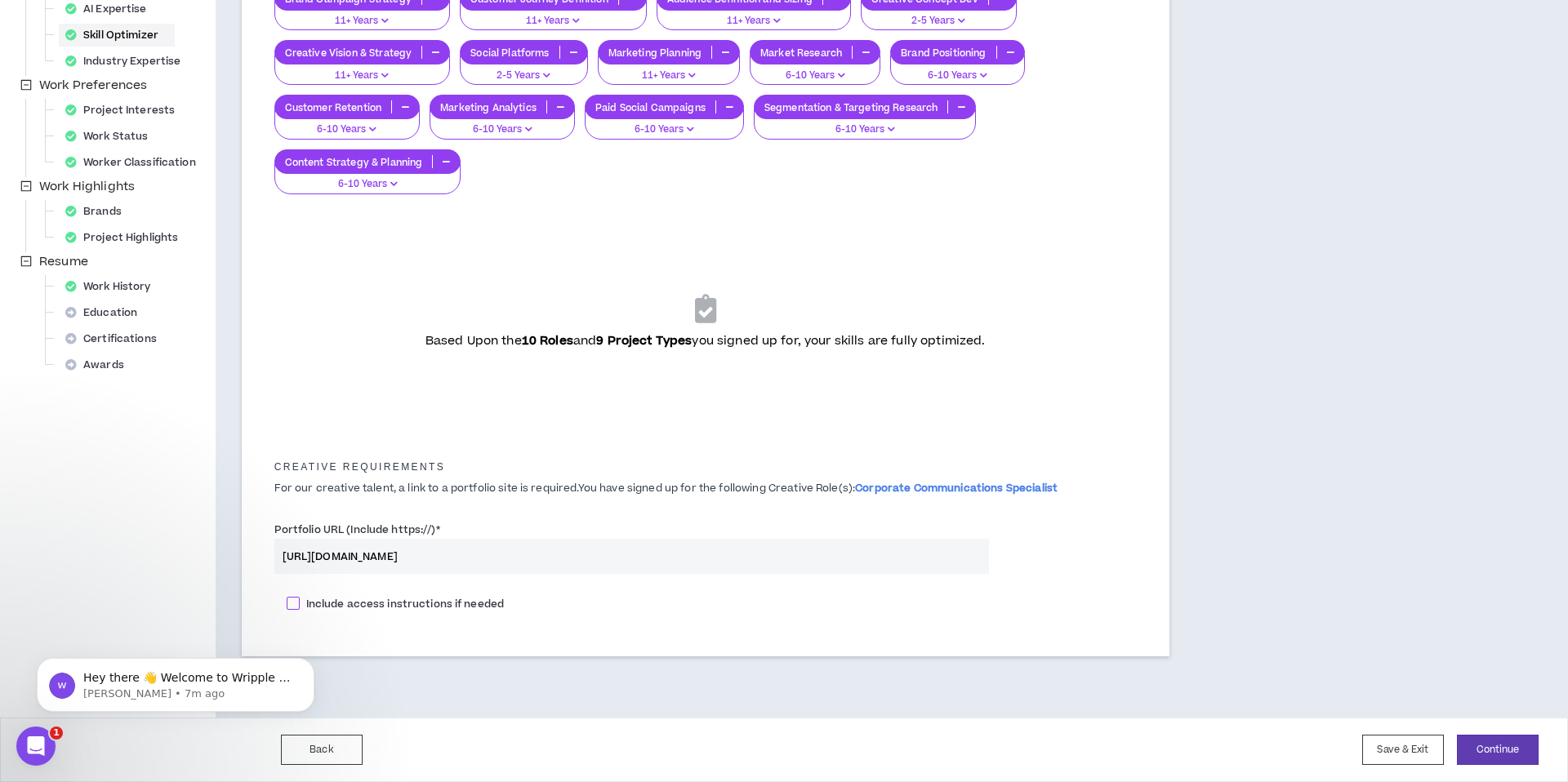
click at [292, 605] on span at bounding box center [293, 603] width 13 height 13
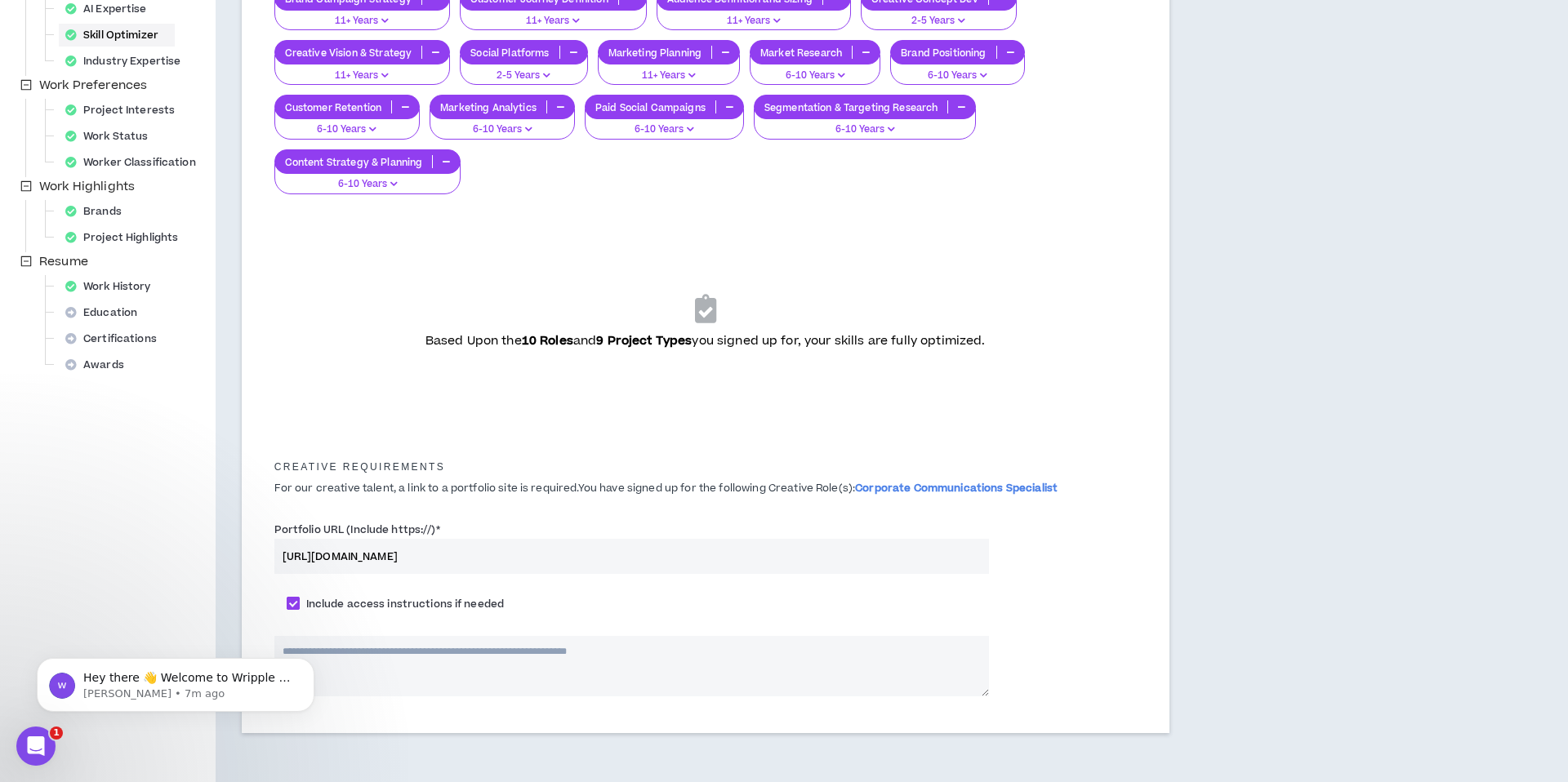
click at [296, 600] on span at bounding box center [293, 603] width 13 height 13
checkbox input "*****"
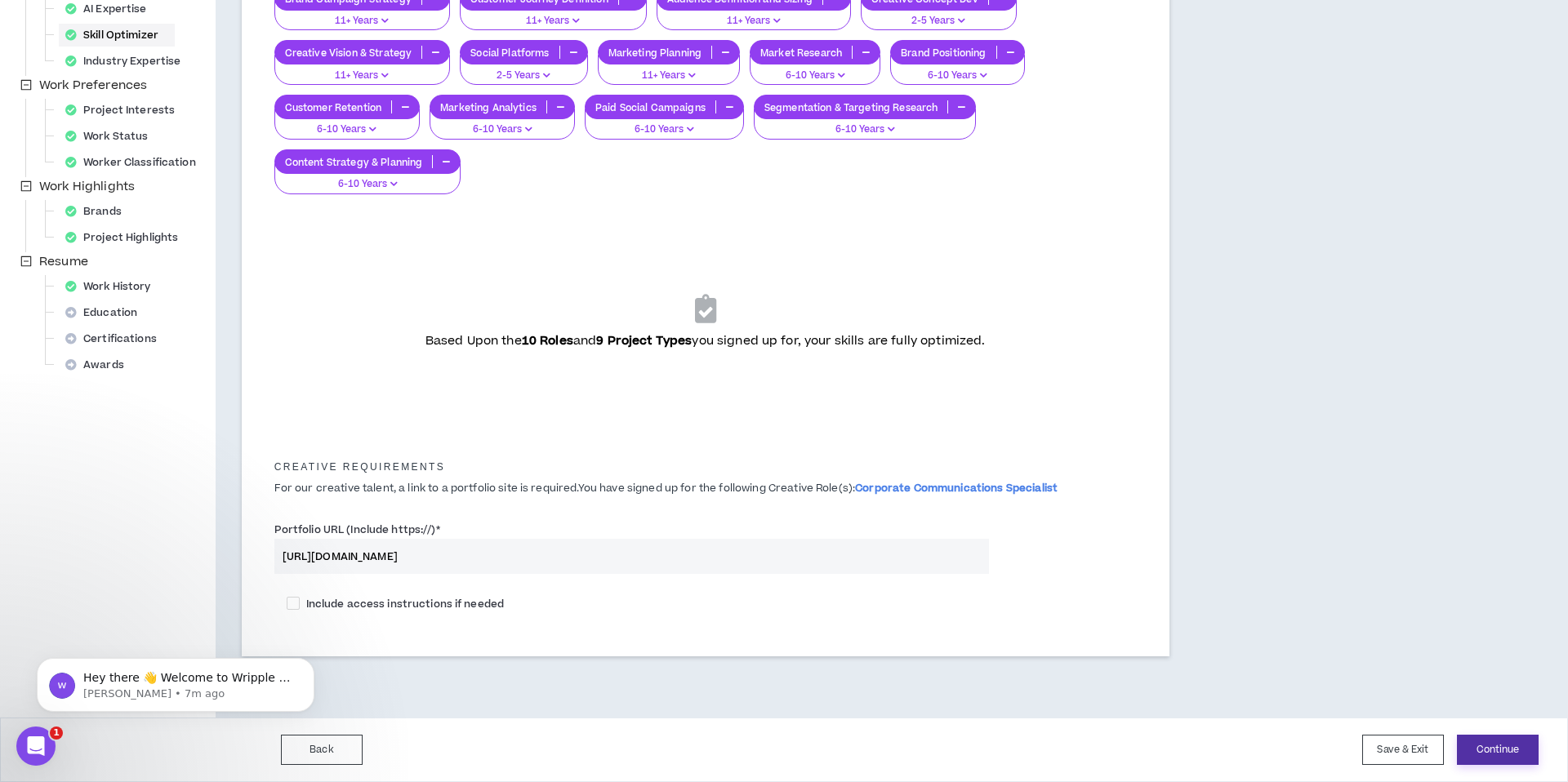
click at [1486, 747] on button "Continue" at bounding box center [1497, 749] width 81 height 30
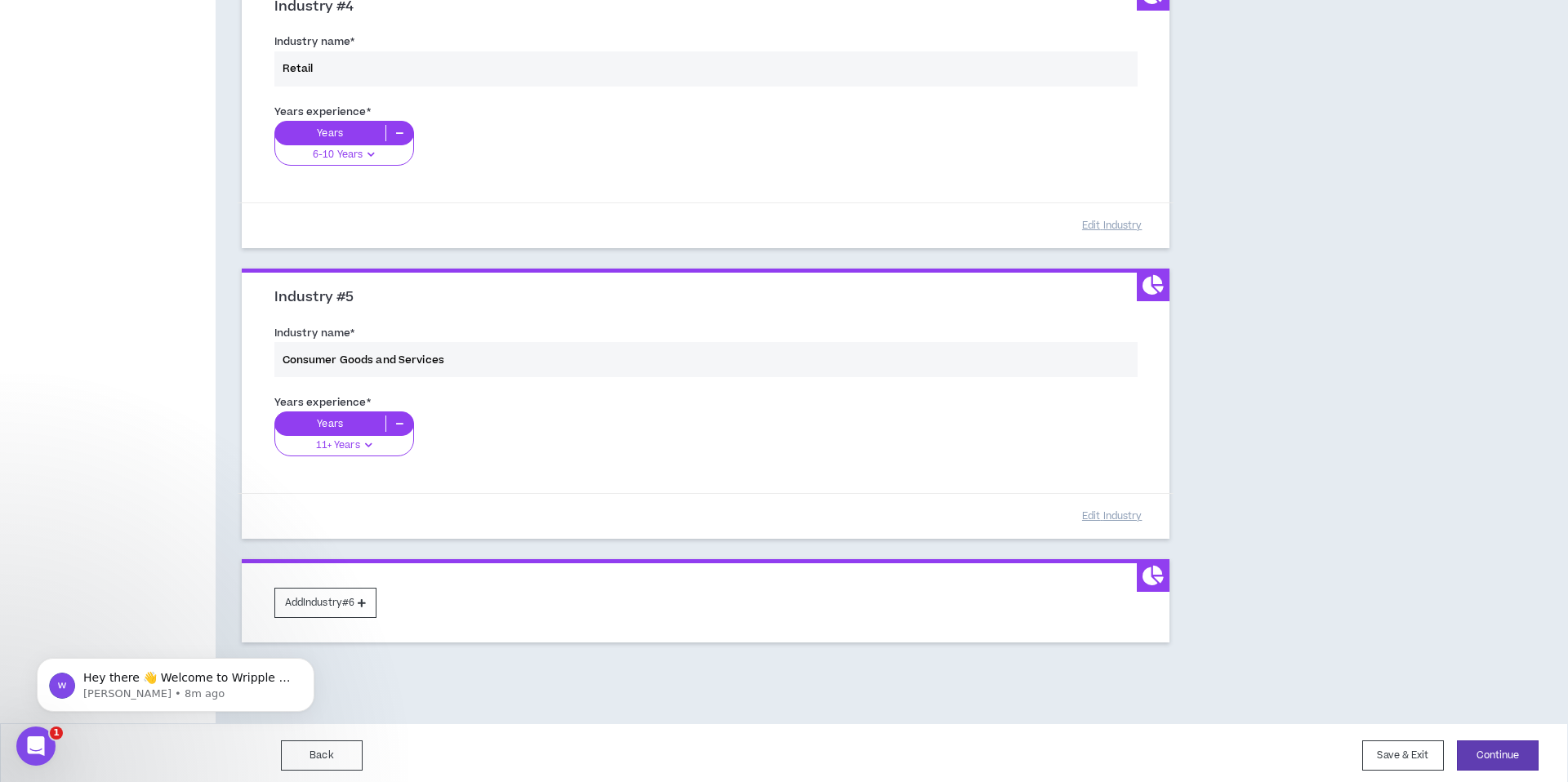
scroll to position [1082, 0]
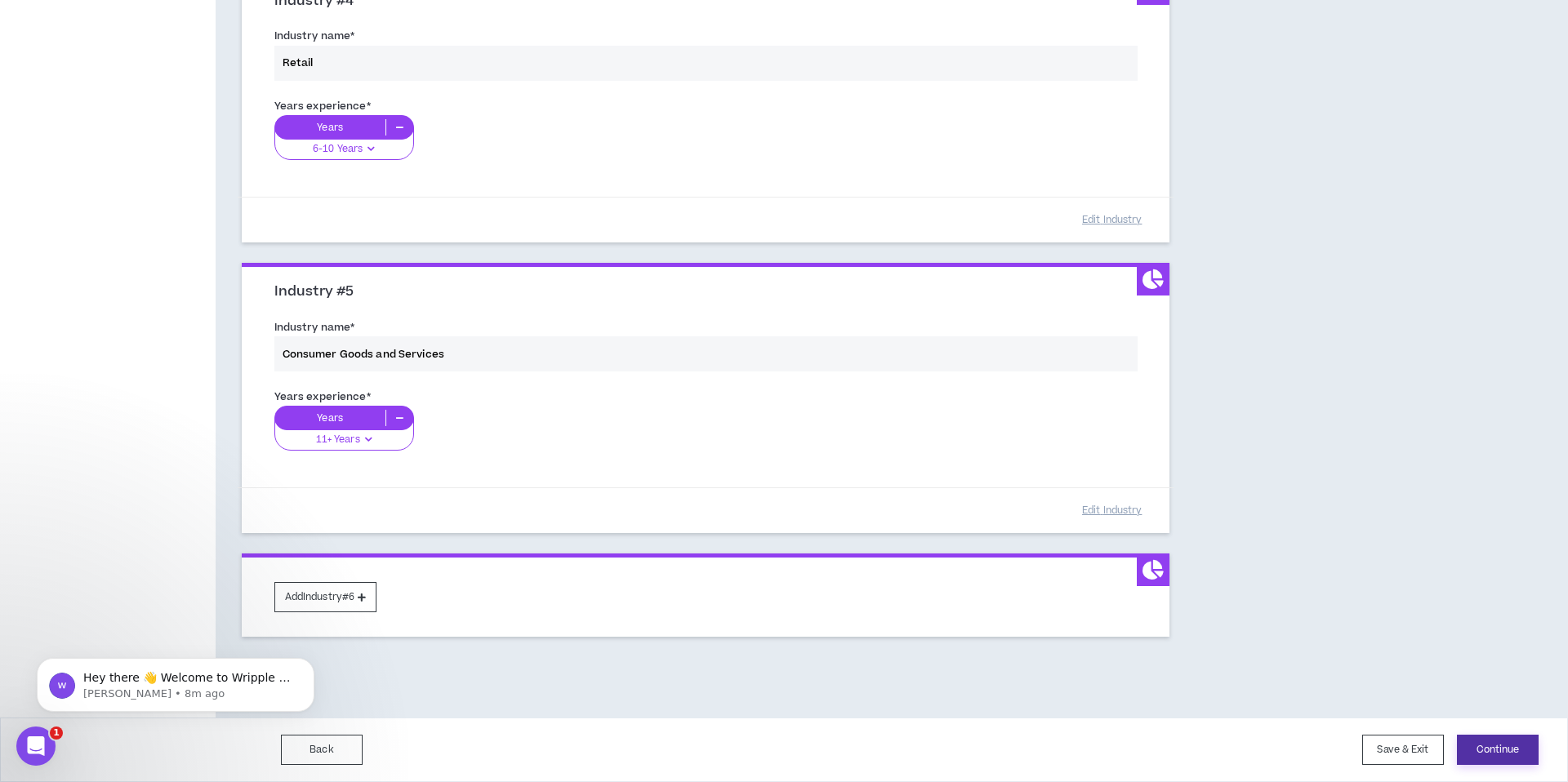
click at [1516, 754] on button "Continue" at bounding box center [1497, 749] width 81 height 30
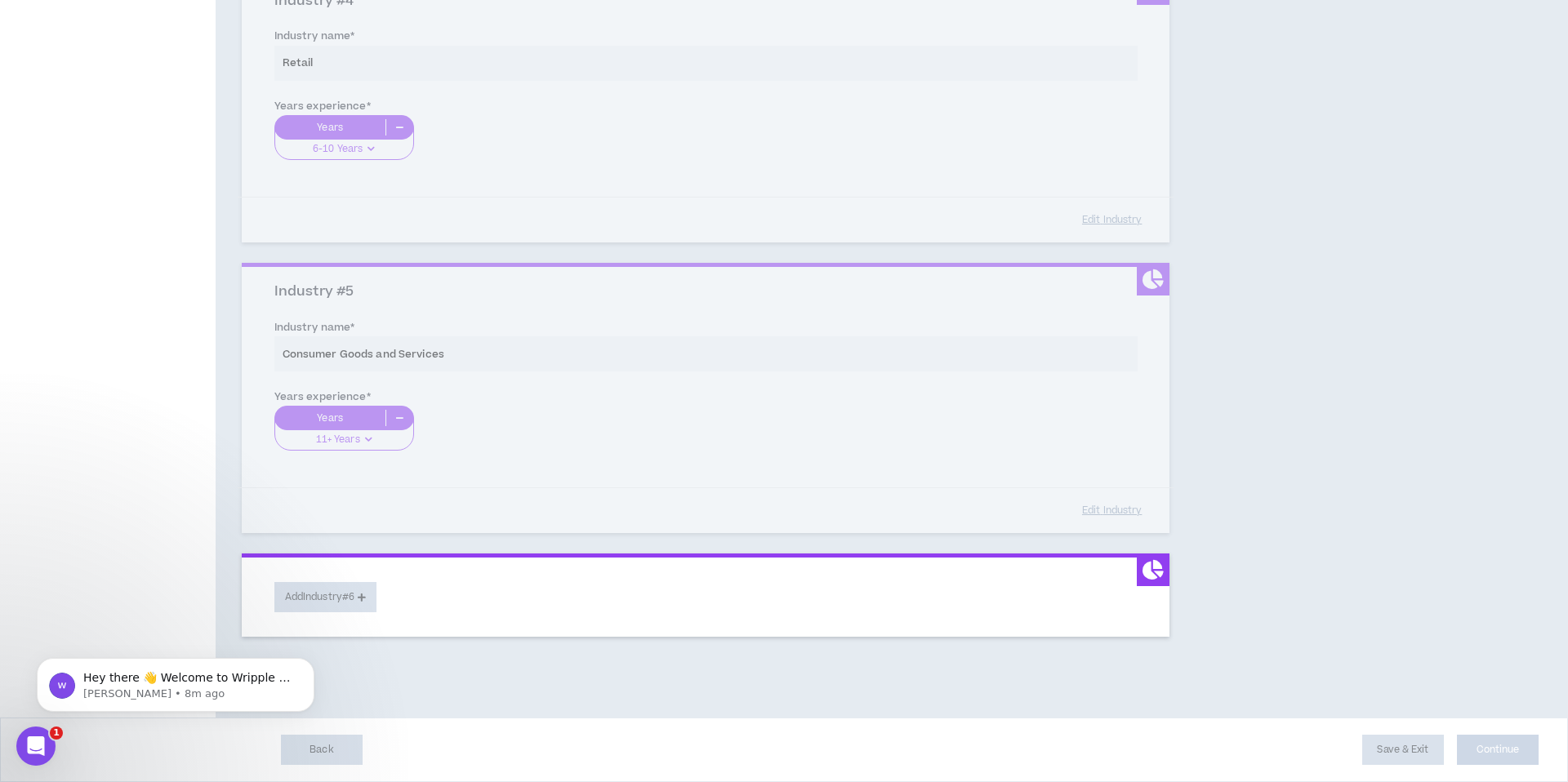
select select "*"
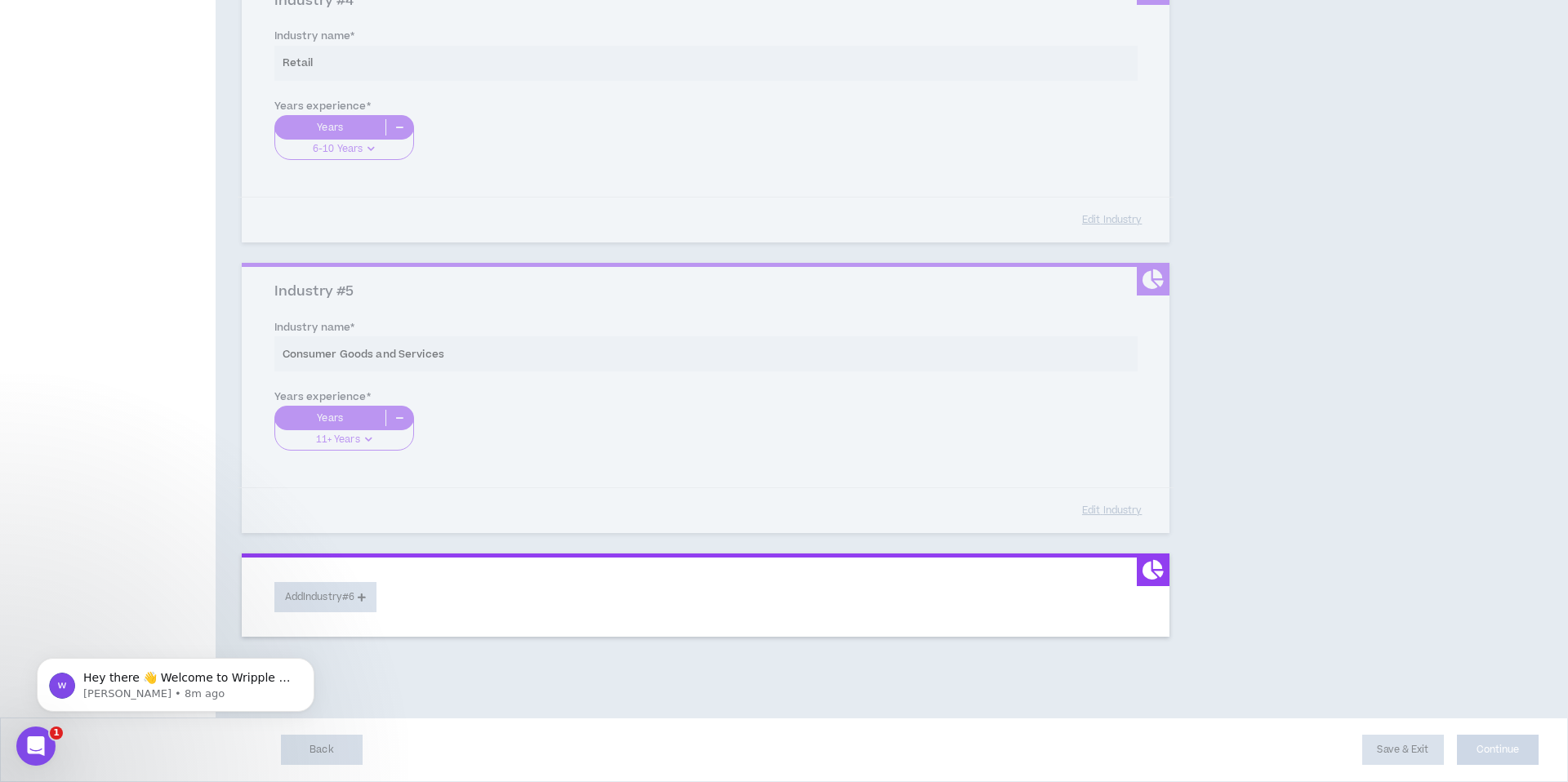
select select "*"
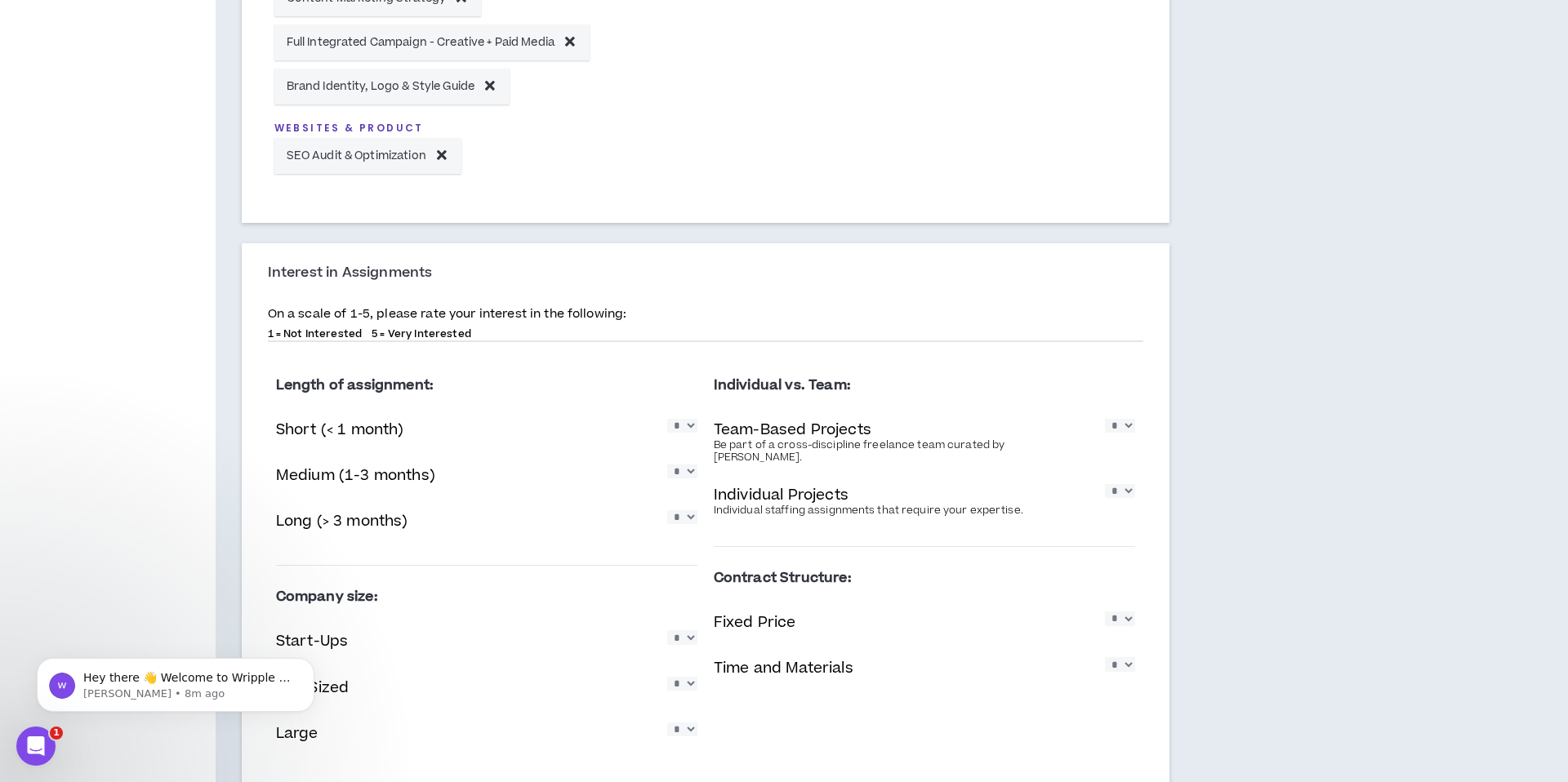
scroll to position [1131, 0]
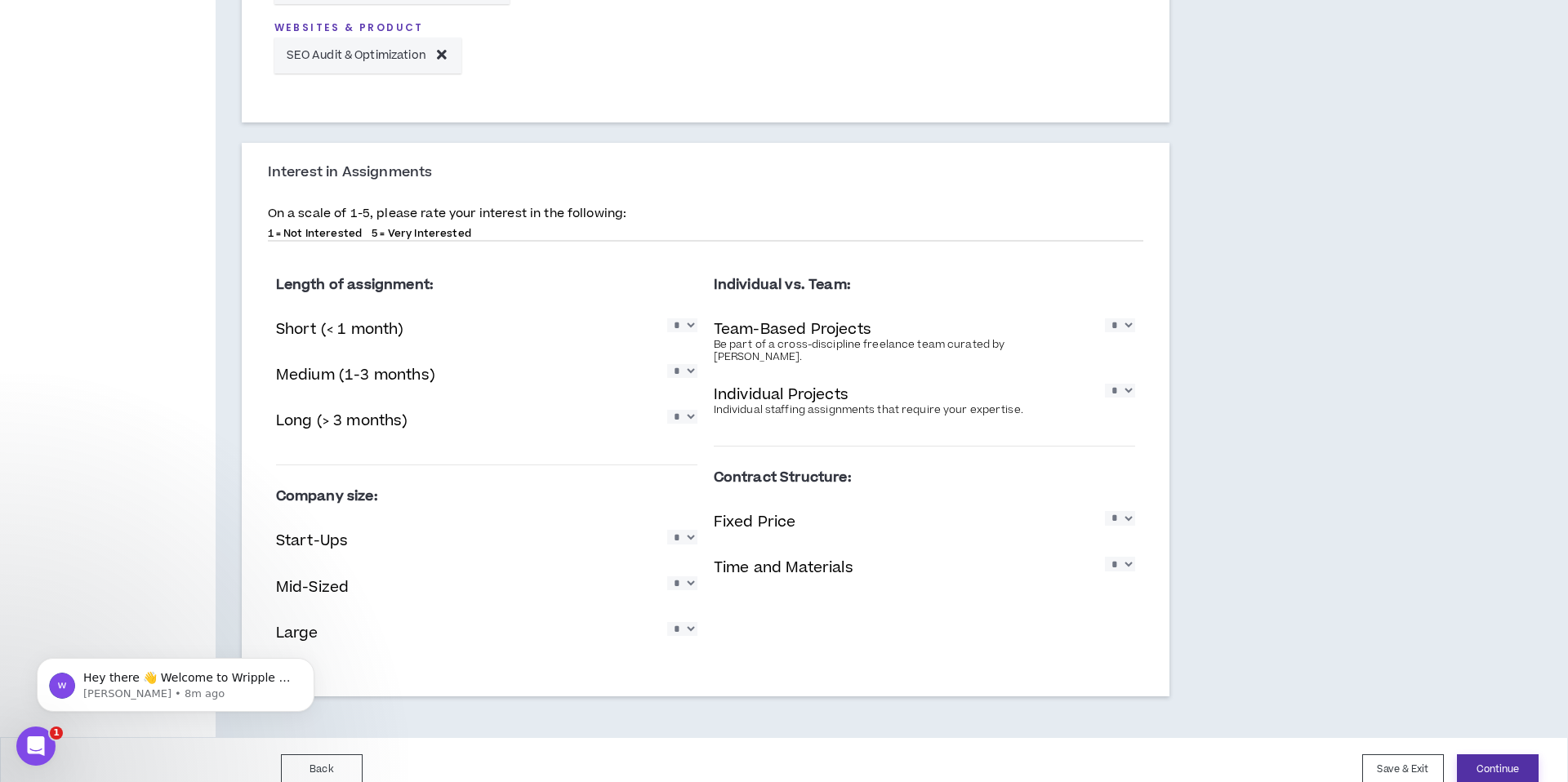
click at [1490, 757] on button "Continue" at bounding box center [1497, 769] width 81 height 30
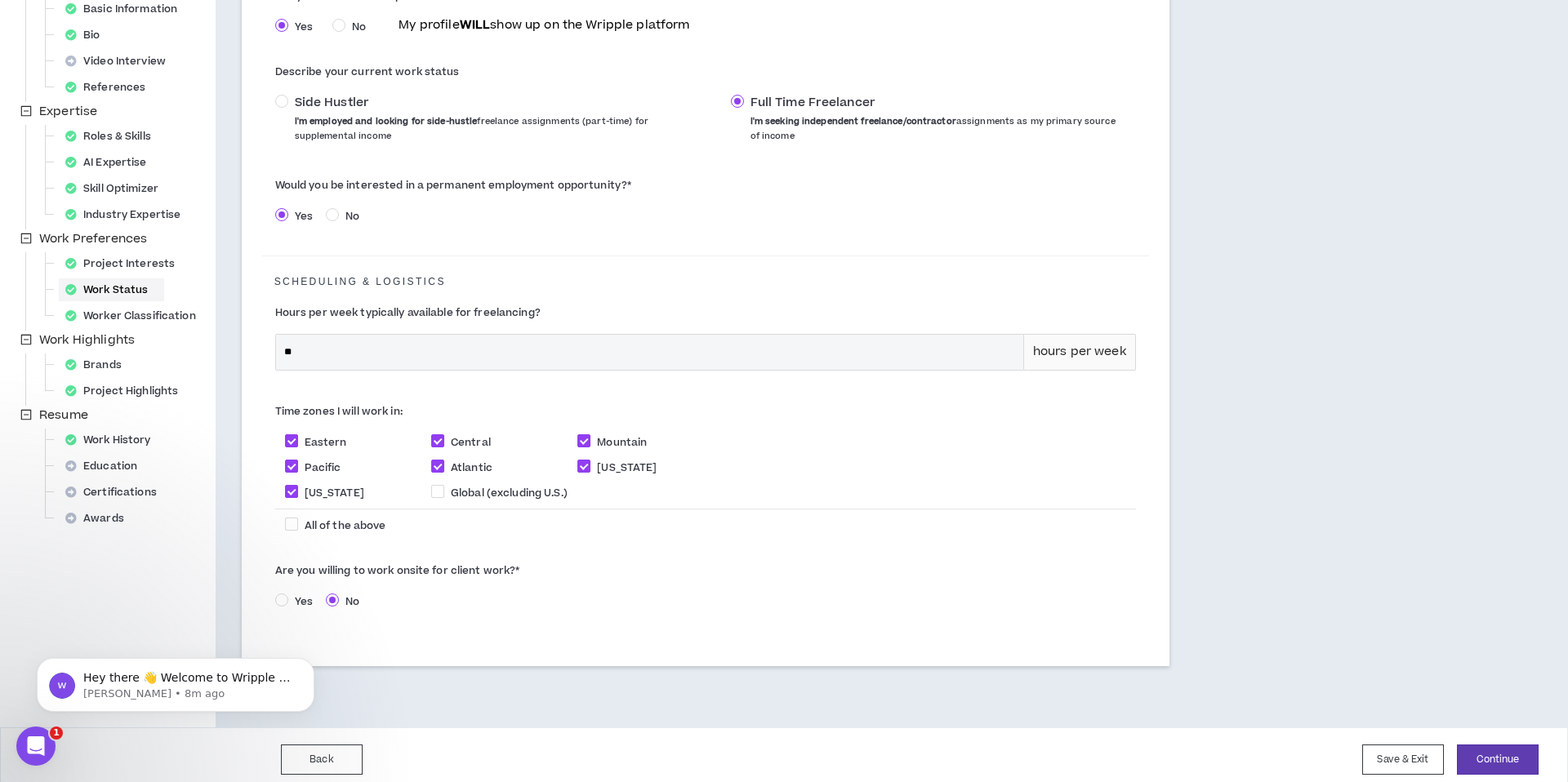
scroll to position [253, 0]
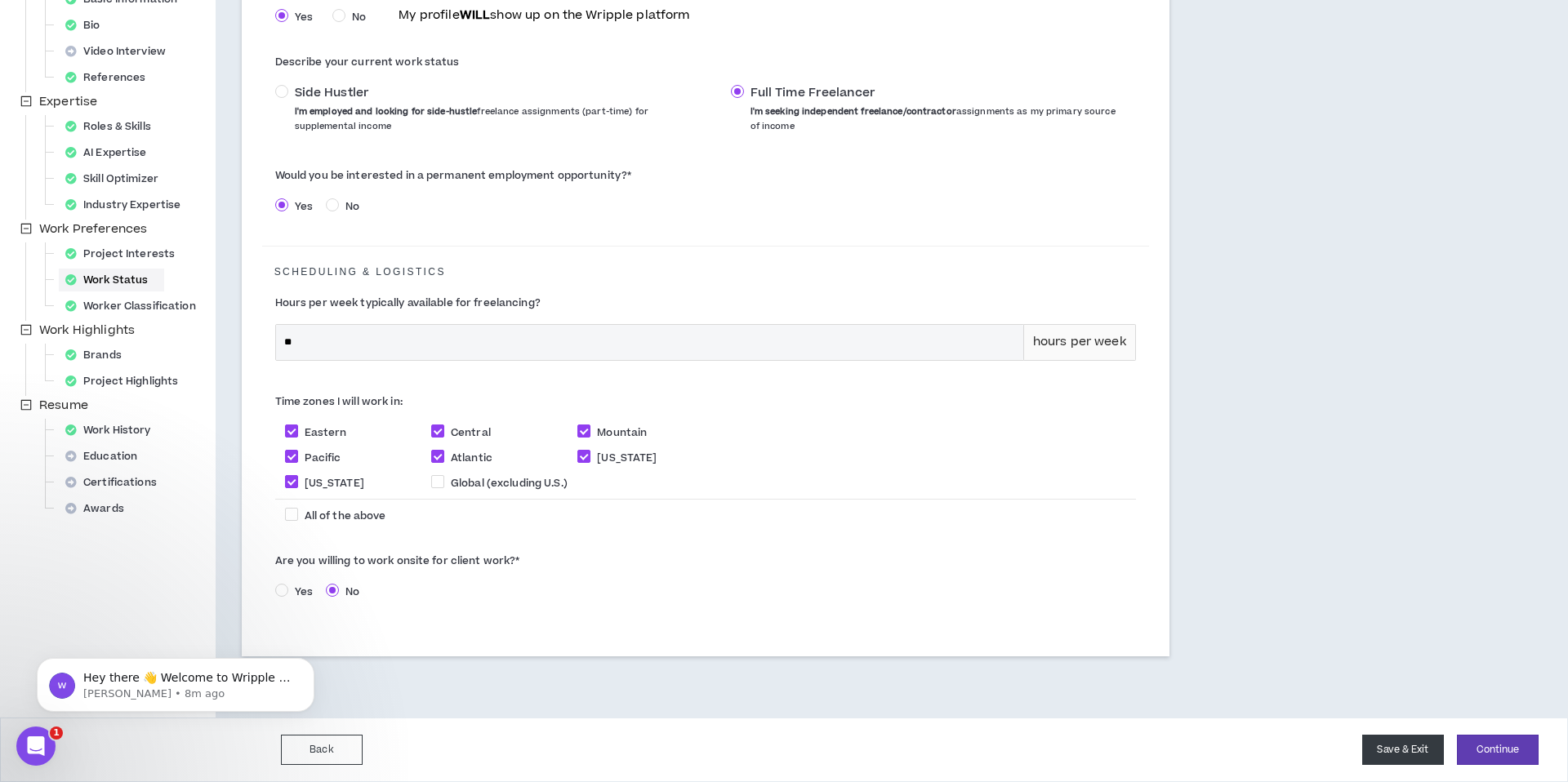
click at [1414, 753] on button "Save & Exit" at bounding box center [1403, 749] width 81 height 30
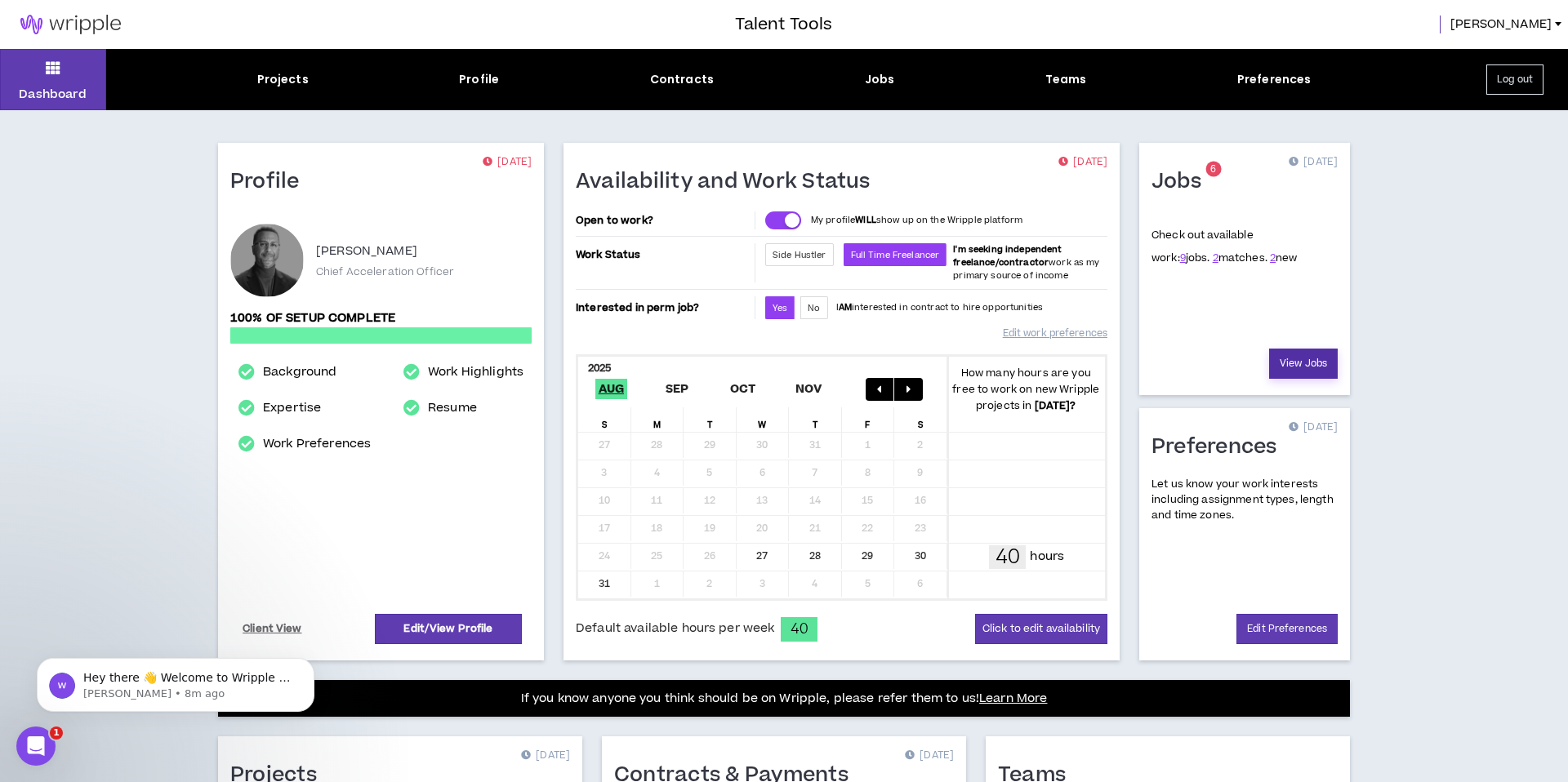
click at [1291, 360] on link "View Jobs" at bounding box center [1304, 363] width 69 height 30
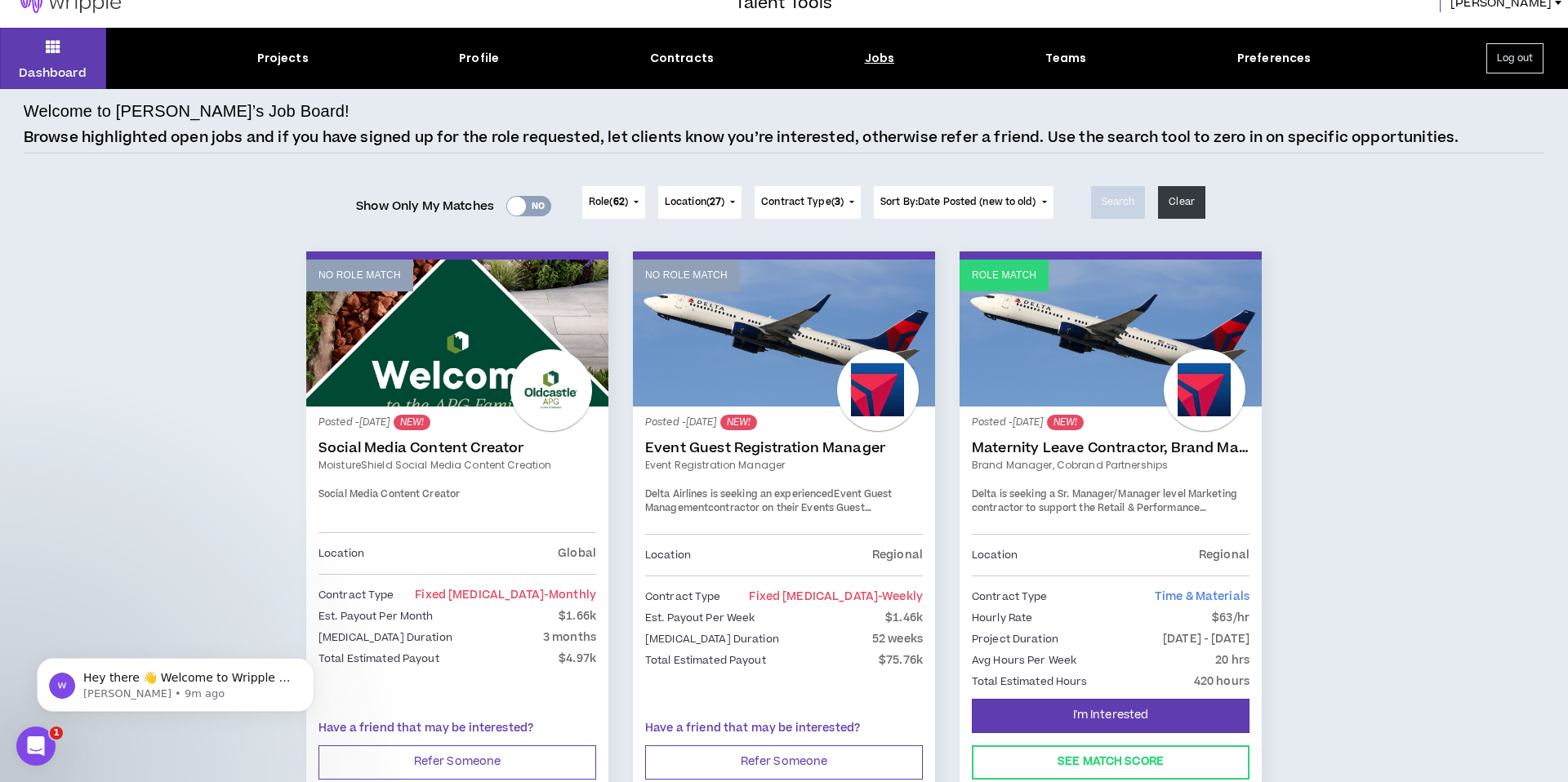
scroll to position [65, 0]
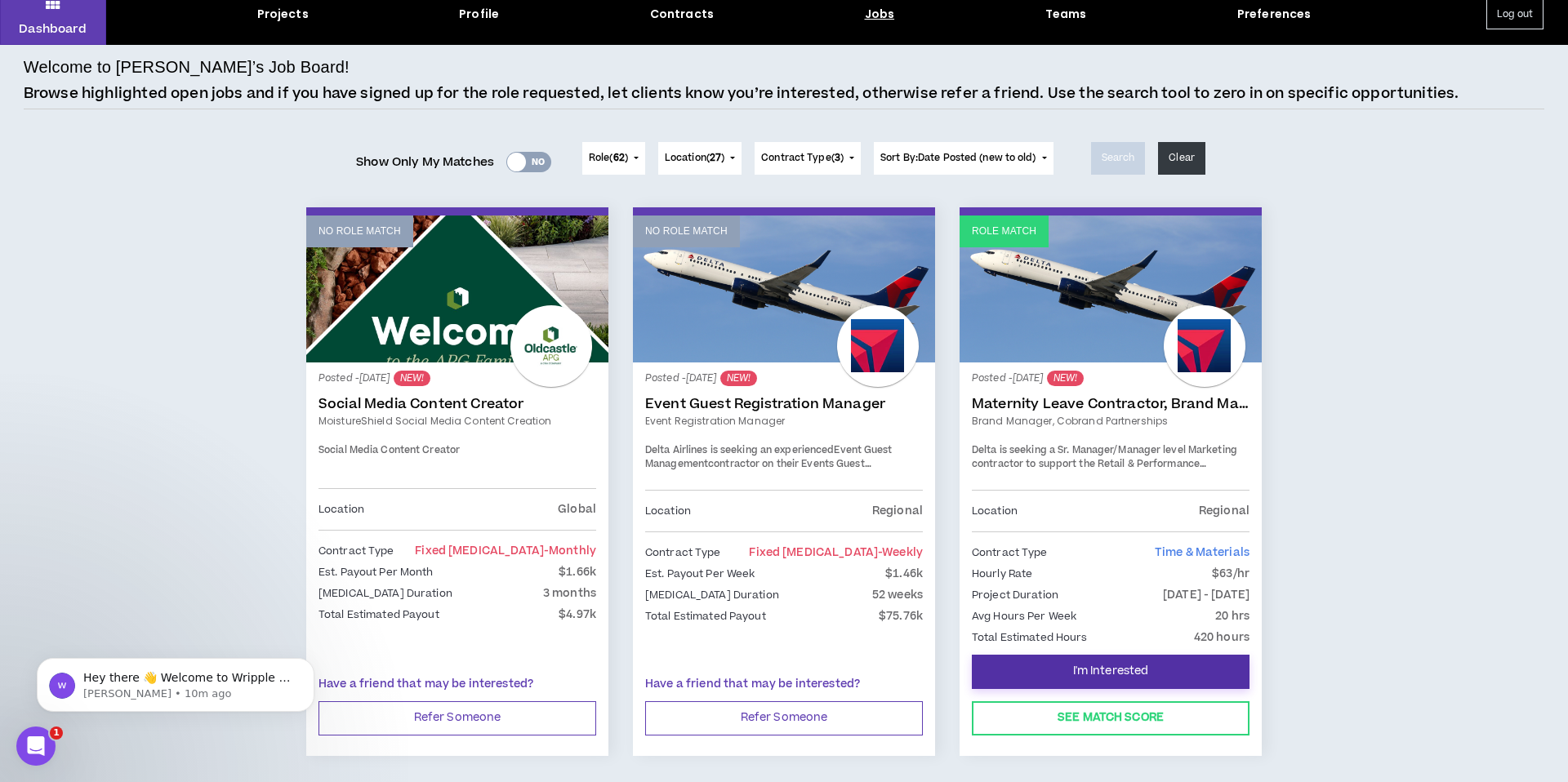
click at [1130, 660] on button "I'm Interested" at bounding box center [1110, 672] width 278 height 34
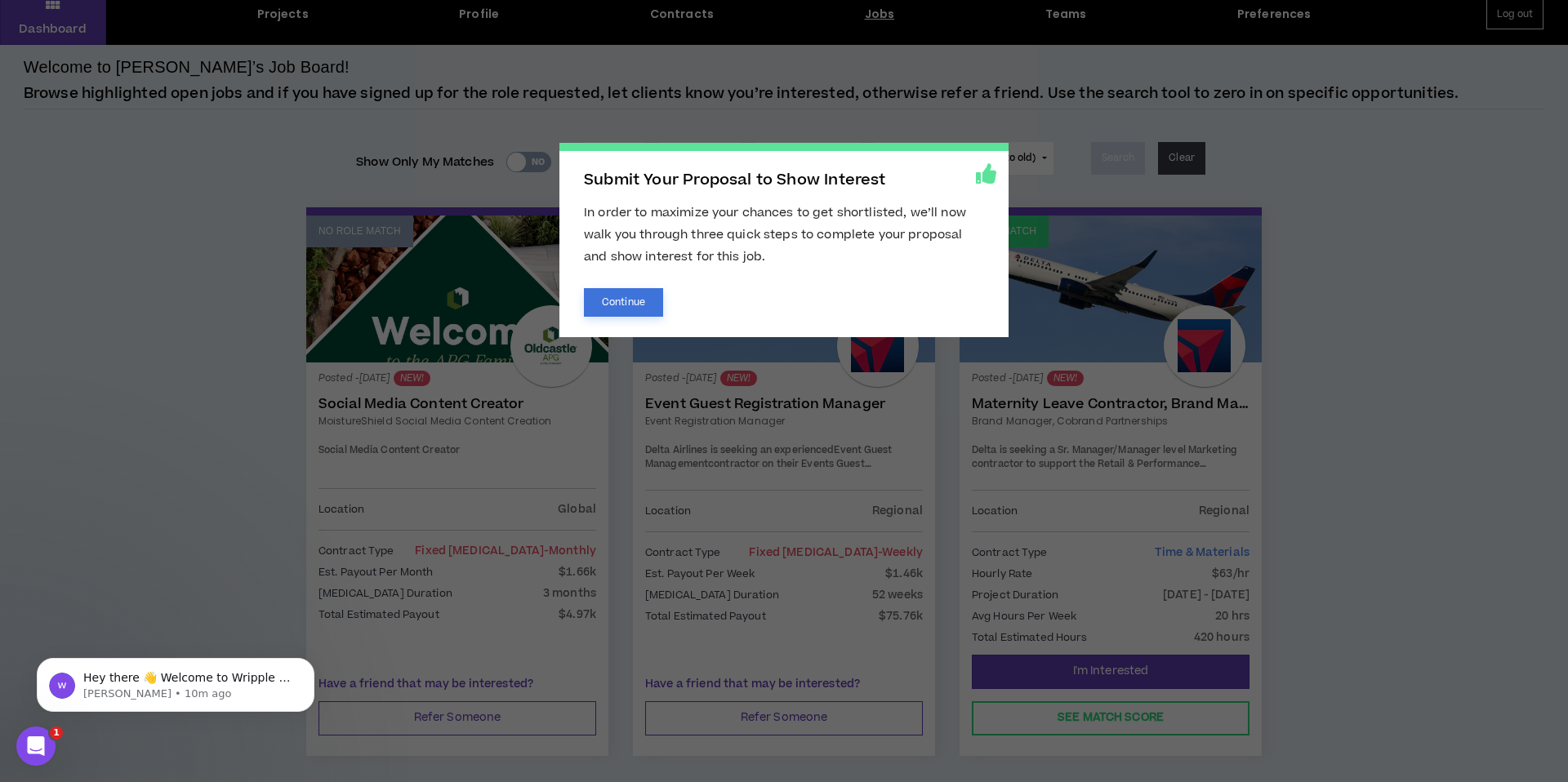
click at [638, 302] on button "Continue" at bounding box center [624, 302] width 80 height 29
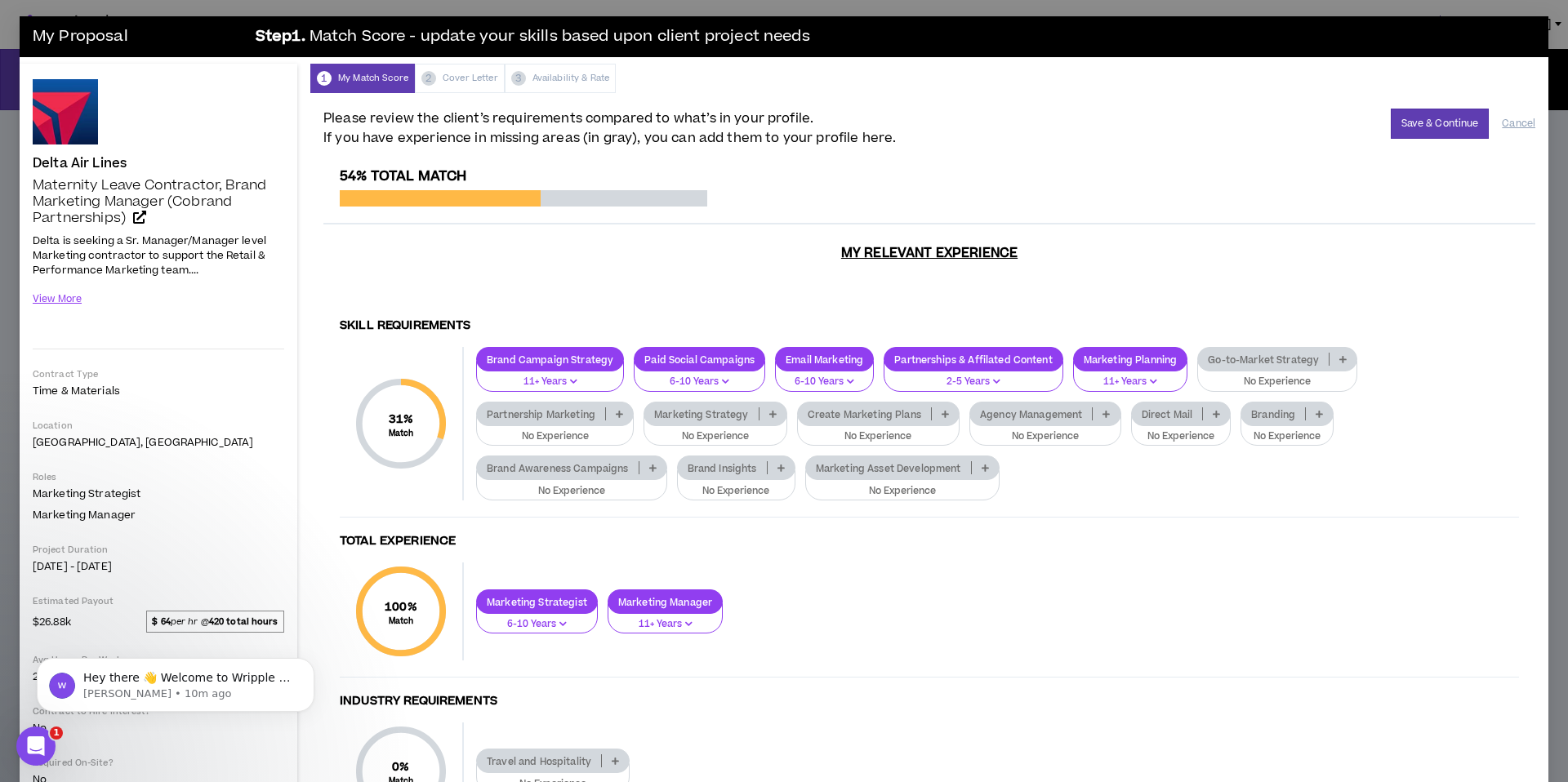
scroll to position [106, 0]
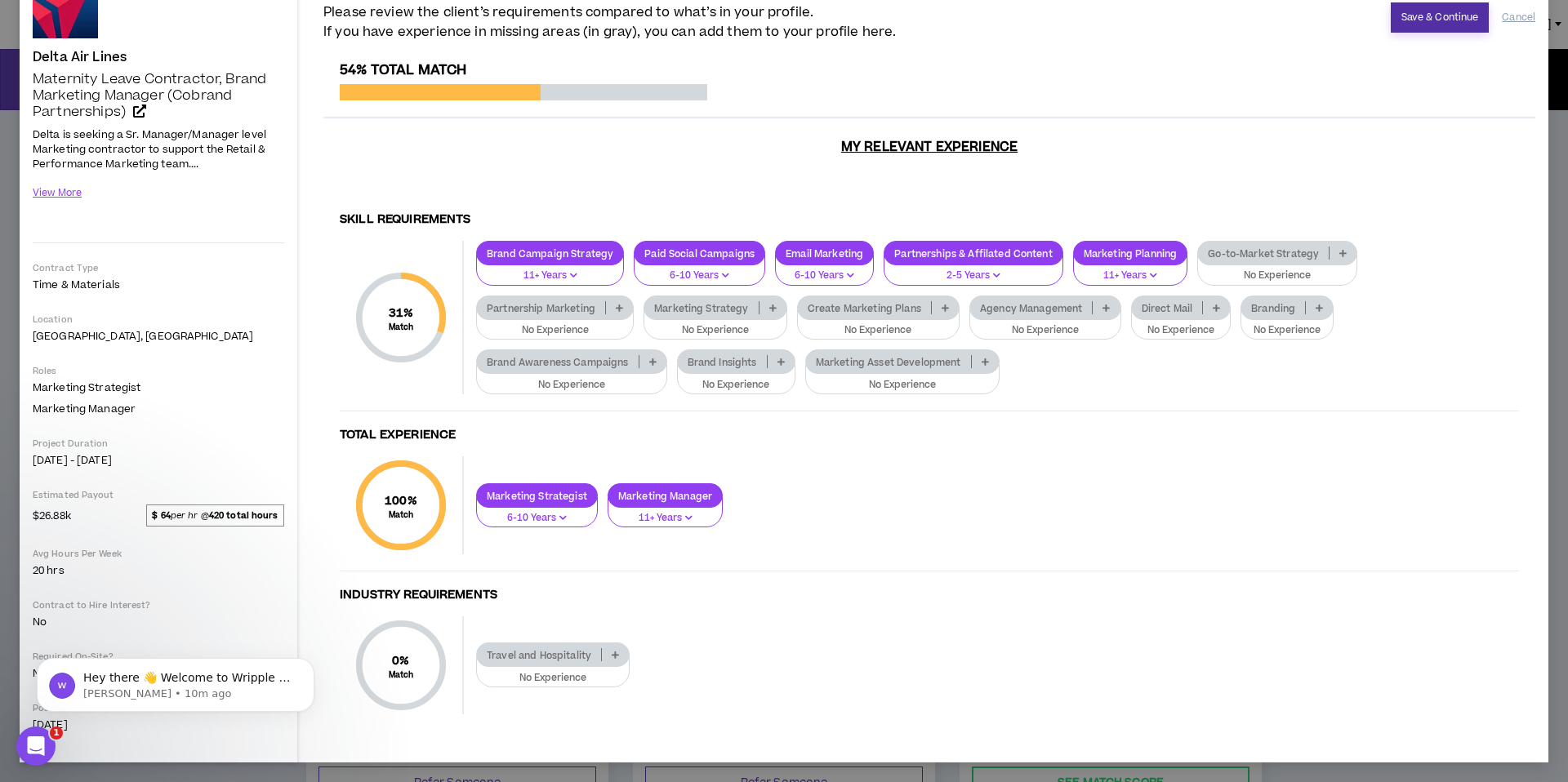
click at [1435, 24] on button "Save & Continue" at bounding box center [1439, 17] width 99 height 30
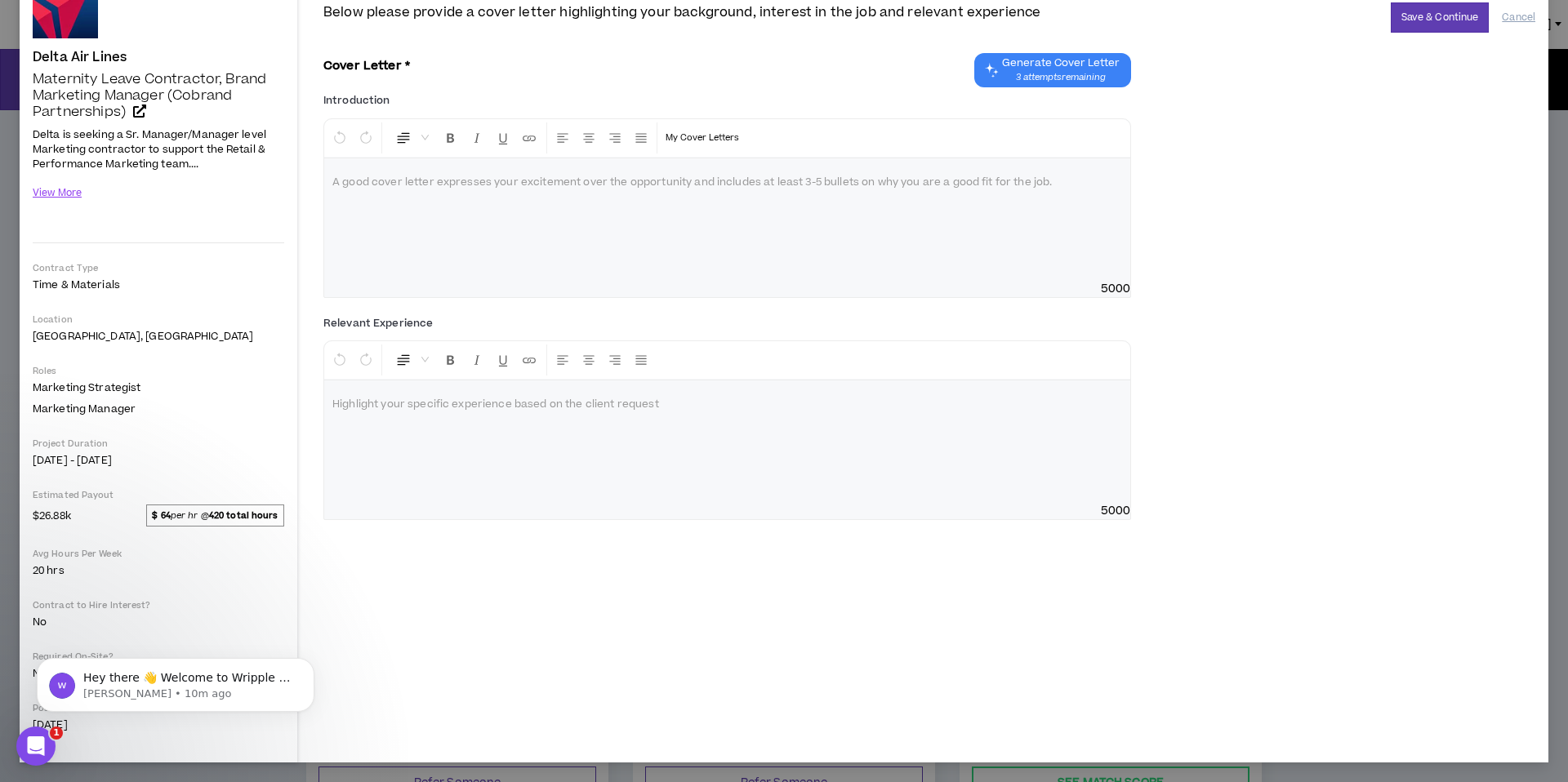
click at [1067, 75] on span "3 attempts remaining" at bounding box center [1061, 77] width 118 height 13
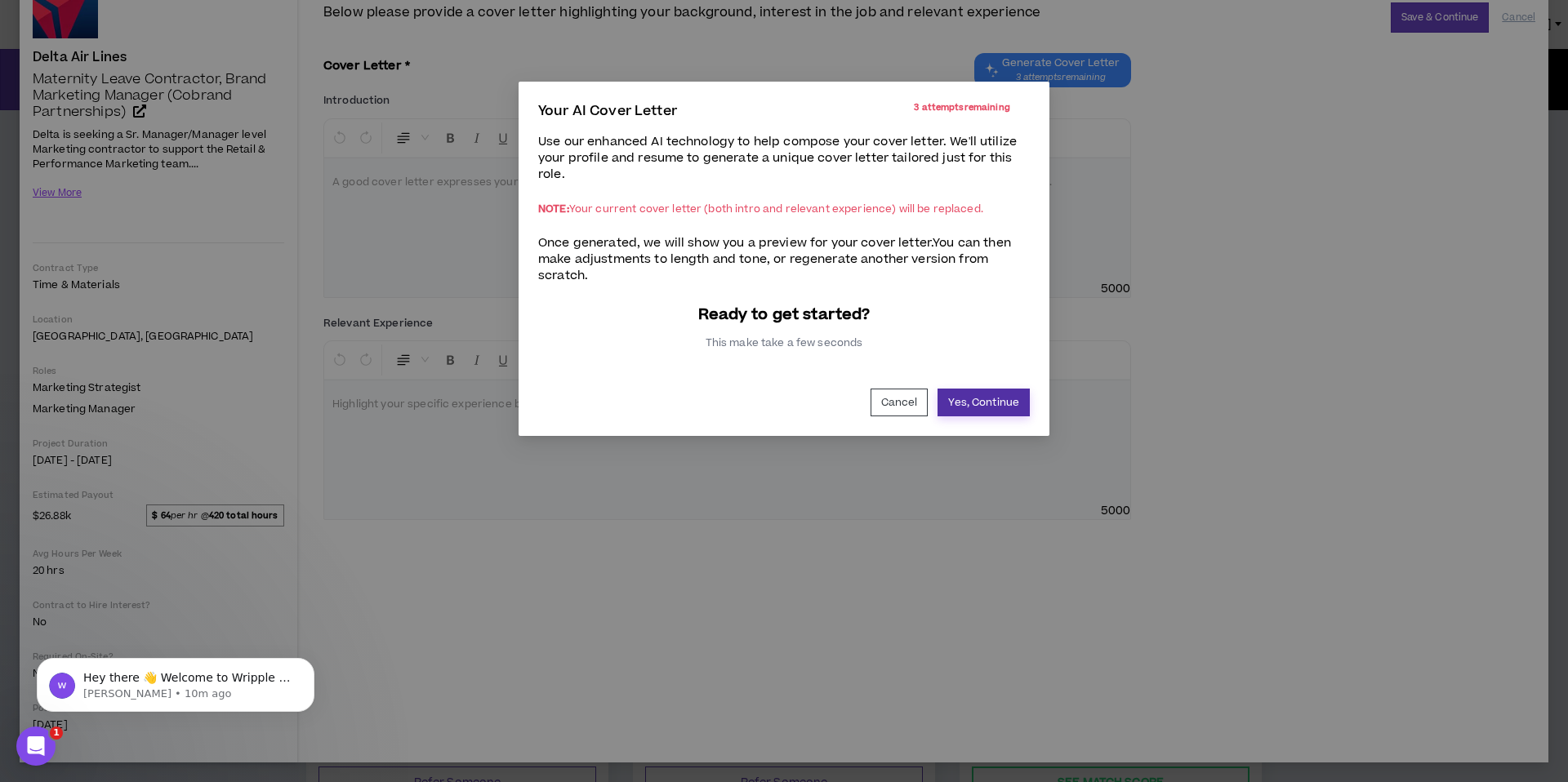
click at [955, 403] on button "Yes, Continue" at bounding box center [984, 402] width 92 height 28
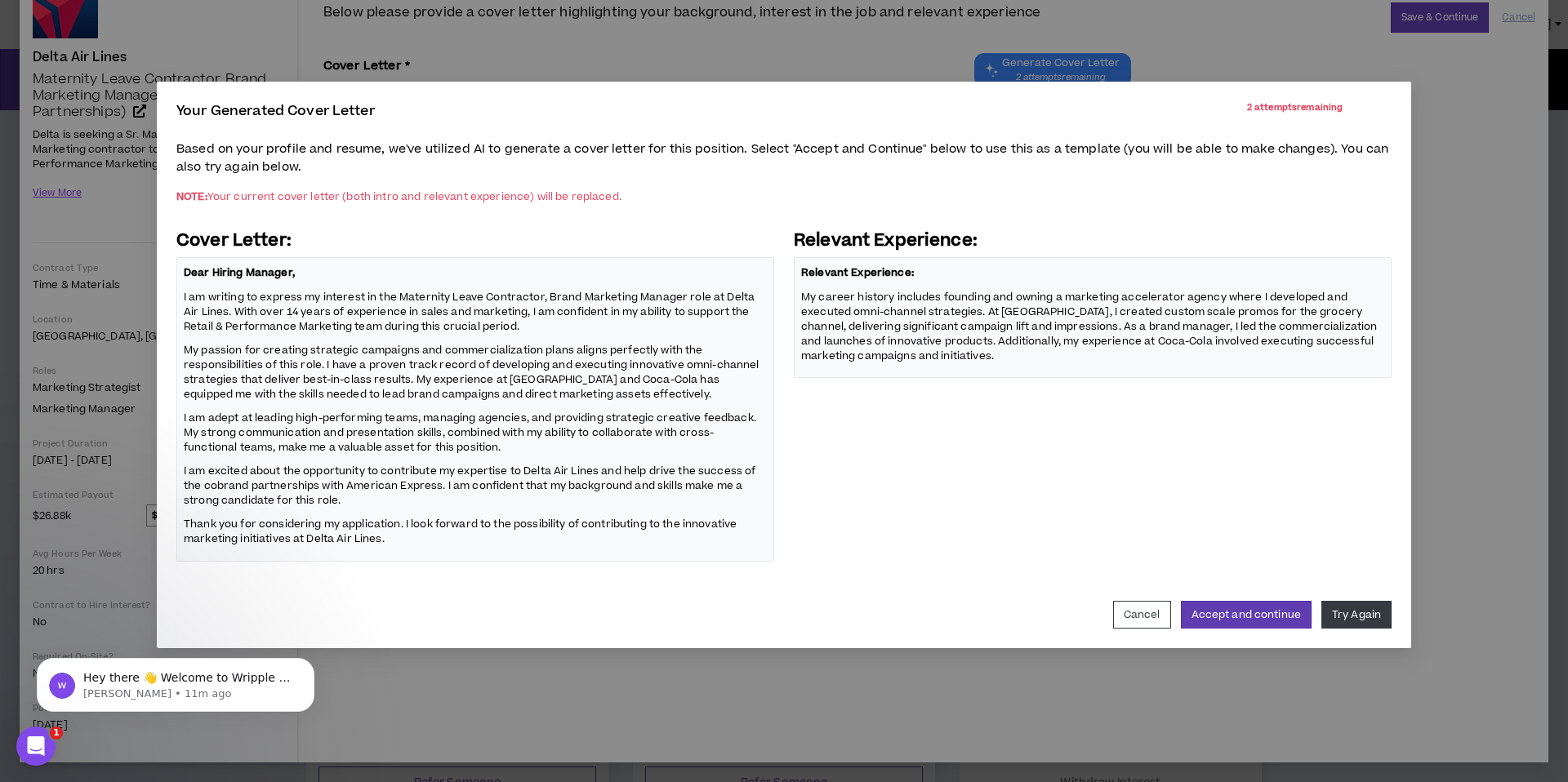
click at [433, 378] on p "My passion for creating strategic campaigns and commercialization plans aligns …" at bounding box center [475, 372] width 583 height 62
click at [1229, 613] on button "Accept and continue" at bounding box center [1246, 615] width 130 height 28
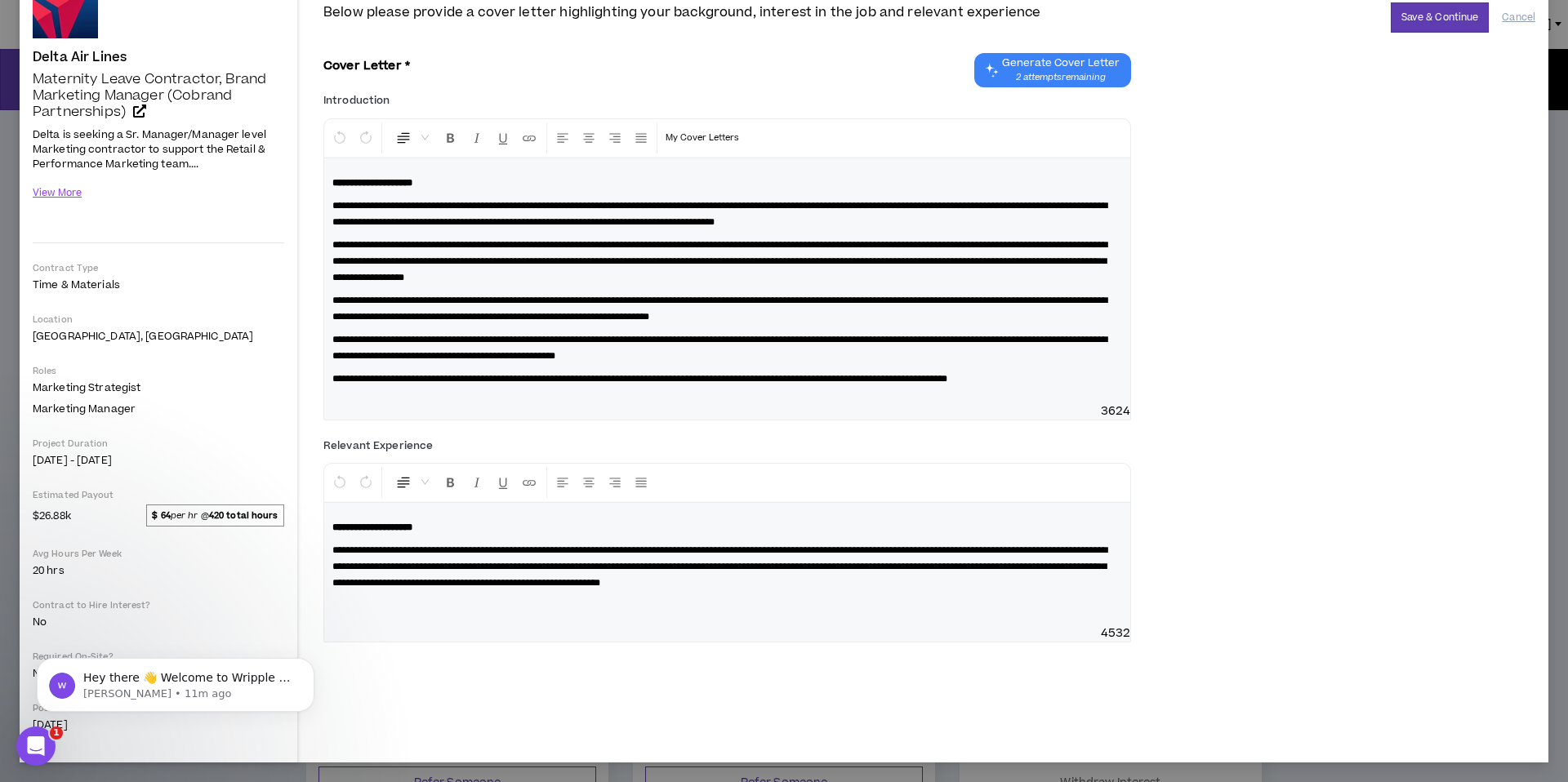
click at [705, 305] on span "**********" at bounding box center [720, 309] width 775 height 26
click at [900, 260] on span "**********" at bounding box center [720, 261] width 775 height 43
click at [1009, 263] on span "**********" at bounding box center [720, 261] width 775 height 43
click at [1421, 17] on button "Save & Continue" at bounding box center [1439, 17] width 99 height 30
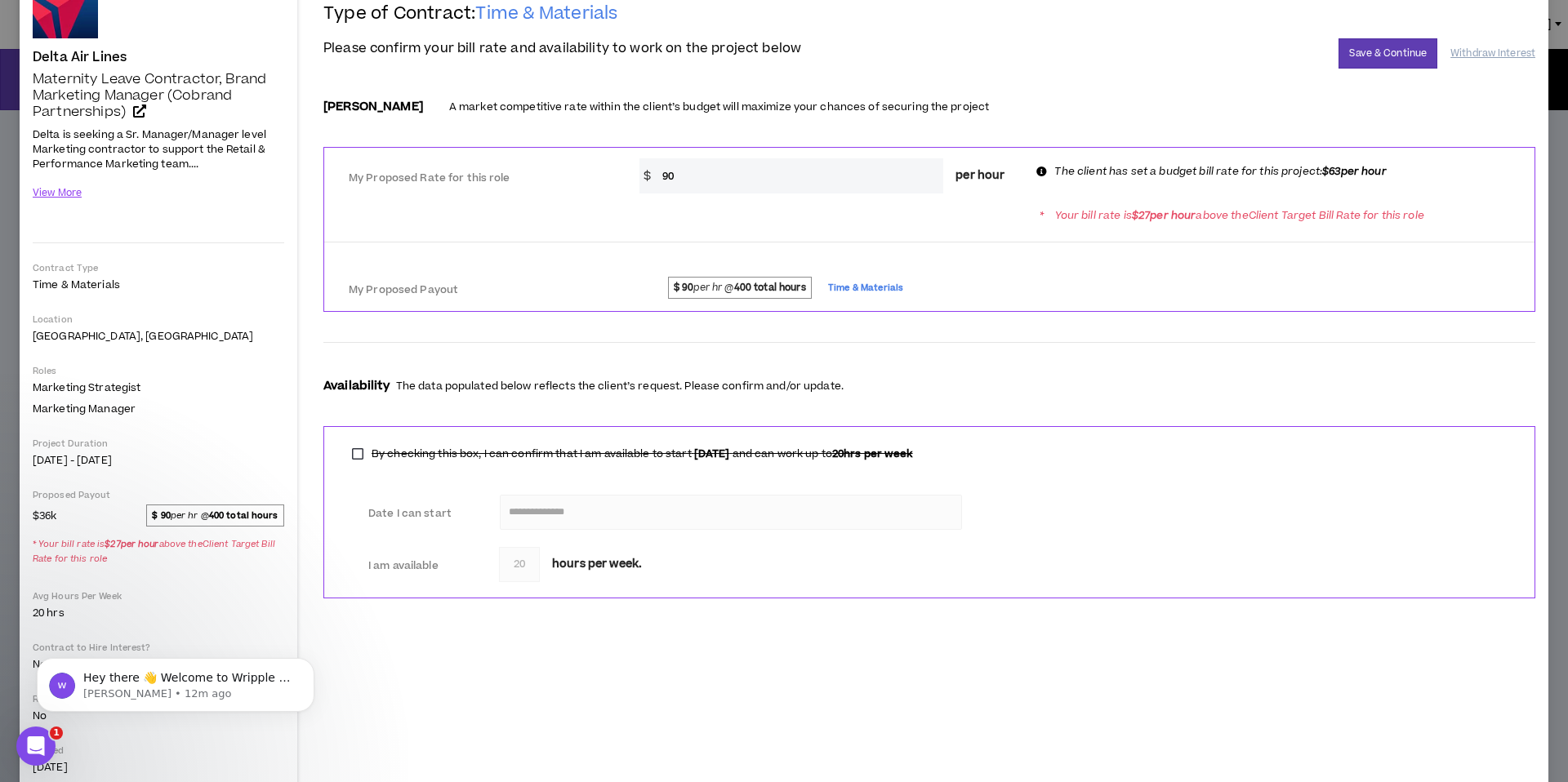
click at [687, 180] on input "90" at bounding box center [799, 176] width 290 height 35
type input "9"
type input "63"
click at [1310, 270] on div "My Proposed Payout $ 90 per hr @ 400 total hours Time & Materials" at bounding box center [929, 286] width 1210 height 37
click at [795, 289] on strong "400 total hours" at bounding box center [770, 287] width 72 height 14
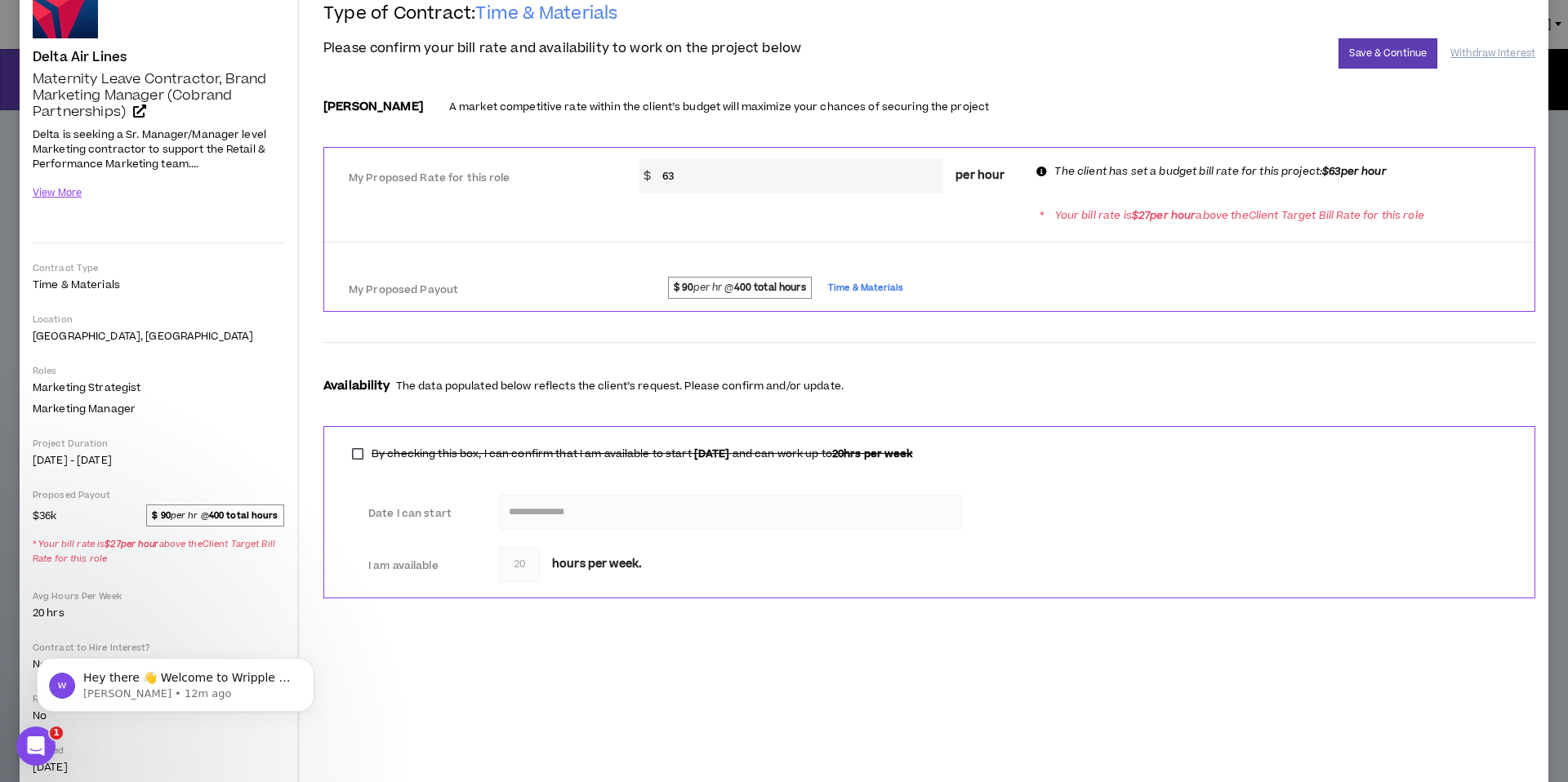
click at [752, 179] on input "63" at bounding box center [799, 176] width 290 height 35
click at [855, 263] on div "My Proposed Payout $ 90 per hr @ 400 total hours Time & Materials" at bounding box center [929, 286] width 1210 height 50
click at [781, 291] on strong "400 total hours" at bounding box center [770, 287] width 72 height 14
click at [712, 289] on span "$ 90 per hr @ 400 total hours" at bounding box center [741, 287] width 145 height 21
click at [630, 211] on div "* Your bill rate is $ 27 per hour above the Client Target Bill Rate for this ro…" at bounding box center [929, 215] width 1210 height 30
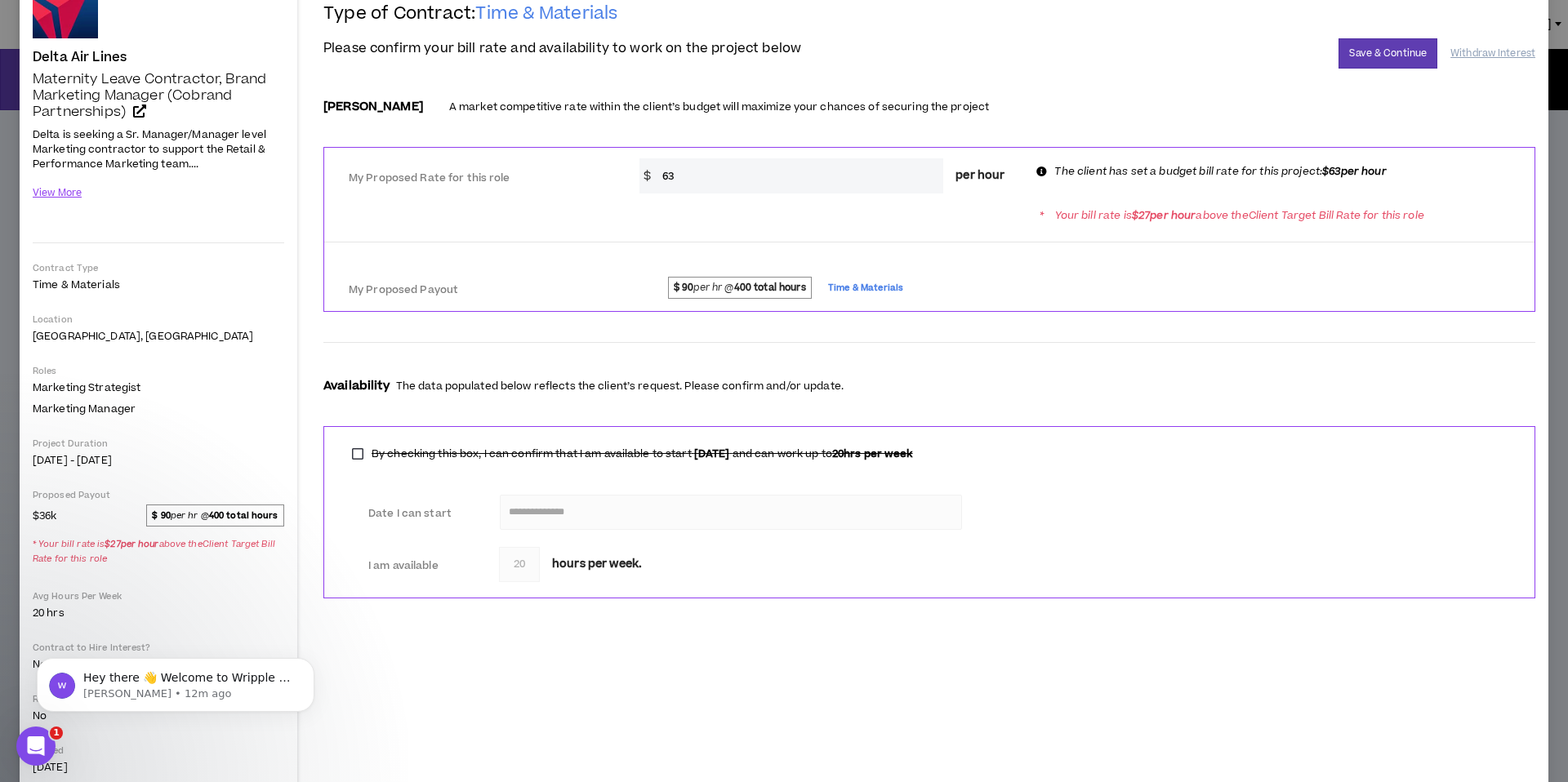
click at [674, 285] on strong "$ 90" at bounding box center [684, 287] width 21 height 14
click at [1064, 219] on p "Your bill rate is $ 27 per hour above the Client Target Bill Rate for this role" at bounding box center [1239, 215] width 369 height 15
click at [1372, 59] on button "Save & Continue" at bounding box center [1388, 52] width 99 height 30
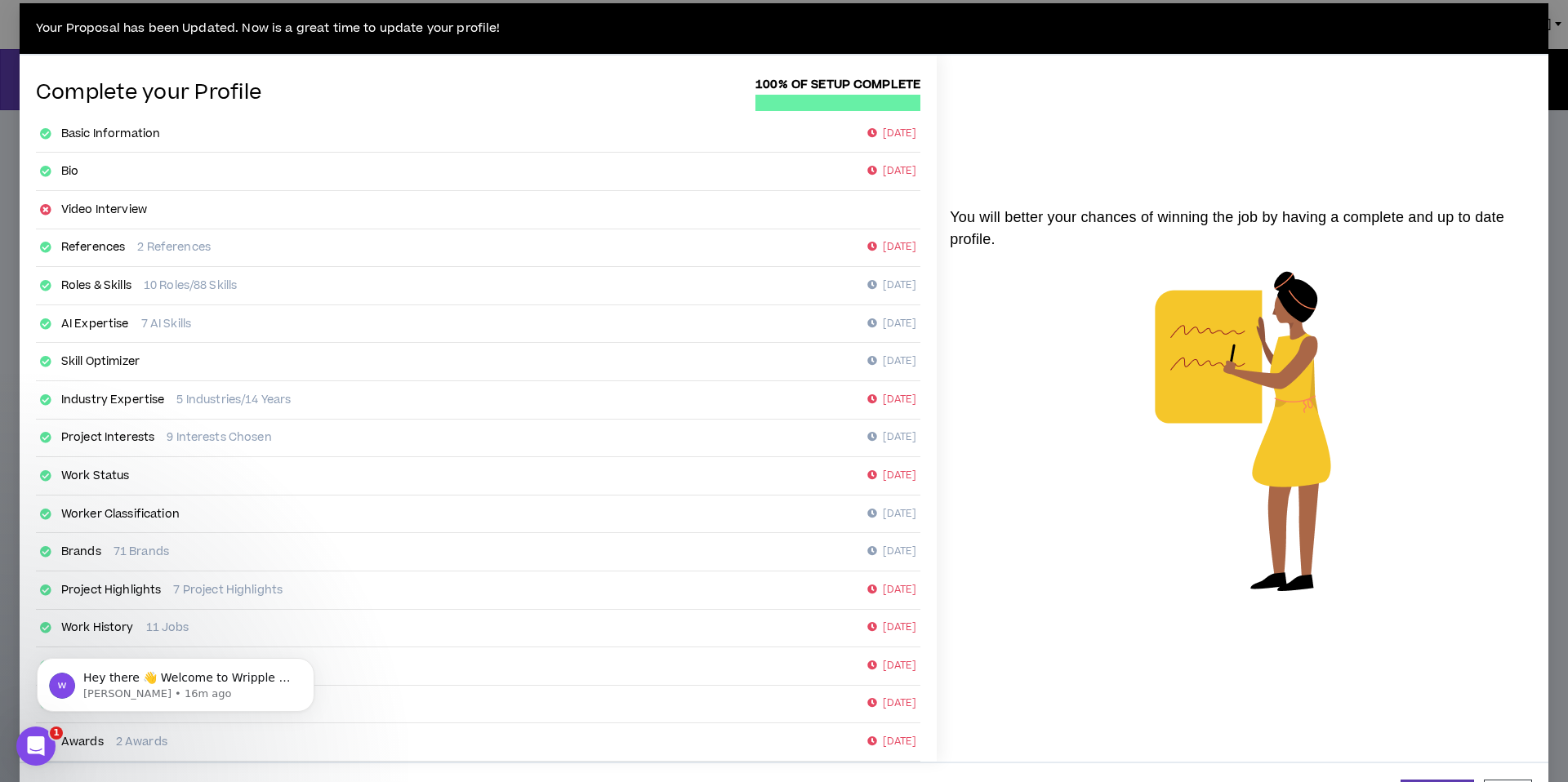
scroll to position [77, 0]
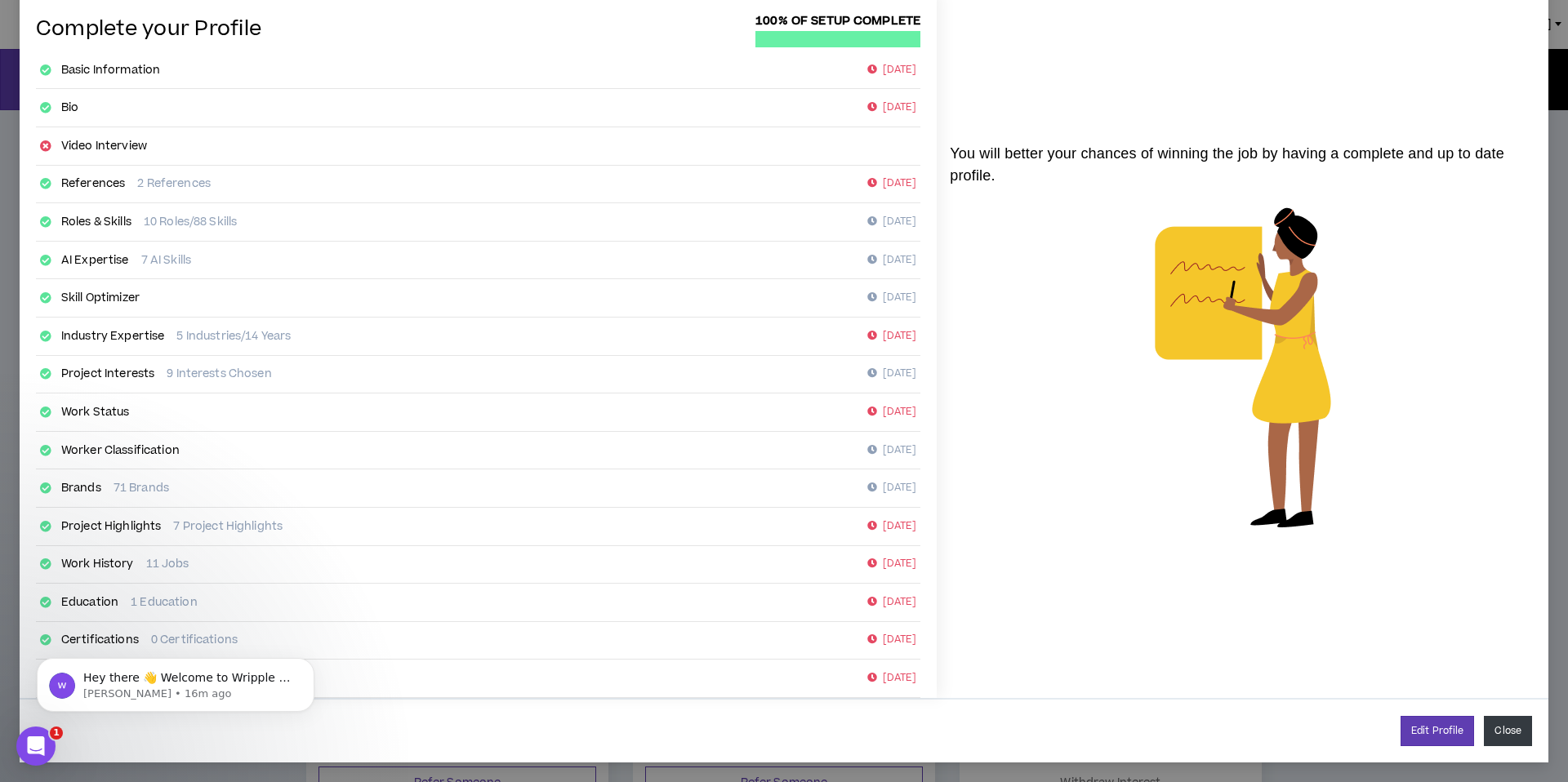
click at [1505, 724] on button "Close" at bounding box center [1507, 730] width 48 height 30
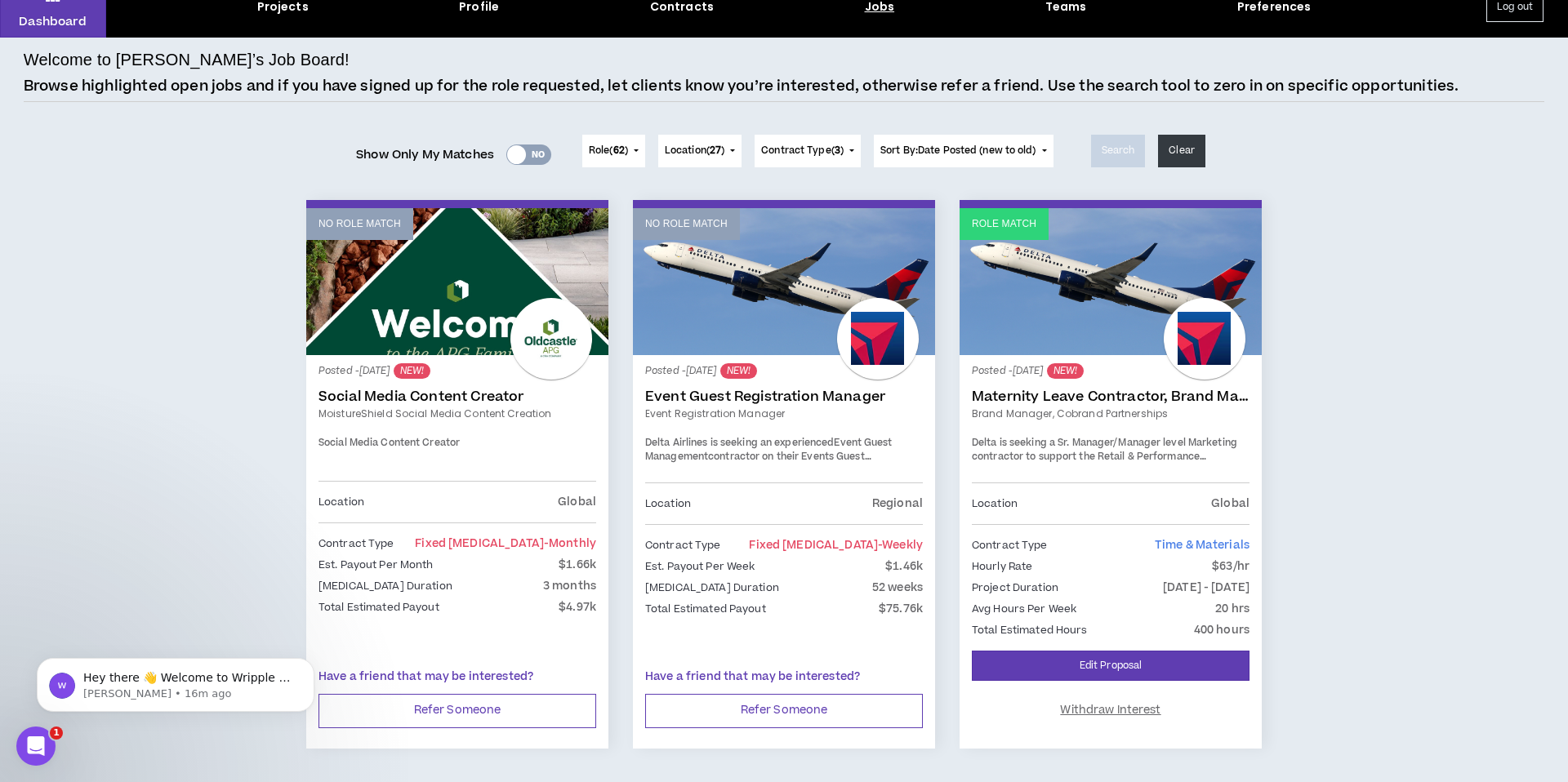
scroll to position [64, 0]
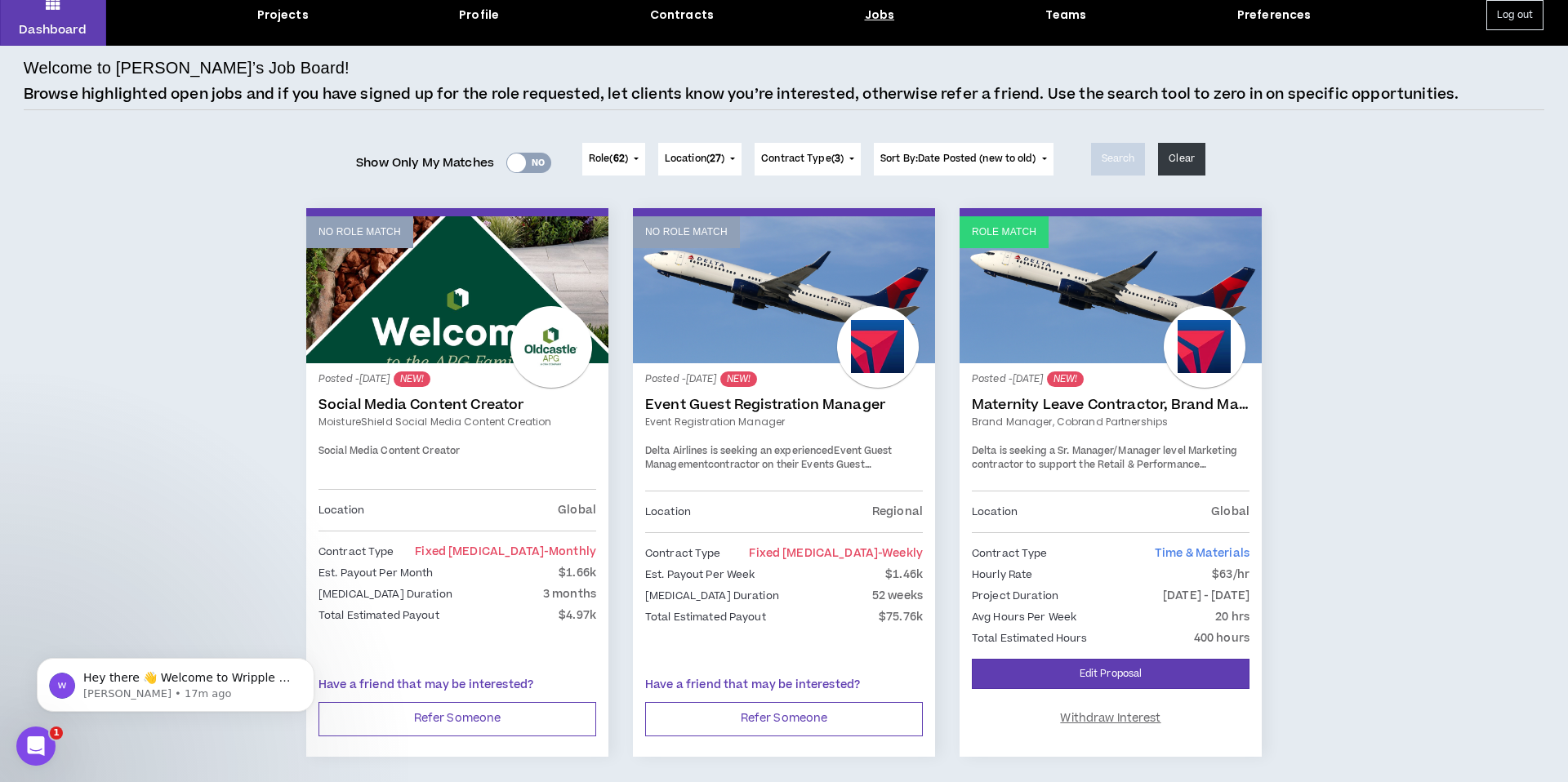
click at [1510, 26] on button "Log out" at bounding box center [1515, 14] width 57 height 30
